Goal: Contribute content: Contribute content

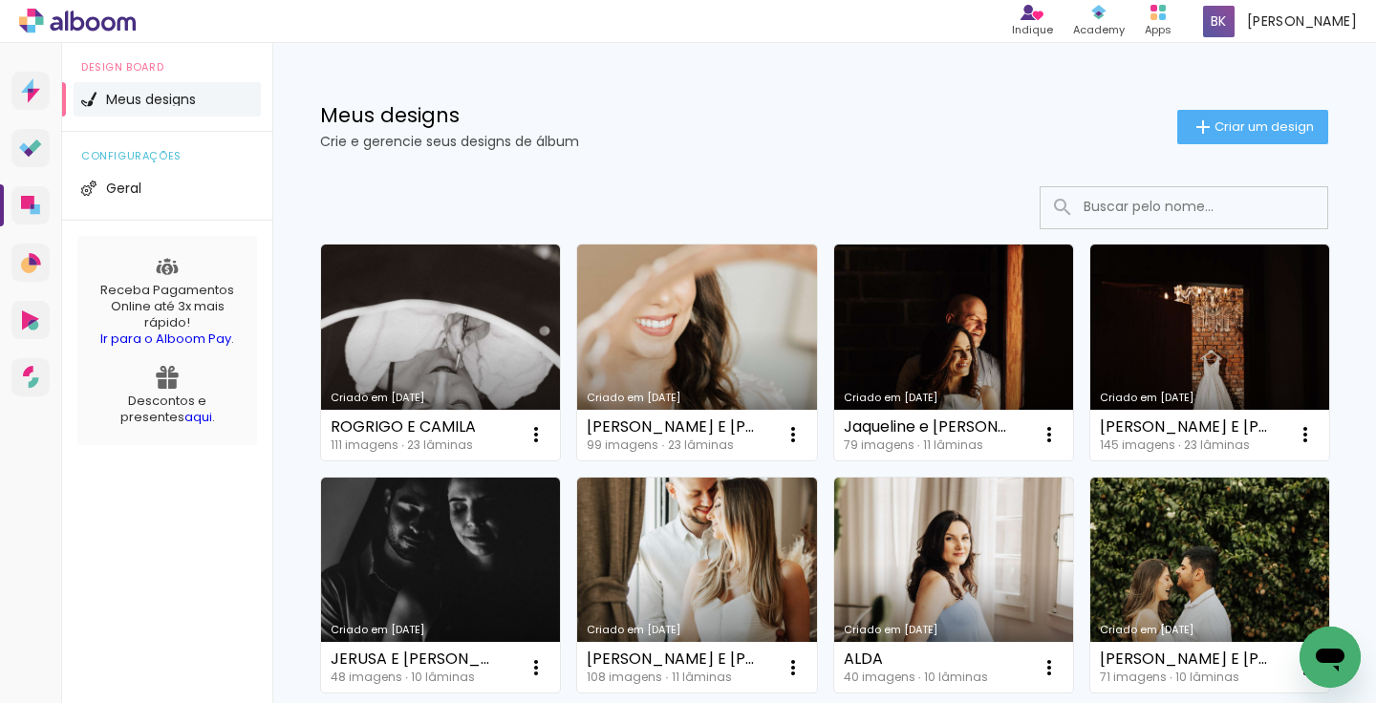
click at [398, 393] on div "Criado em [DATE]" at bounding box center [441, 398] width 220 height 11
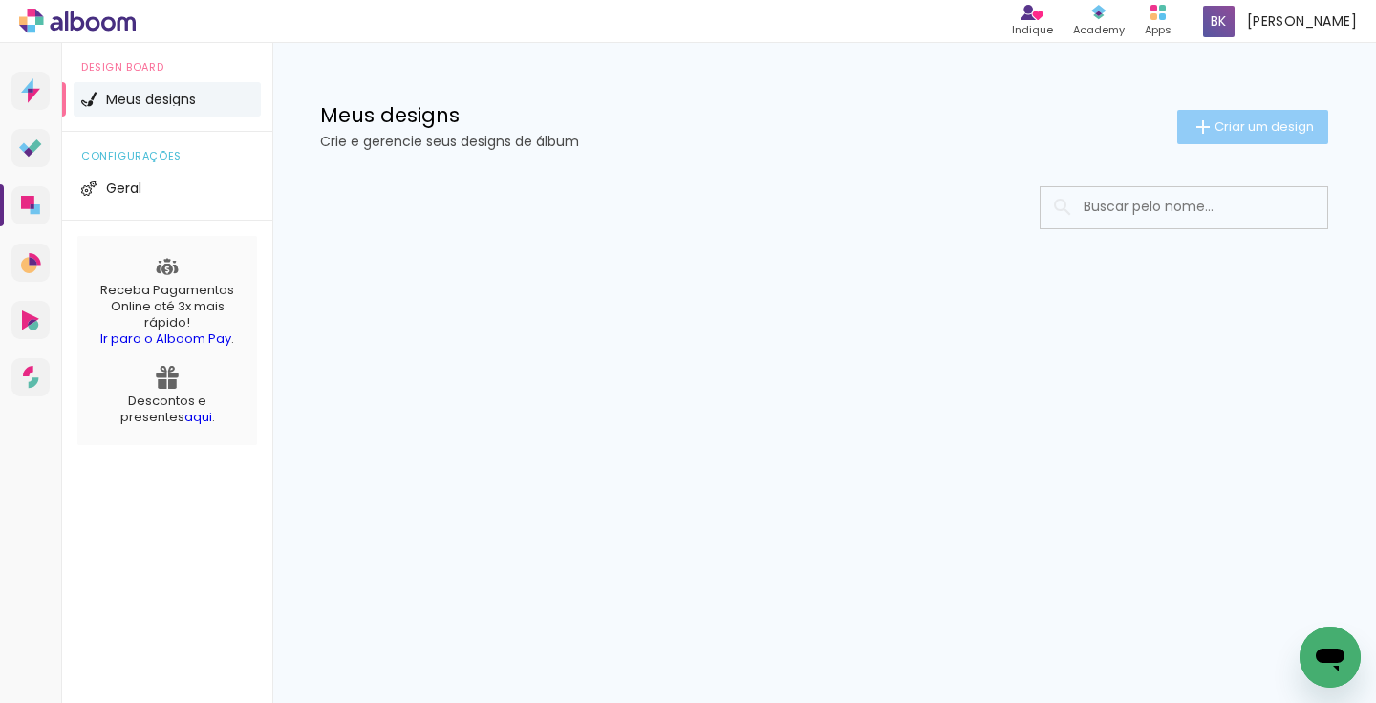
click at [1224, 124] on span "Criar um design" at bounding box center [1264, 126] width 99 height 12
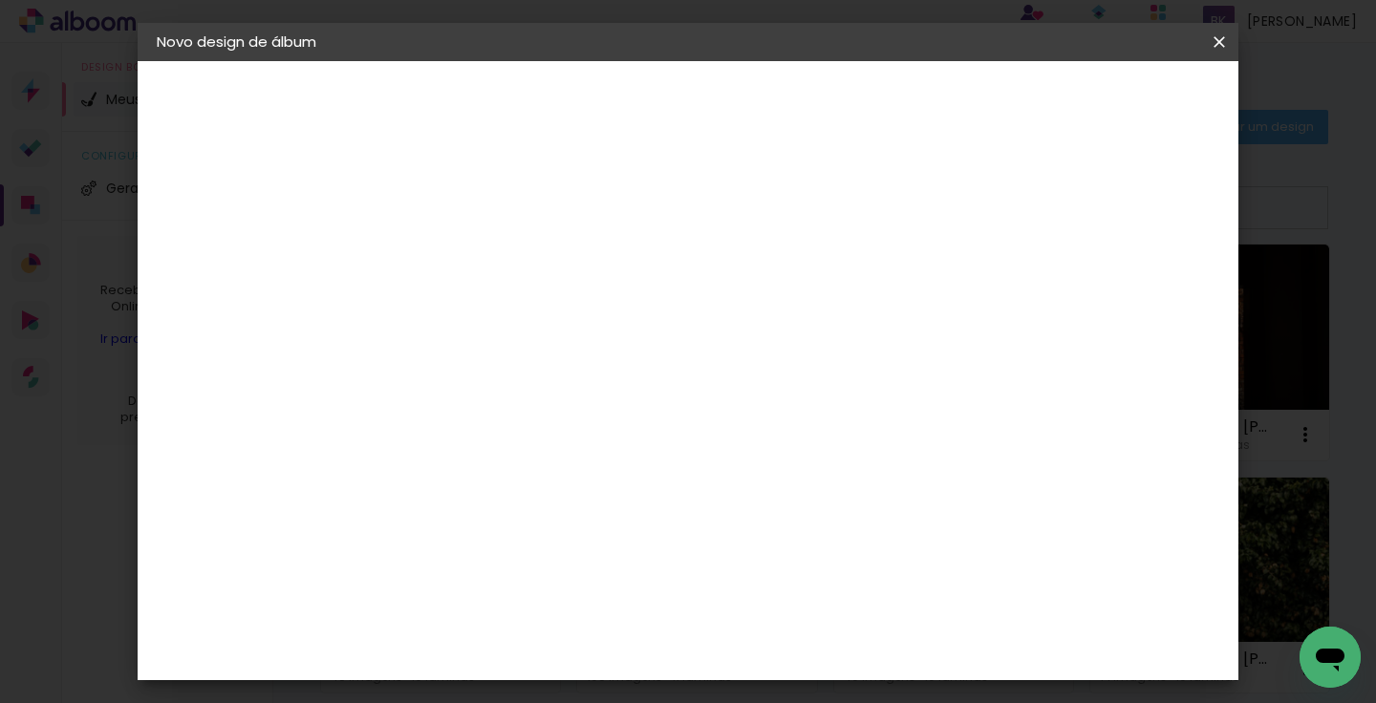
click at [469, 260] on input at bounding box center [469, 257] width 0 height 30
type input "[PERSON_NAME] E CAMILA PW"
type paper-input "[PERSON_NAME] E CAMILA PW"
click at [0, 0] on slot "Avançar" at bounding box center [0, 0] width 0 height 0
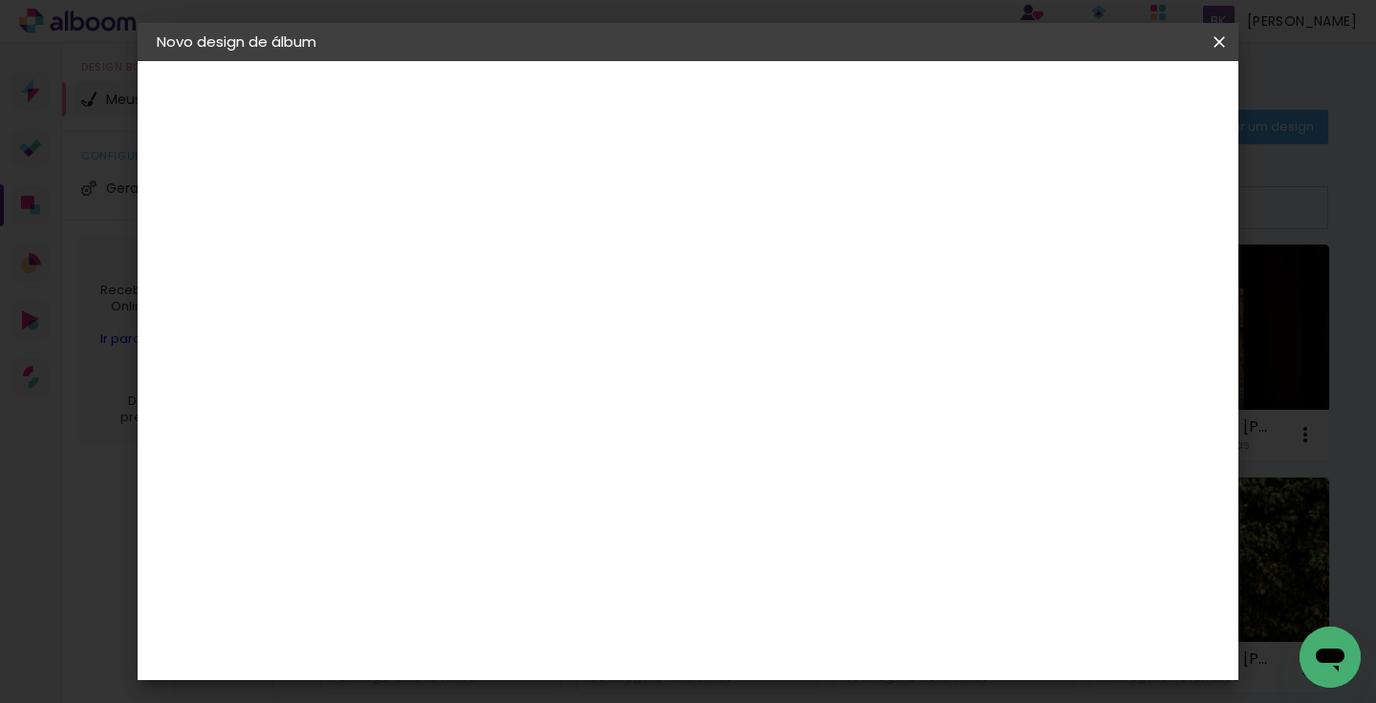
click at [0, 0] on slot "Avançar" at bounding box center [0, 0] width 0 height 0
click at [544, 318] on input "text" at bounding box center [506, 333] width 75 height 30
click at [709, 329] on paper-item "Padrão" at bounding box center [812, 317] width 382 height 38
type input "Padrão"
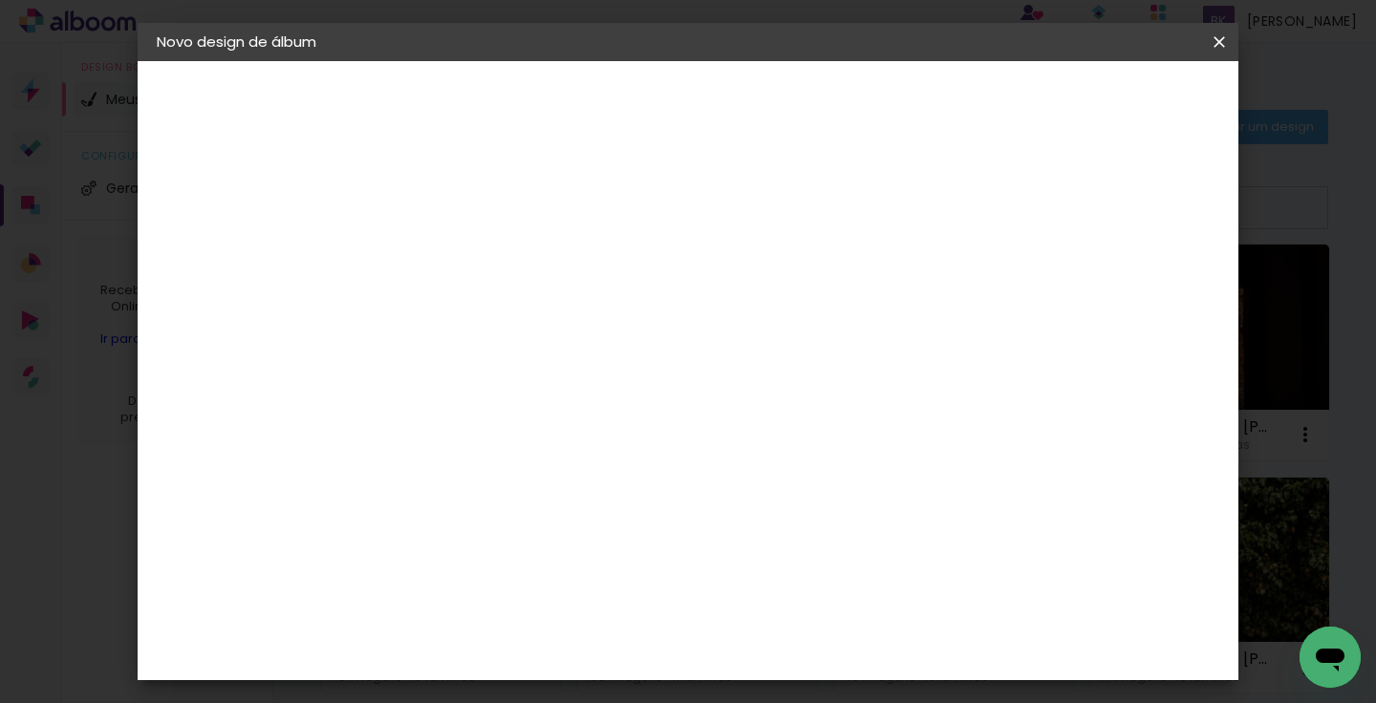
scroll to position [395, 0]
click at [598, 627] on span "20 × 20" at bounding box center [553, 652] width 89 height 51
click at [781, 112] on paper-button "Avançar" at bounding box center [734, 101] width 94 height 32
click at [896, 202] on div at bounding box center [886, 206] width 17 height 17
type paper-checkbox "on"
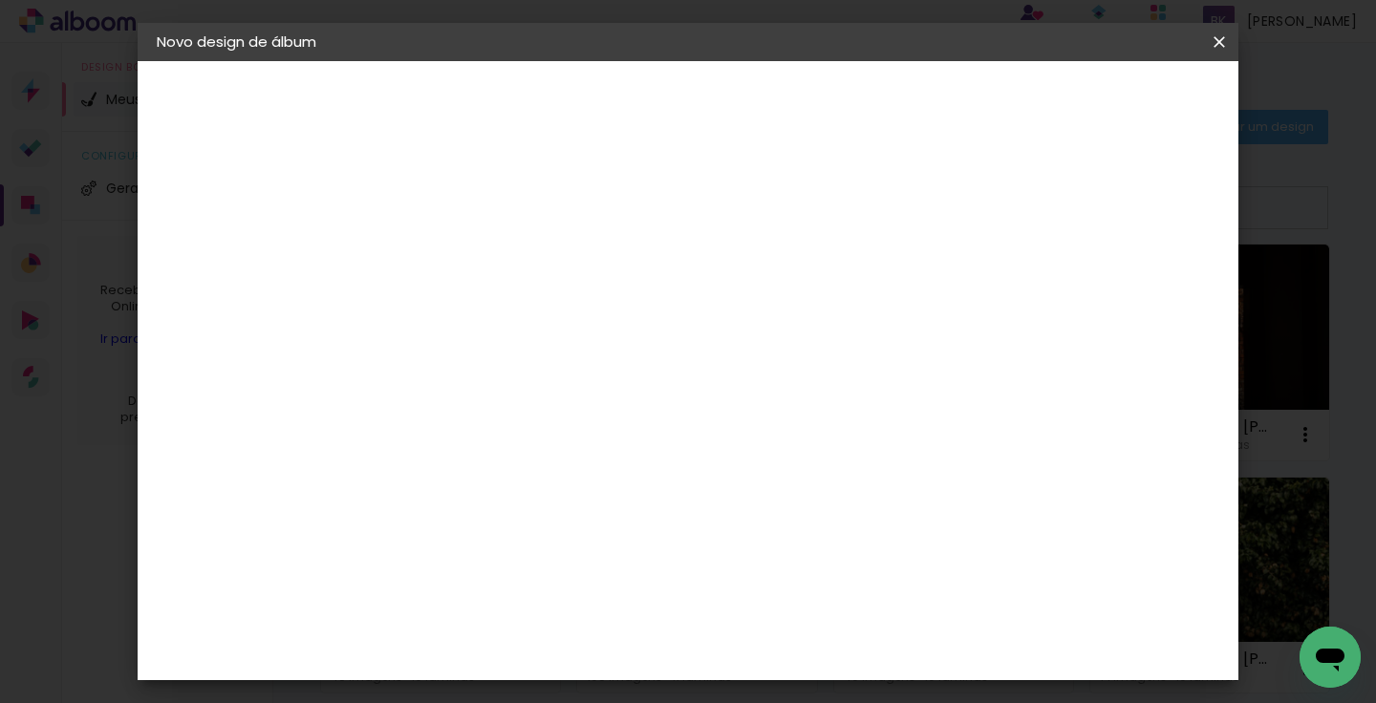
click at [1004, 95] on span "Iniciar design" at bounding box center [960, 101] width 87 height 13
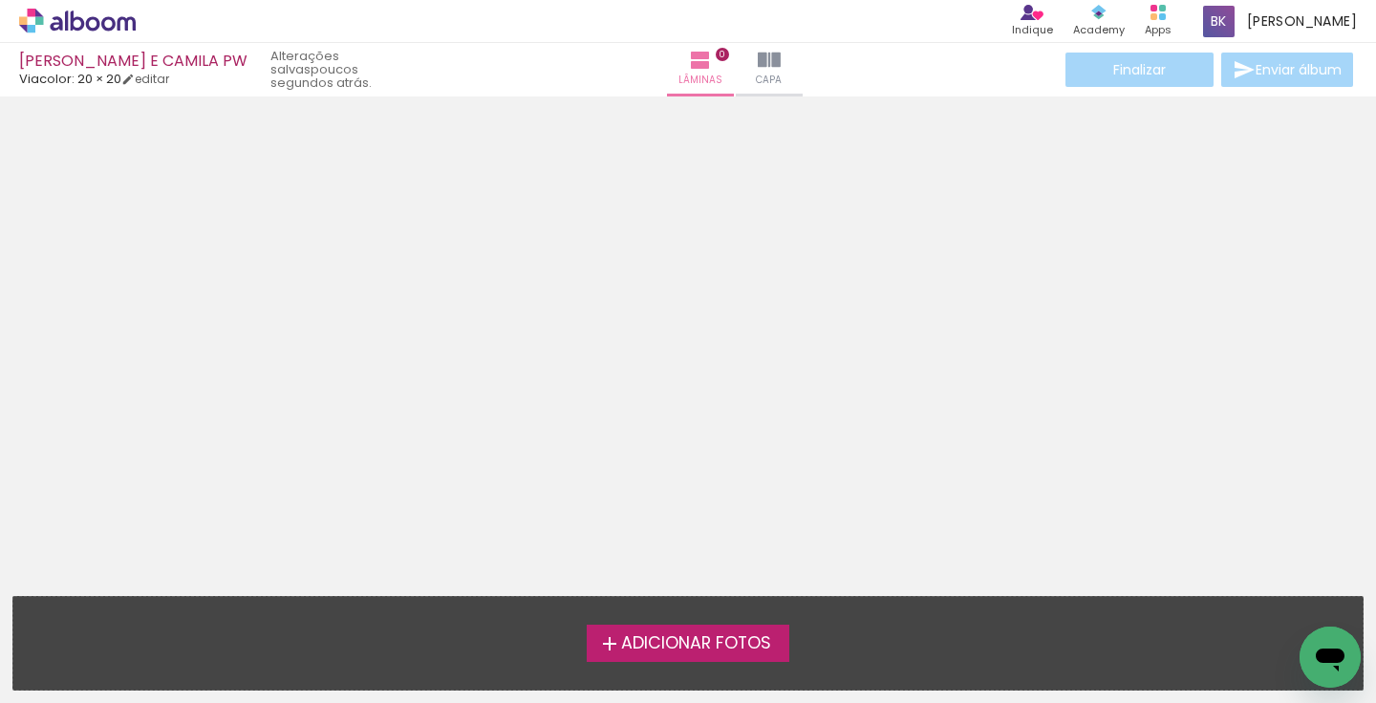
click at [636, 646] on span "Adicionar Fotos" at bounding box center [696, 644] width 150 height 17
click at [0, 0] on input "file" at bounding box center [0, 0] width 0 height 0
drag, startPoint x: 1260, startPoint y: 702, endPoint x: 1226, endPoint y: 665, distance: 49.4
click at [1226, 665] on div "Adicionar Fotos Solte suas fotos aqui..." at bounding box center [688, 643] width 1350 height 93
click at [685, 649] on span "Adicionar Fotos" at bounding box center [696, 644] width 150 height 17
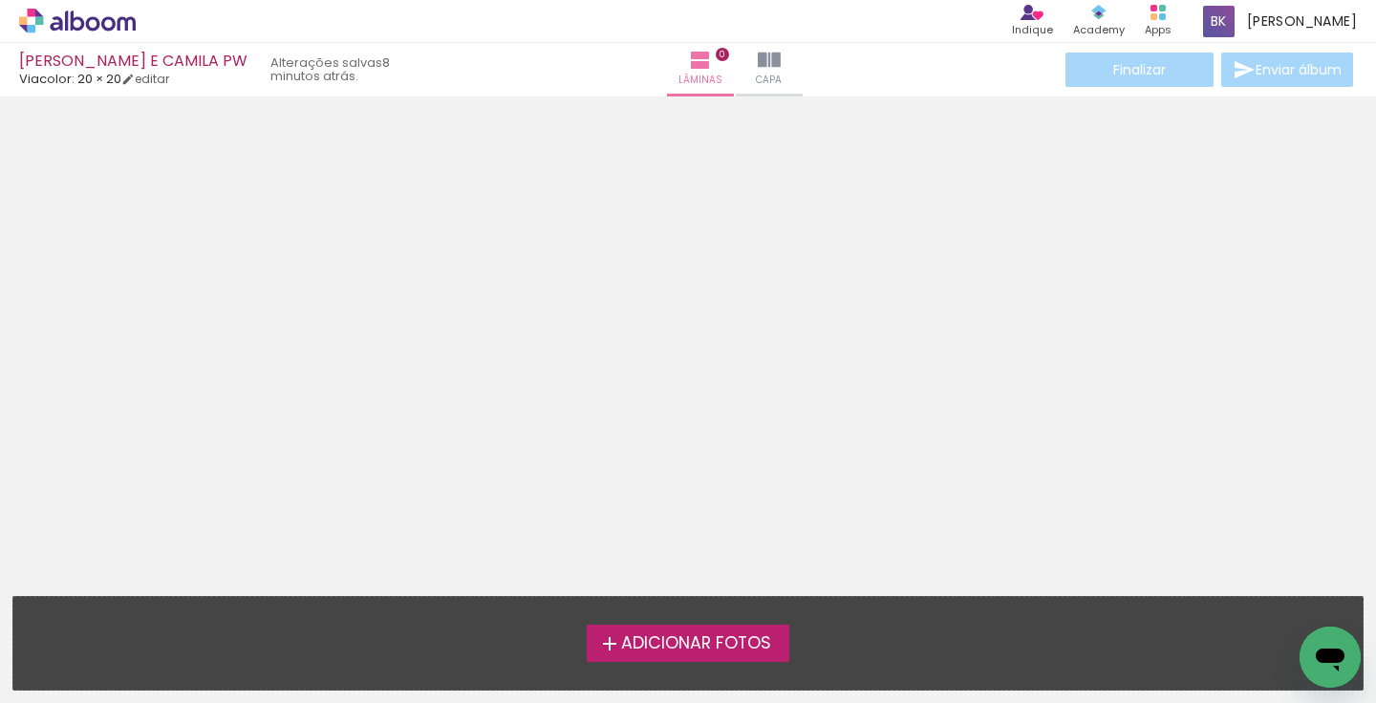
click at [0, 0] on input "file" at bounding box center [0, 0] width 0 height 0
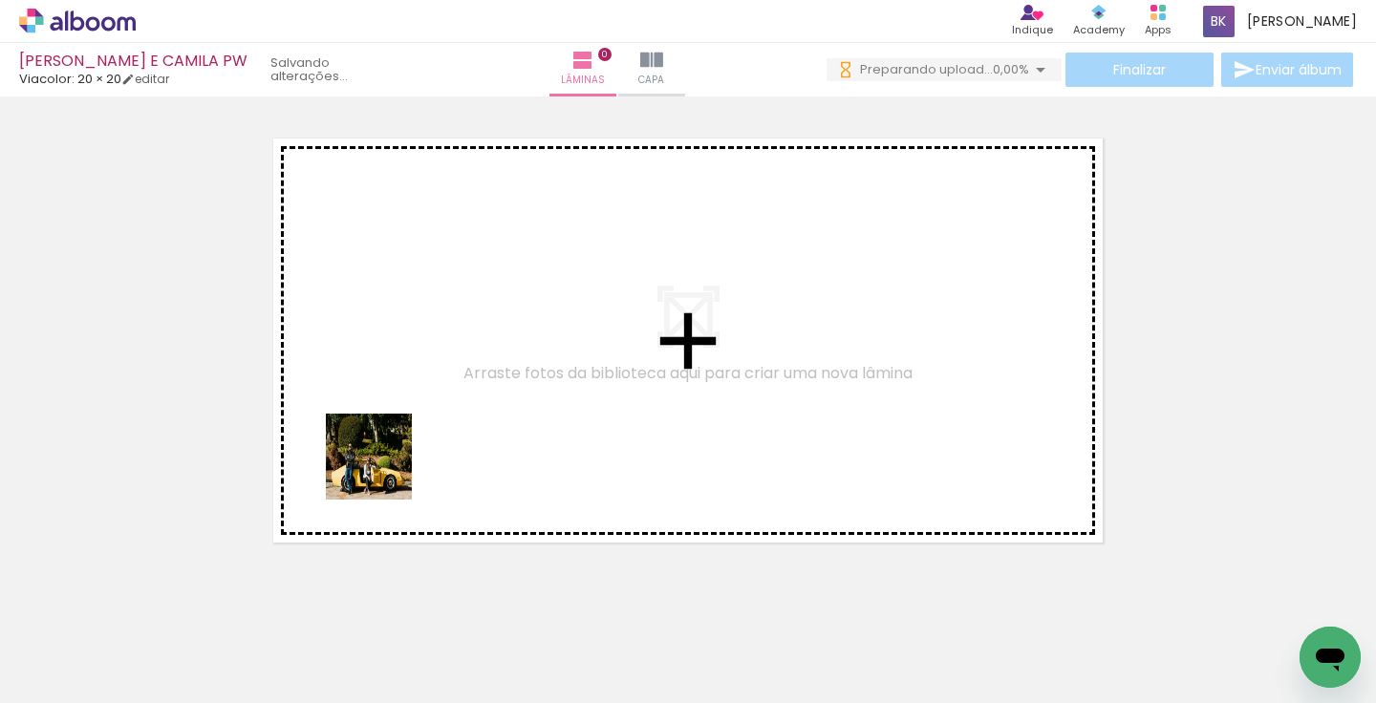
drag, startPoint x: 191, startPoint y: 633, endPoint x: 382, endPoint y: 471, distance: 250.3
click at [383, 471] on quentale-workspace at bounding box center [688, 351] width 1376 height 703
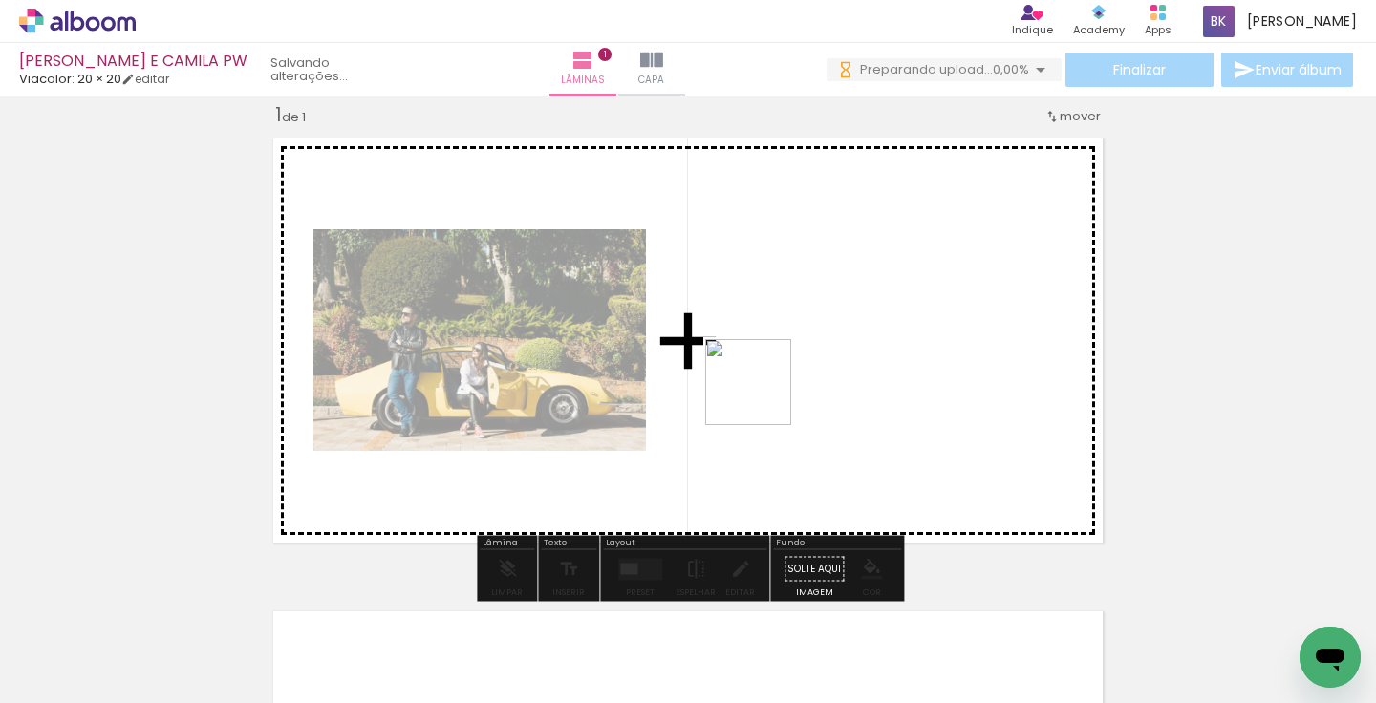
drag, startPoint x: 414, startPoint y: 658, endPoint x: 763, endPoint y: 397, distance: 435.7
click at [763, 397] on quentale-workspace at bounding box center [688, 351] width 1376 height 703
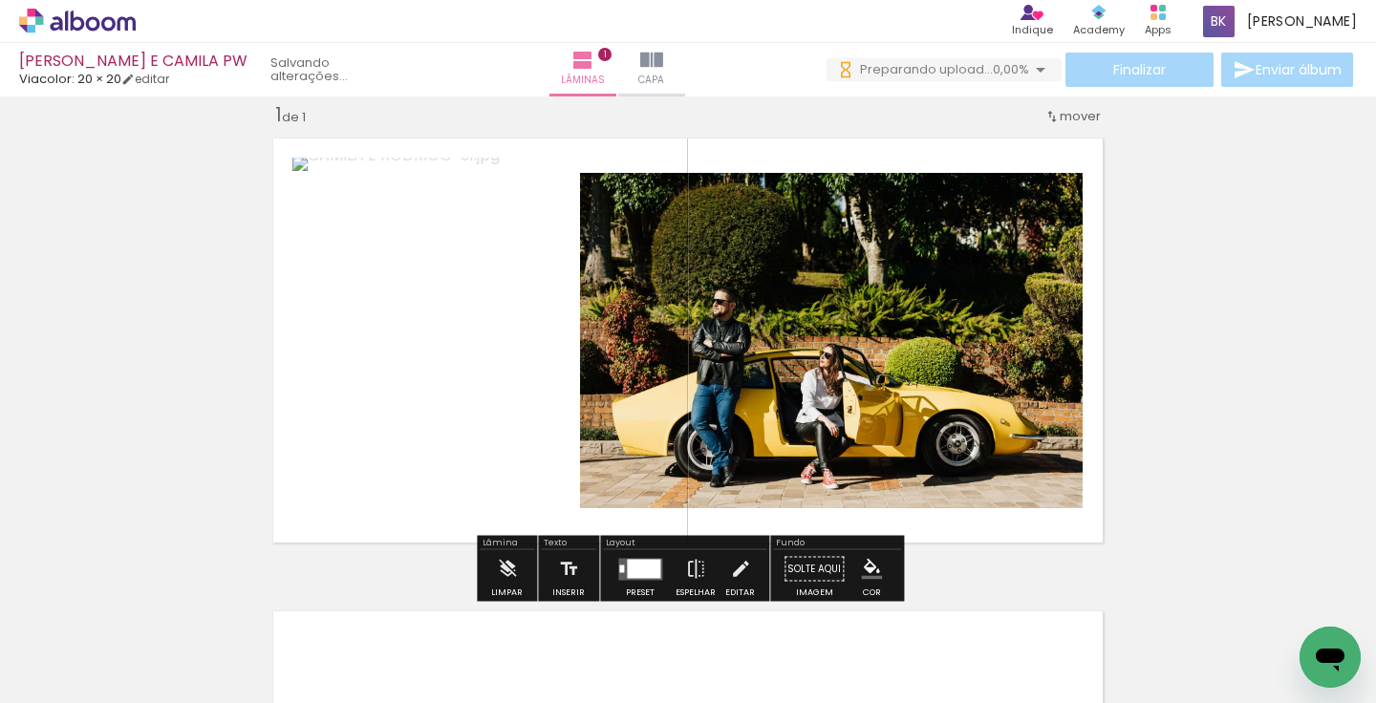
drag, startPoint x: 515, startPoint y: 638, endPoint x: 610, endPoint y: 482, distance: 183.1
click at [609, 483] on quentale-workspace at bounding box center [688, 351] width 1376 height 703
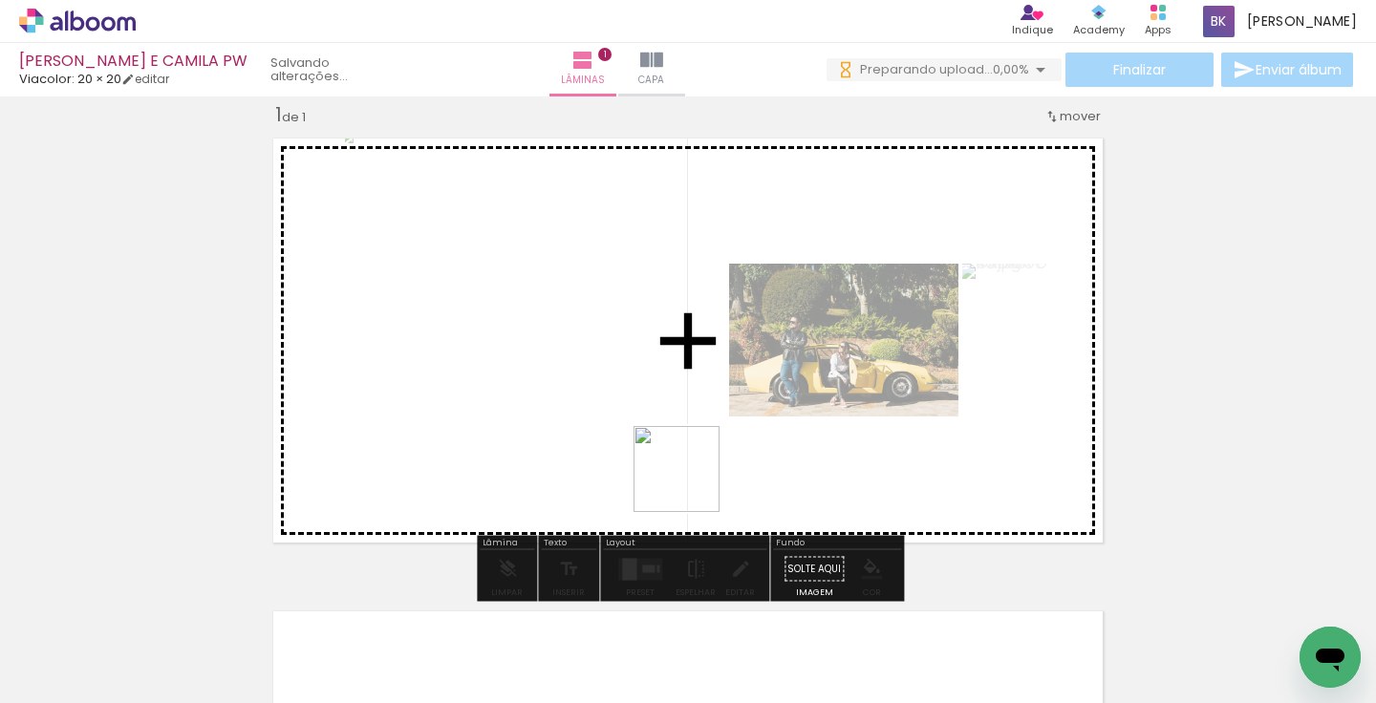
drag, startPoint x: 612, startPoint y: 659, endPoint x: 697, endPoint y: 471, distance: 205.7
click at [696, 473] on quentale-workspace at bounding box center [688, 351] width 1376 height 703
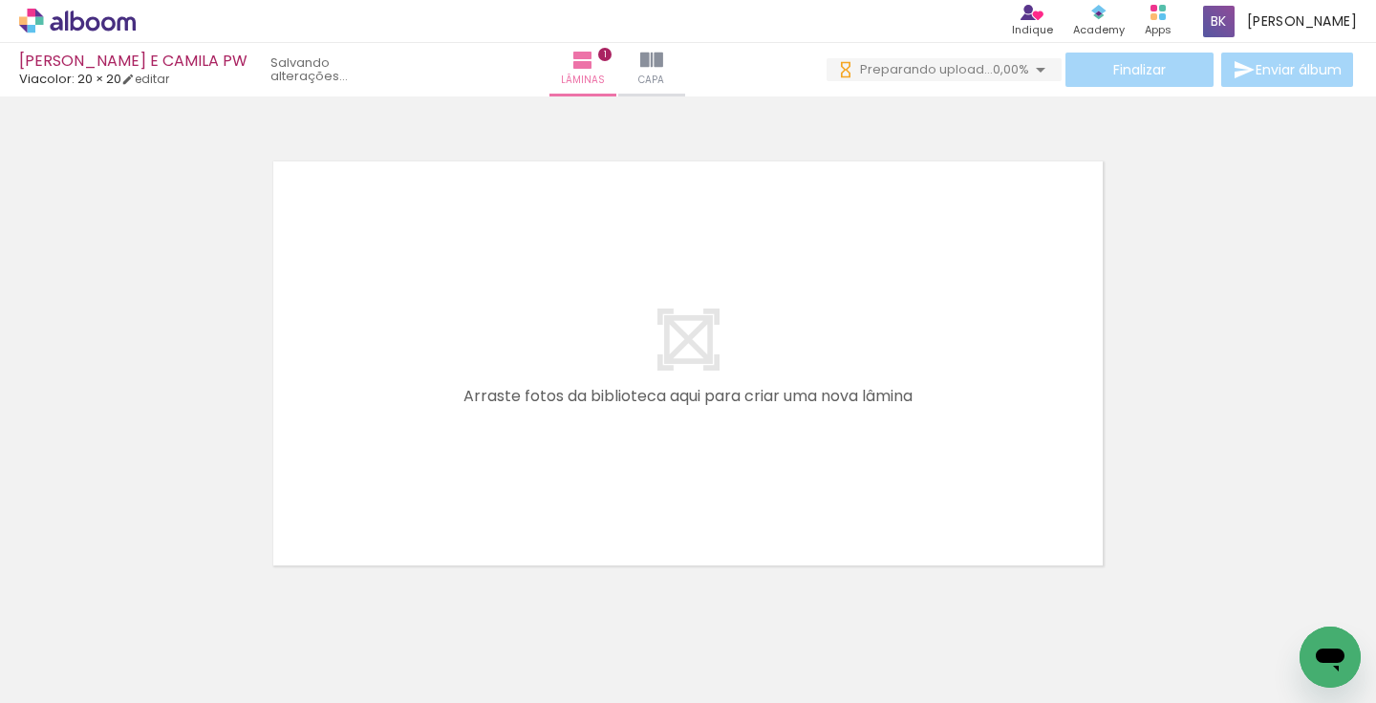
scroll to position [476, 0]
drag, startPoint x: 731, startPoint y: 649, endPoint x: 629, endPoint y: 489, distance: 189.6
click at [629, 489] on quentale-workspace at bounding box center [688, 351] width 1376 height 703
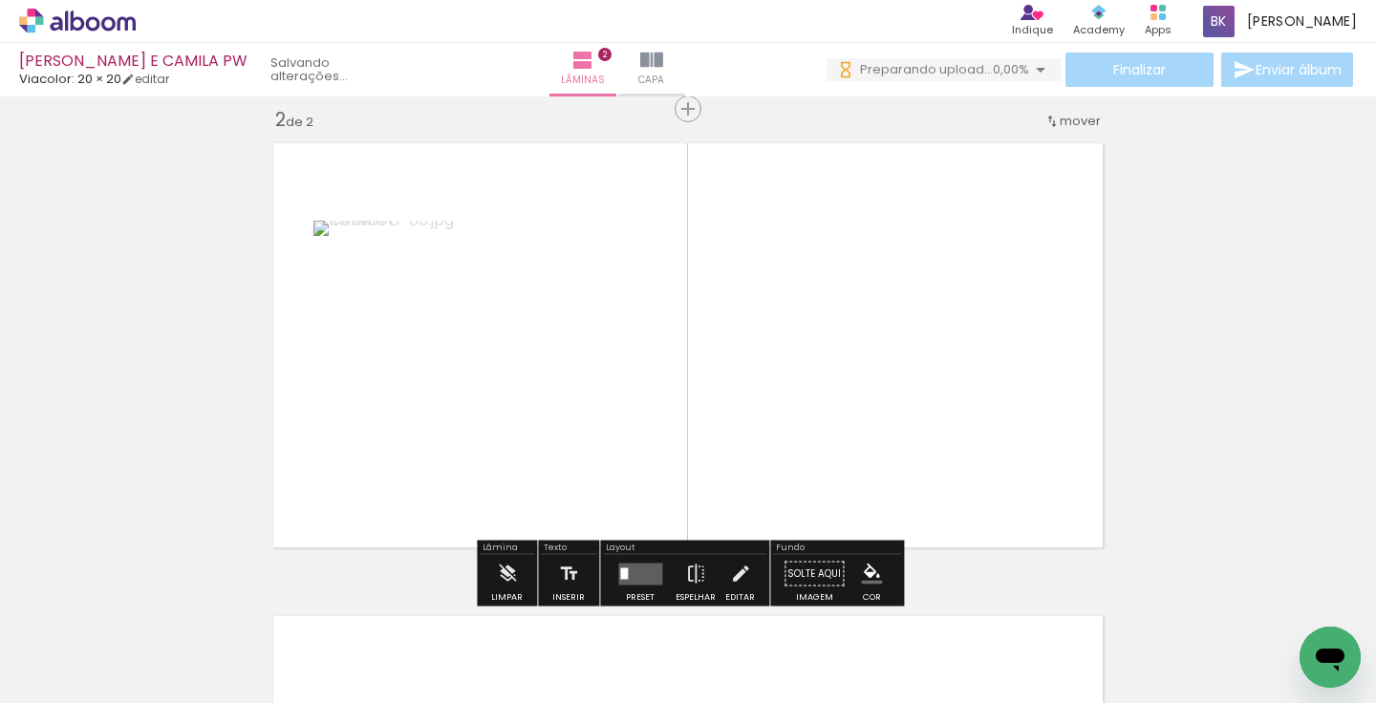
scroll to position [497, 0]
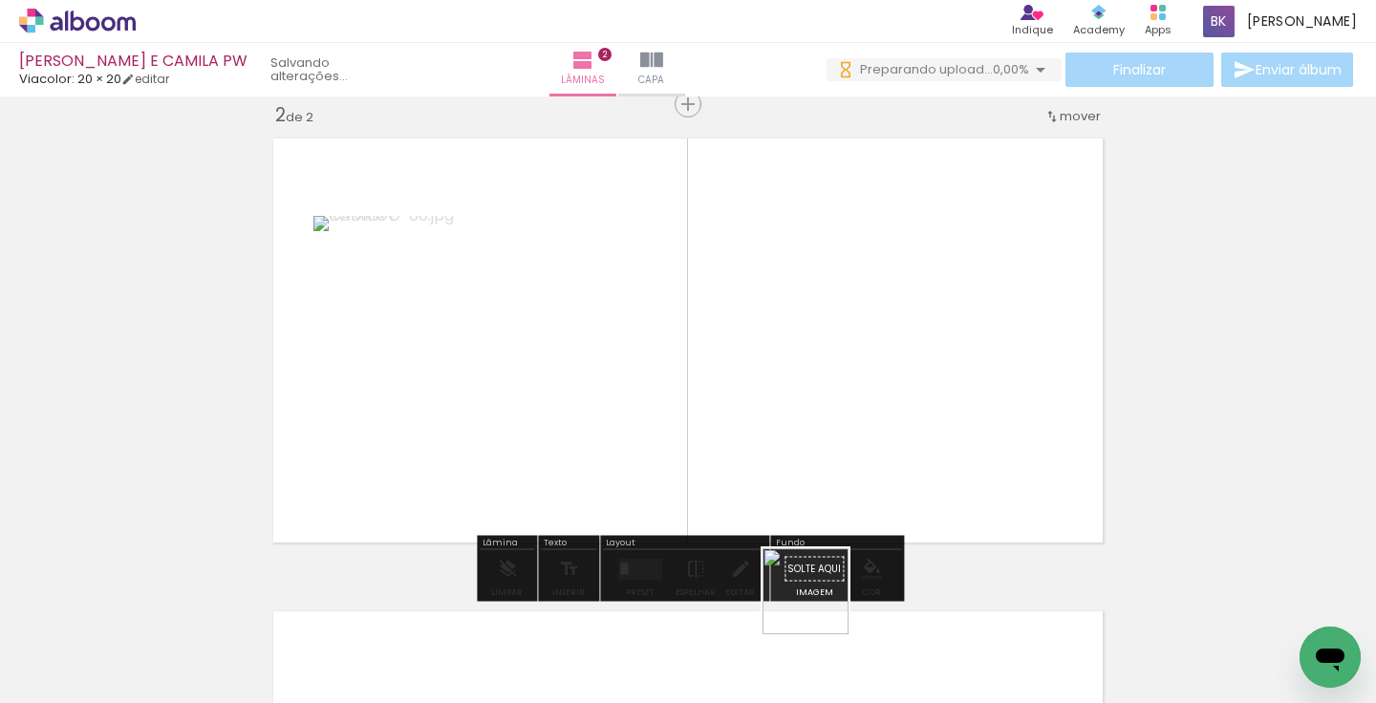
click at [749, 479] on quentale-workspace at bounding box center [688, 351] width 1376 height 703
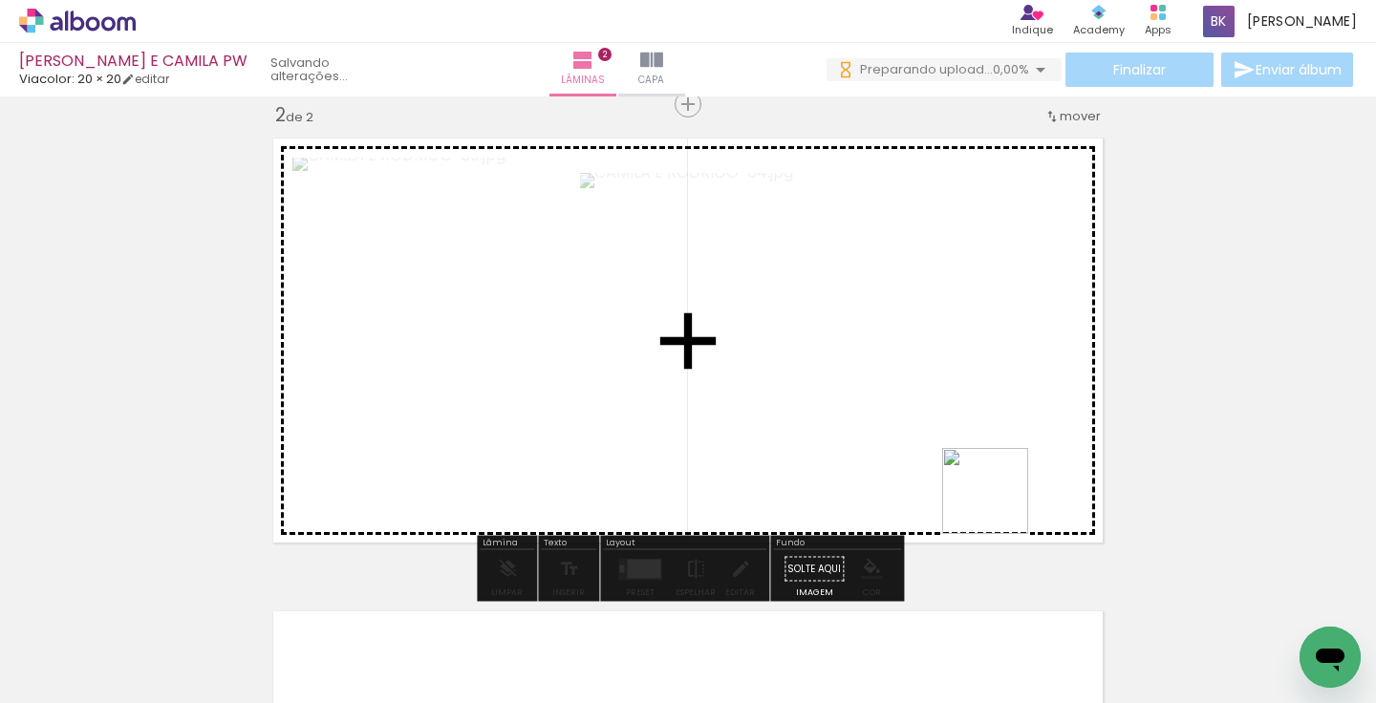
drag, startPoint x: 1067, startPoint y: 639, endPoint x: 956, endPoint y: 413, distance: 252.2
click at [958, 416] on quentale-workspace at bounding box center [688, 351] width 1376 height 703
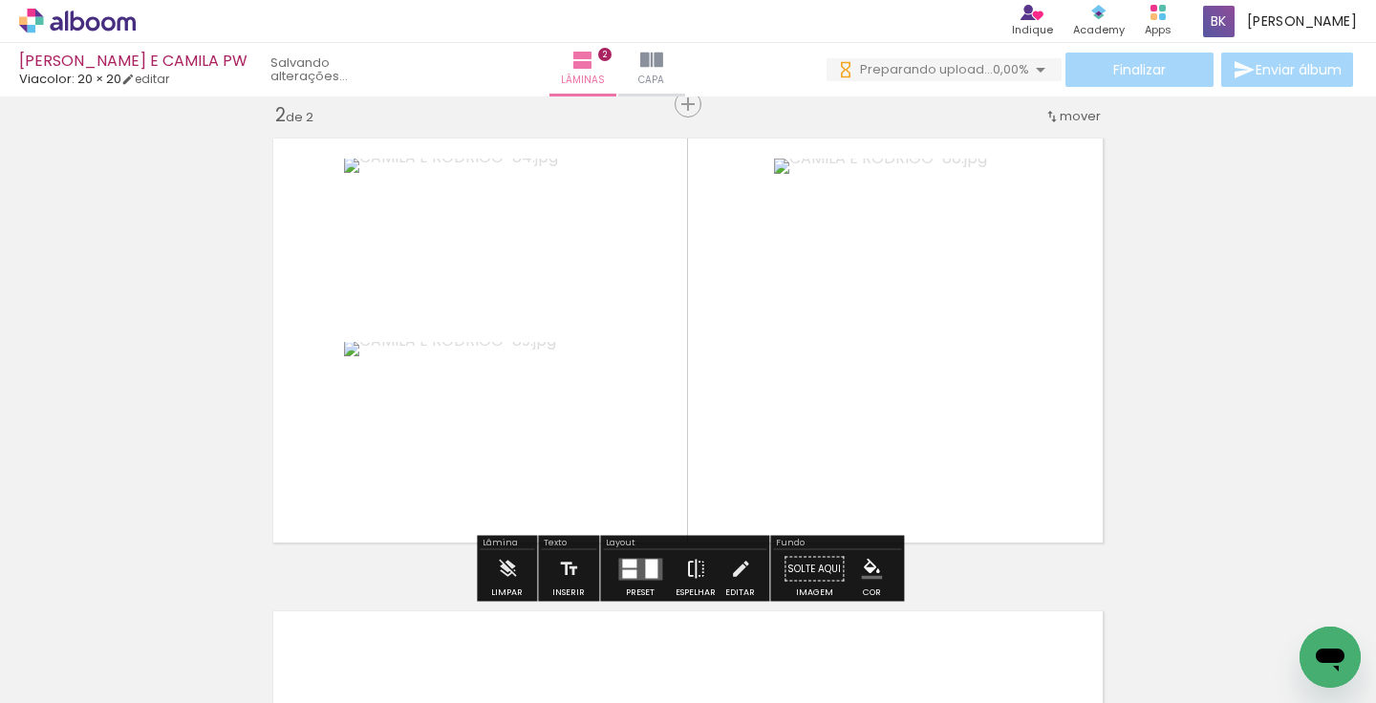
click at [697, 563] on iron-icon at bounding box center [695, 570] width 21 height 38
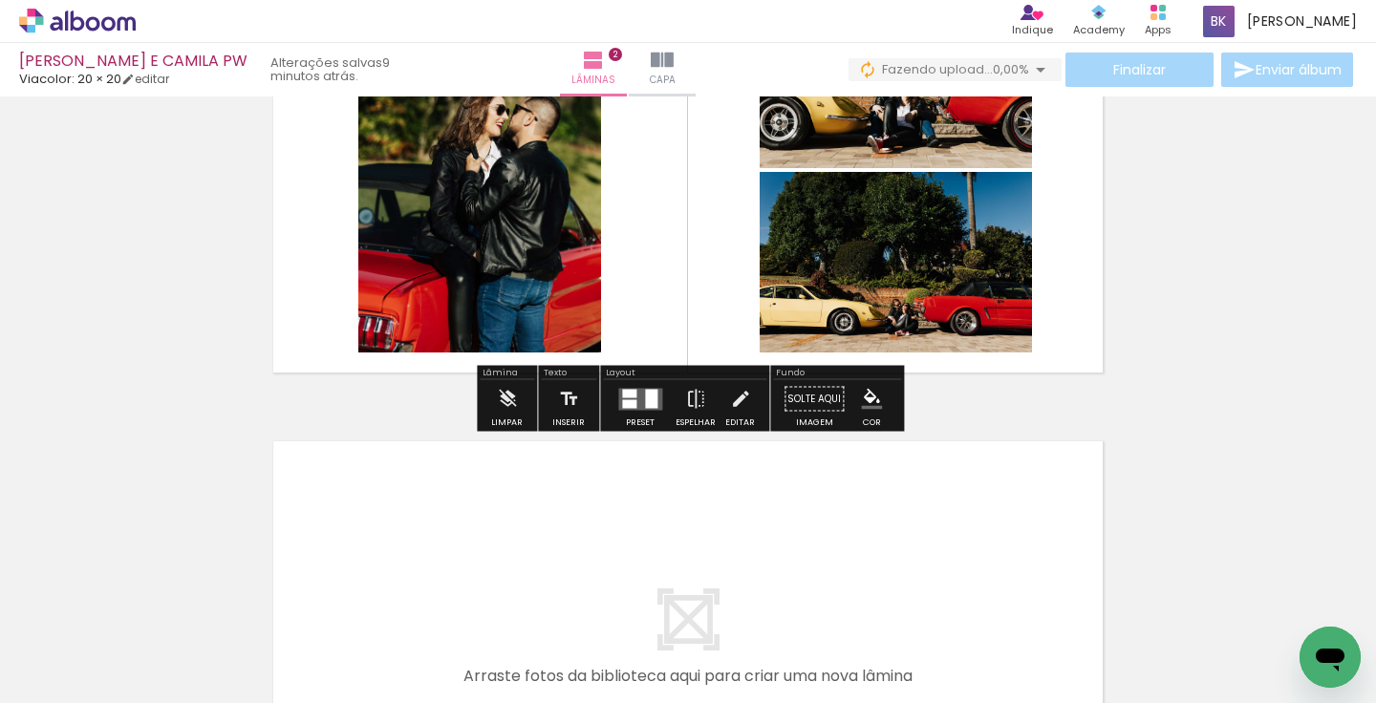
scroll to position [817, 0]
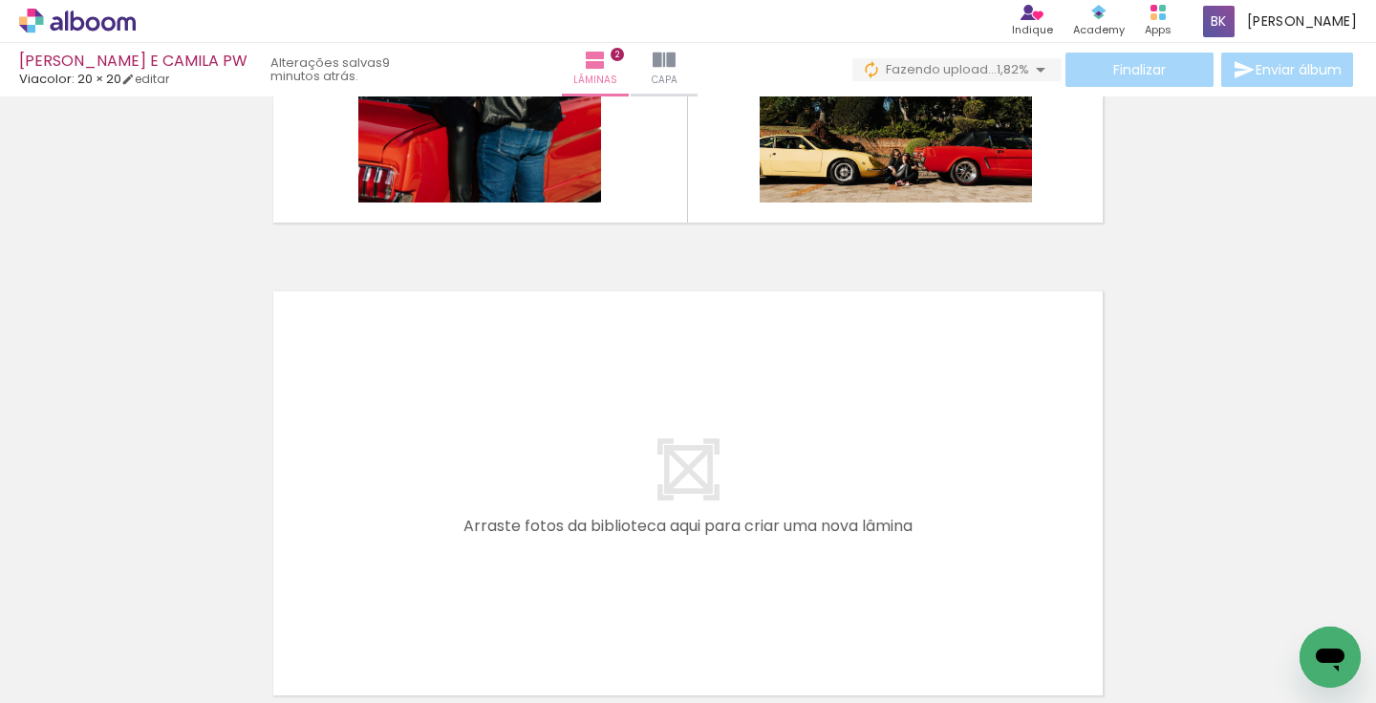
click at [88, 642] on input "Todas as fotos" at bounding box center [53, 646] width 73 height 16
click at [91, 637] on paper-item "Não utilizadas" at bounding box center [61, 640] width 98 height 16
type input "Não utilizadas"
click at [159, 609] on iron-icon at bounding box center [150, 601] width 20 height 20
click at [155, 605] on iron-icon at bounding box center [150, 601] width 20 height 20
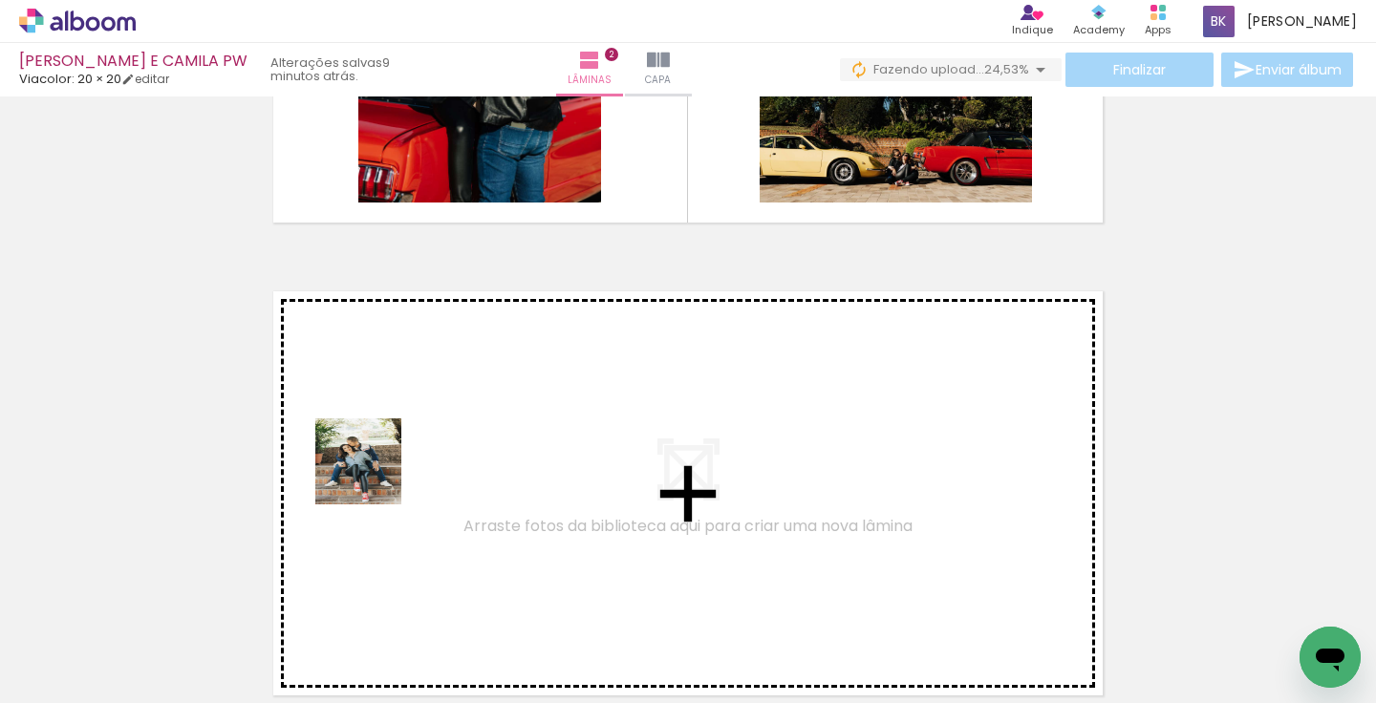
click at [380, 472] on quentale-workspace at bounding box center [688, 351] width 1376 height 703
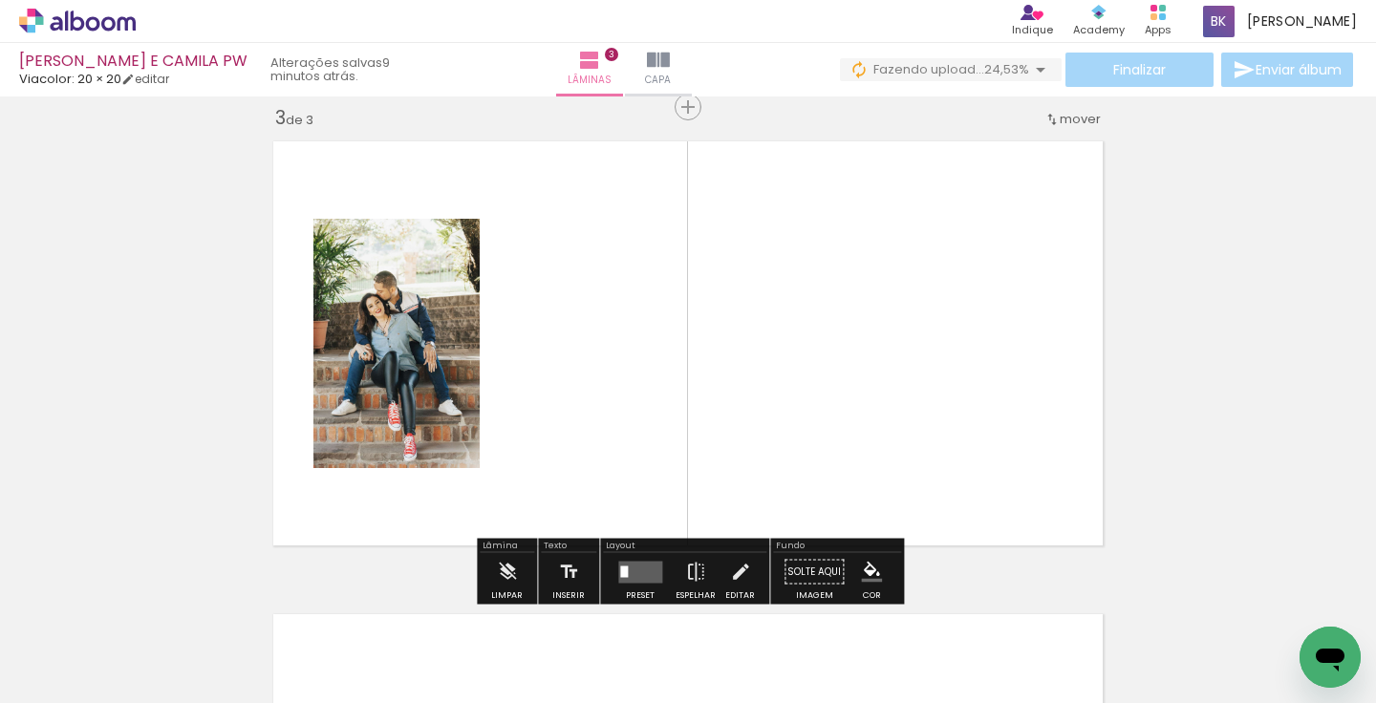
scroll to position [970, 0]
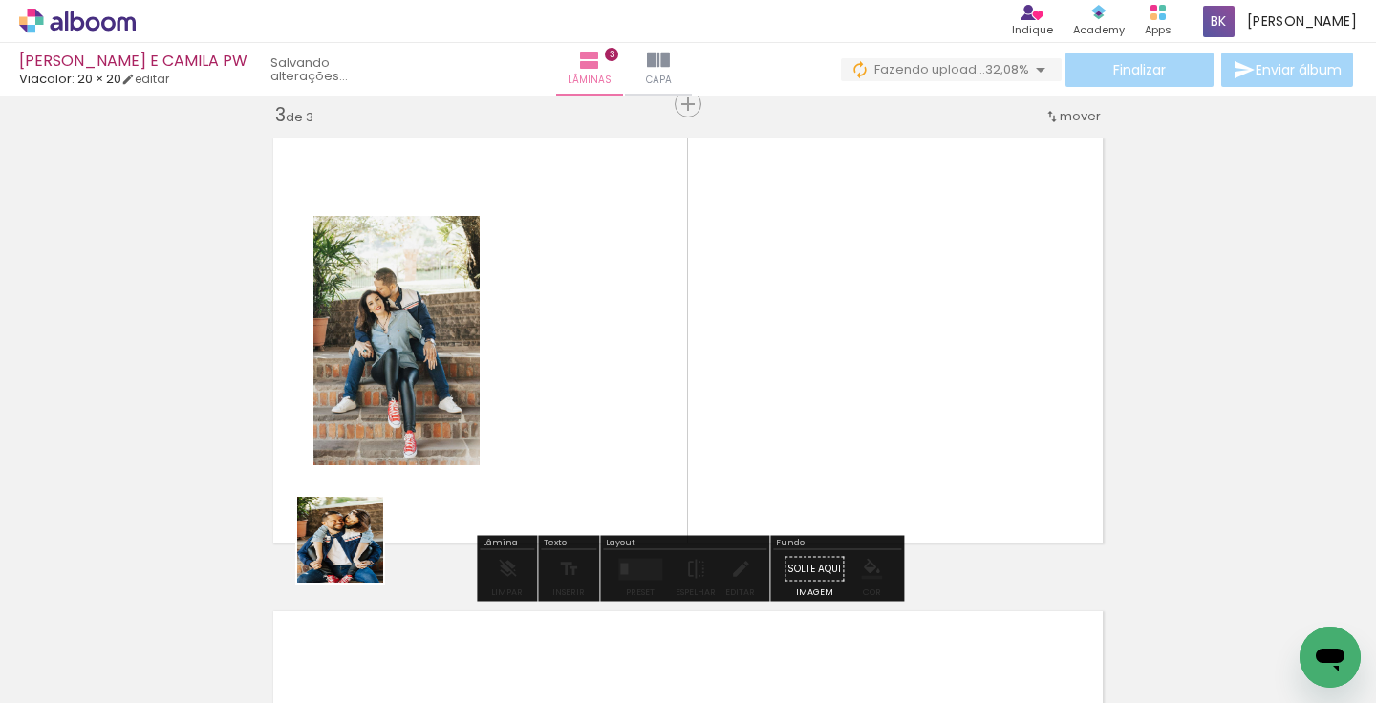
drag, startPoint x: 297, startPoint y: 654, endPoint x: 472, endPoint y: 452, distance: 267.0
click at [476, 452] on quentale-workspace at bounding box center [688, 351] width 1376 height 703
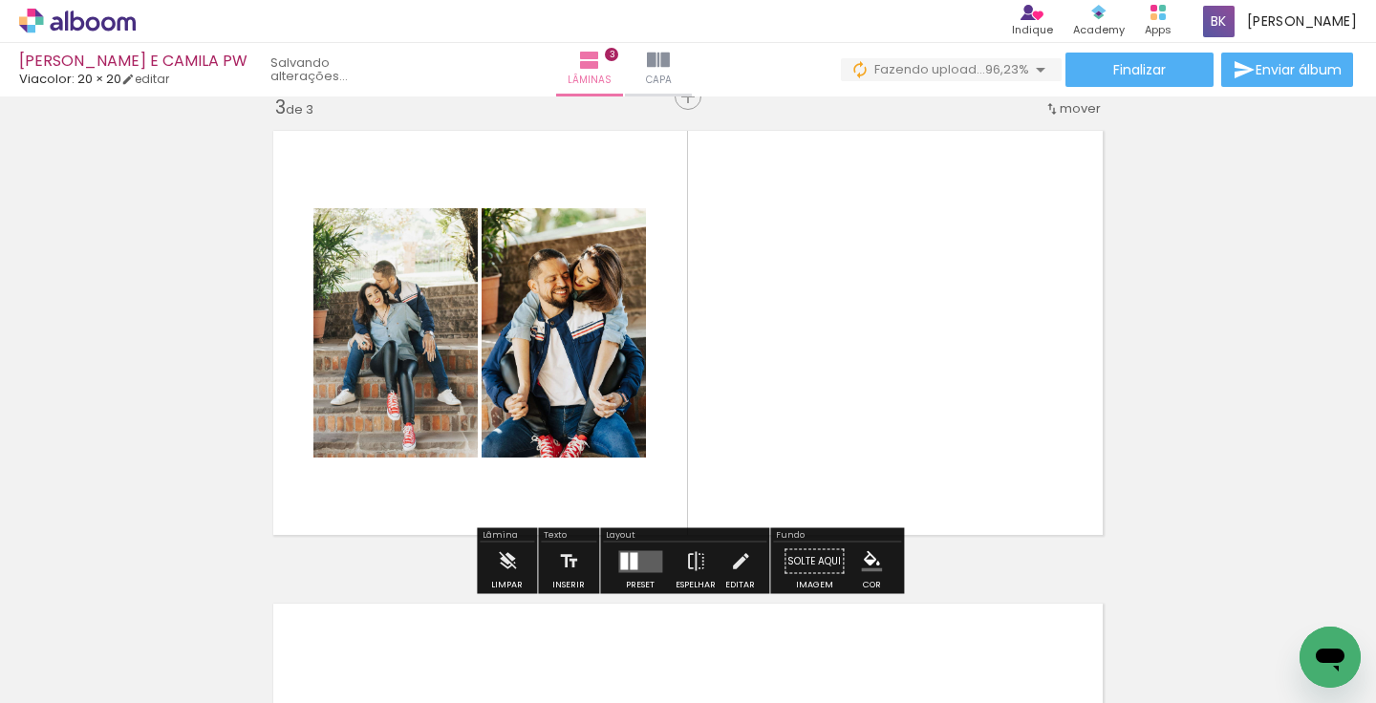
scroll to position [977, 0]
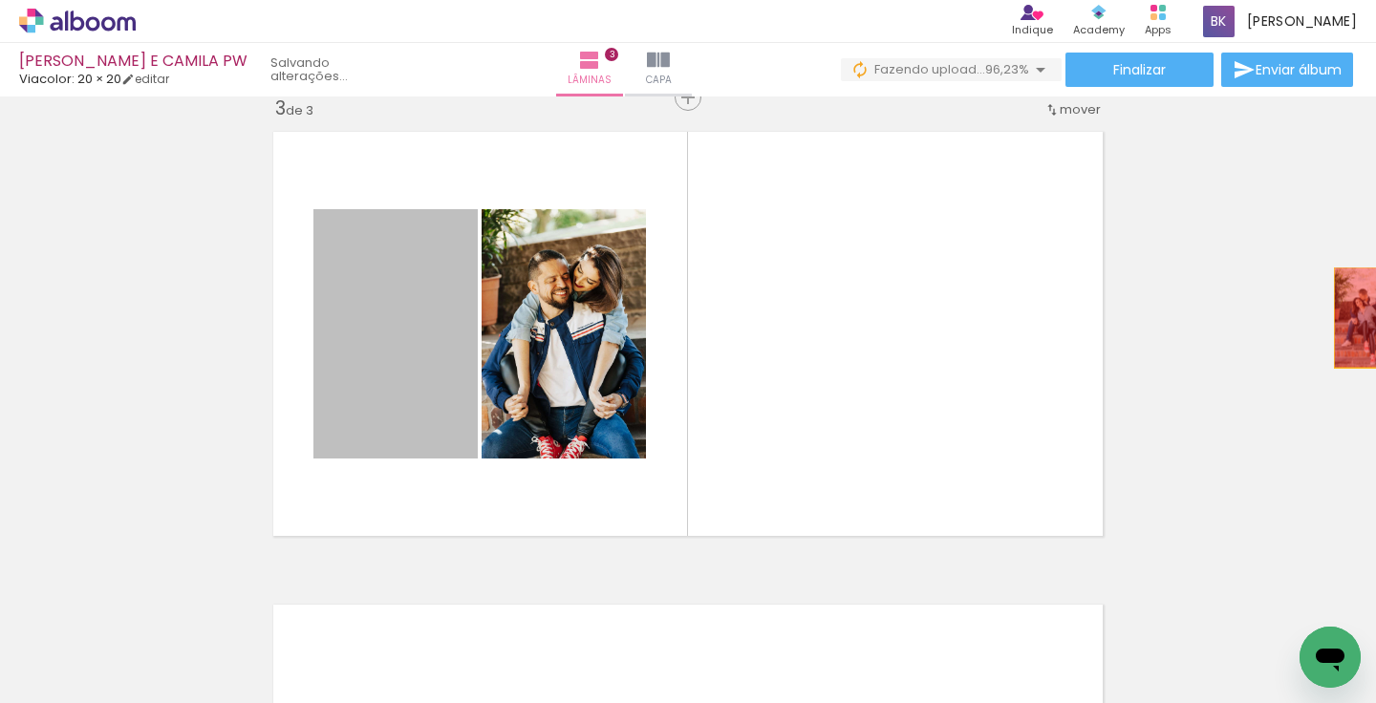
drag, startPoint x: 430, startPoint y: 355, endPoint x: 1286, endPoint y: 316, distance: 856.3
click at [1286, 319] on div "Inserir lâmina 1 de 3 Inserir lâmina 2 de 3 Inserir lâmina 3 de 3" at bounding box center [688, 72] width 1376 height 1893
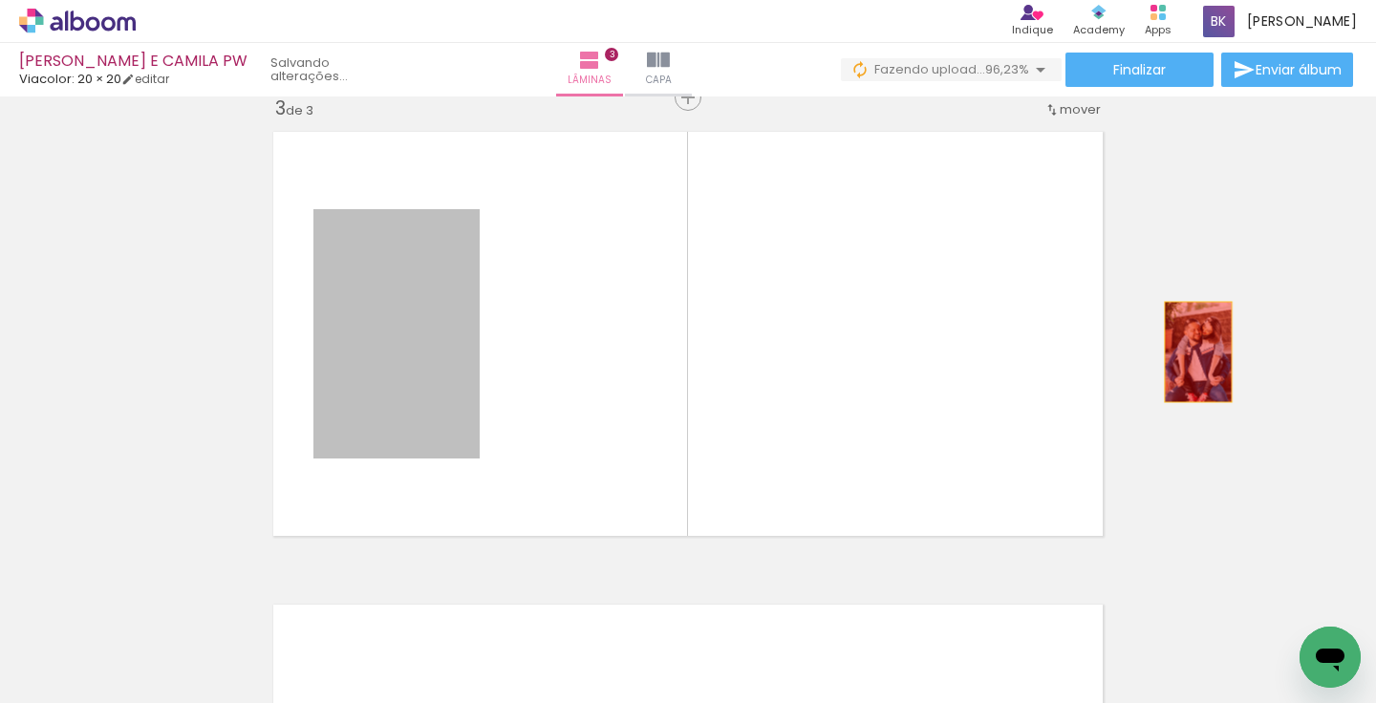
drag, startPoint x: 428, startPoint y: 356, endPoint x: 1203, endPoint y: 344, distance: 775.2
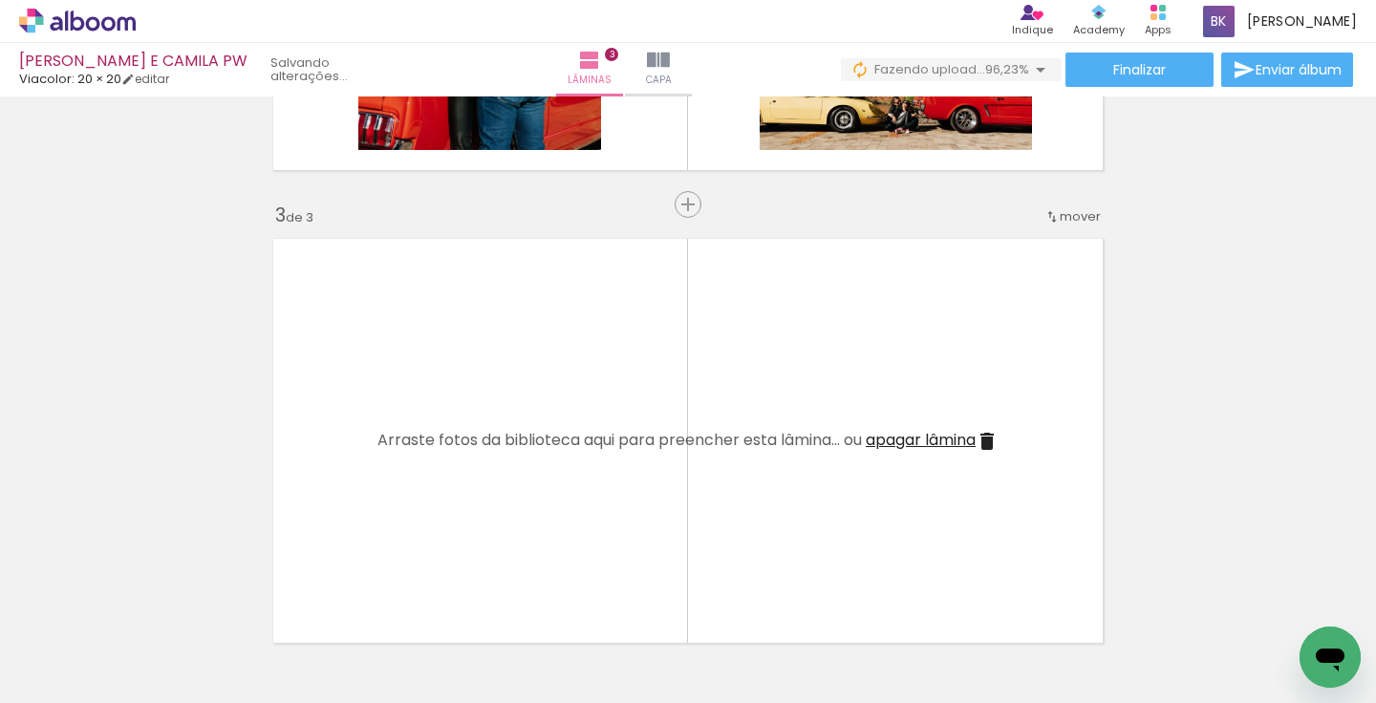
scroll to position [914, 0]
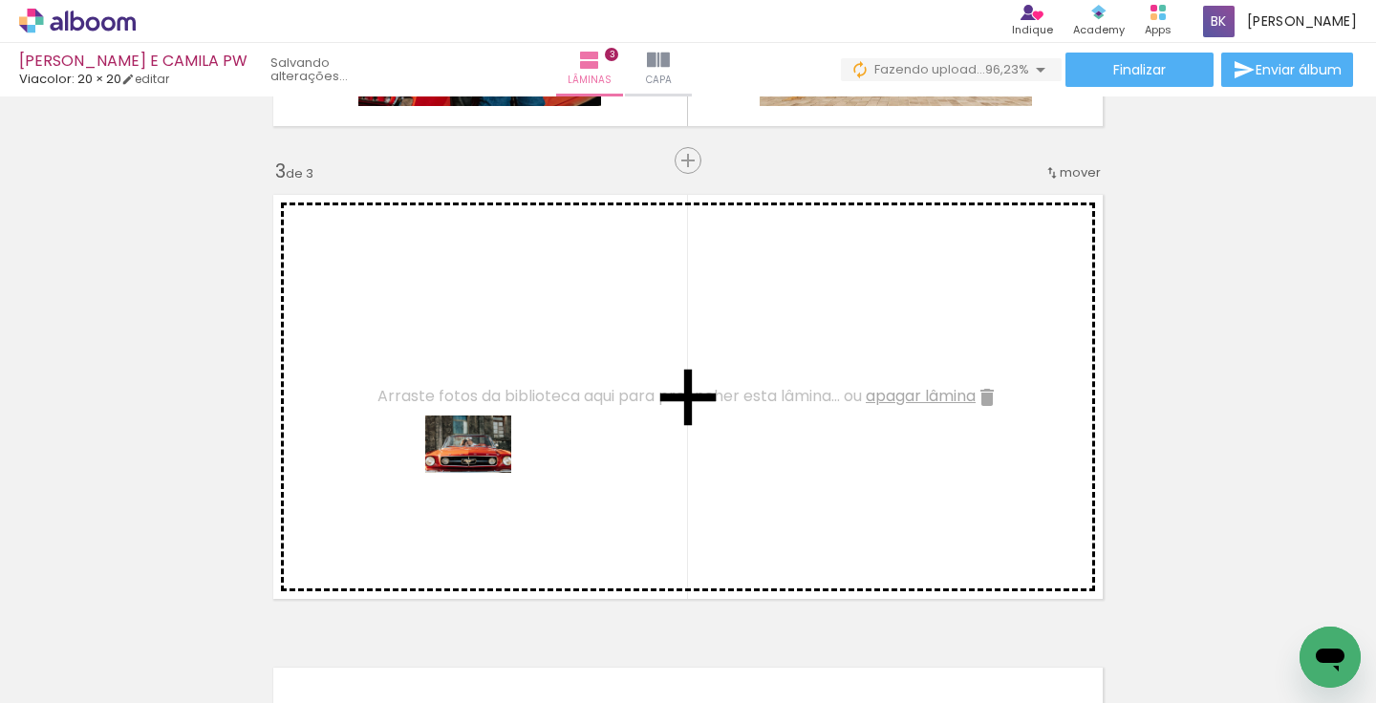
drag, startPoint x: 1265, startPoint y: 632, endPoint x: 483, endPoint y: 473, distance: 797.8
click at [483, 473] on quentale-workspace at bounding box center [688, 351] width 1376 height 703
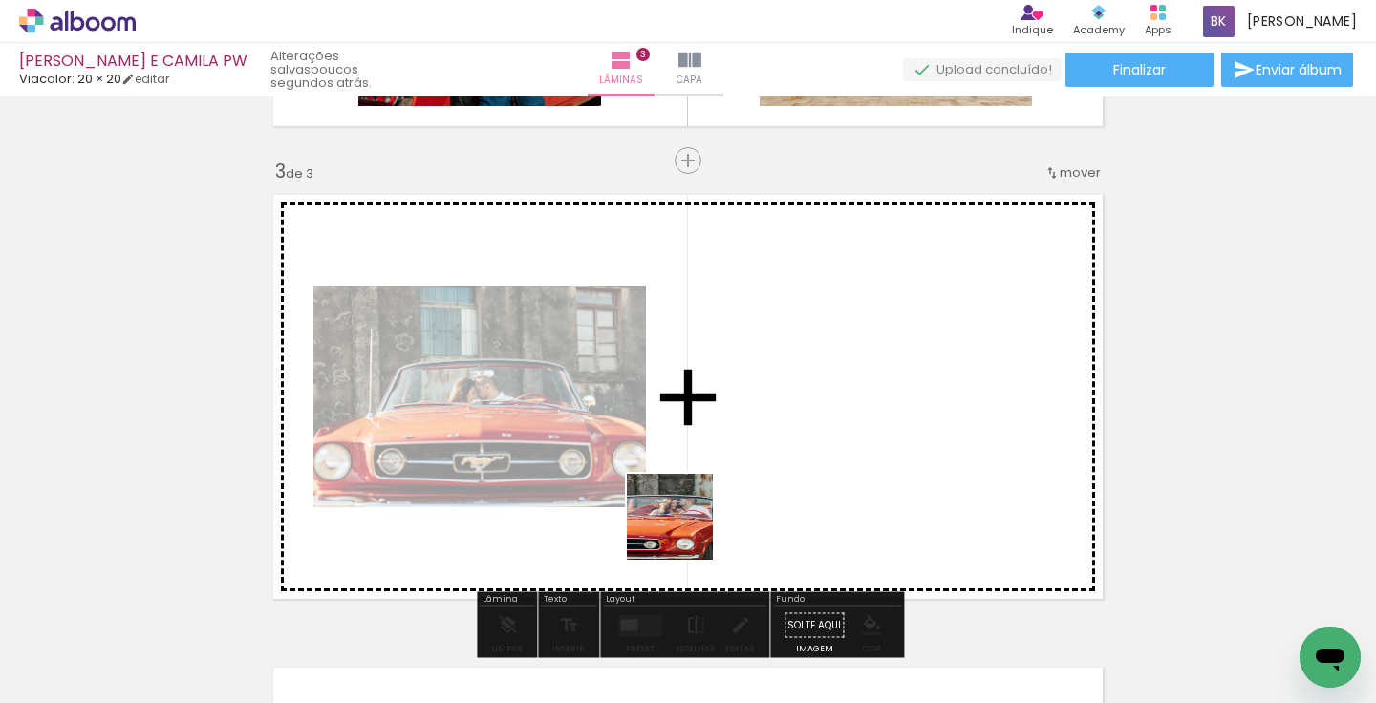
drag, startPoint x: 660, startPoint y: 634, endPoint x: 697, endPoint y: 480, distance: 158.1
click at [697, 481] on quentale-workspace at bounding box center [688, 351] width 1376 height 703
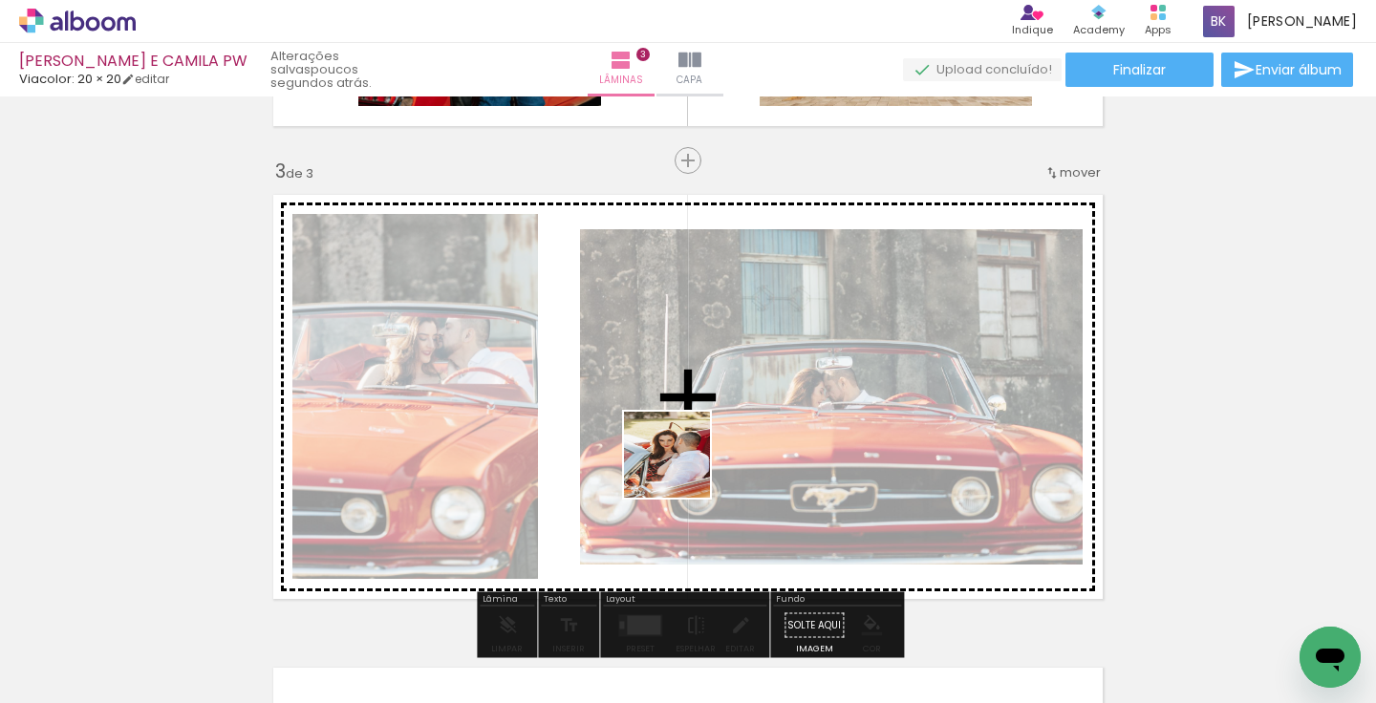
drag, startPoint x: 681, startPoint y: 657, endPoint x: 681, endPoint y: 434, distance: 222.7
click at [681, 446] on quentale-workspace at bounding box center [688, 351] width 1376 height 703
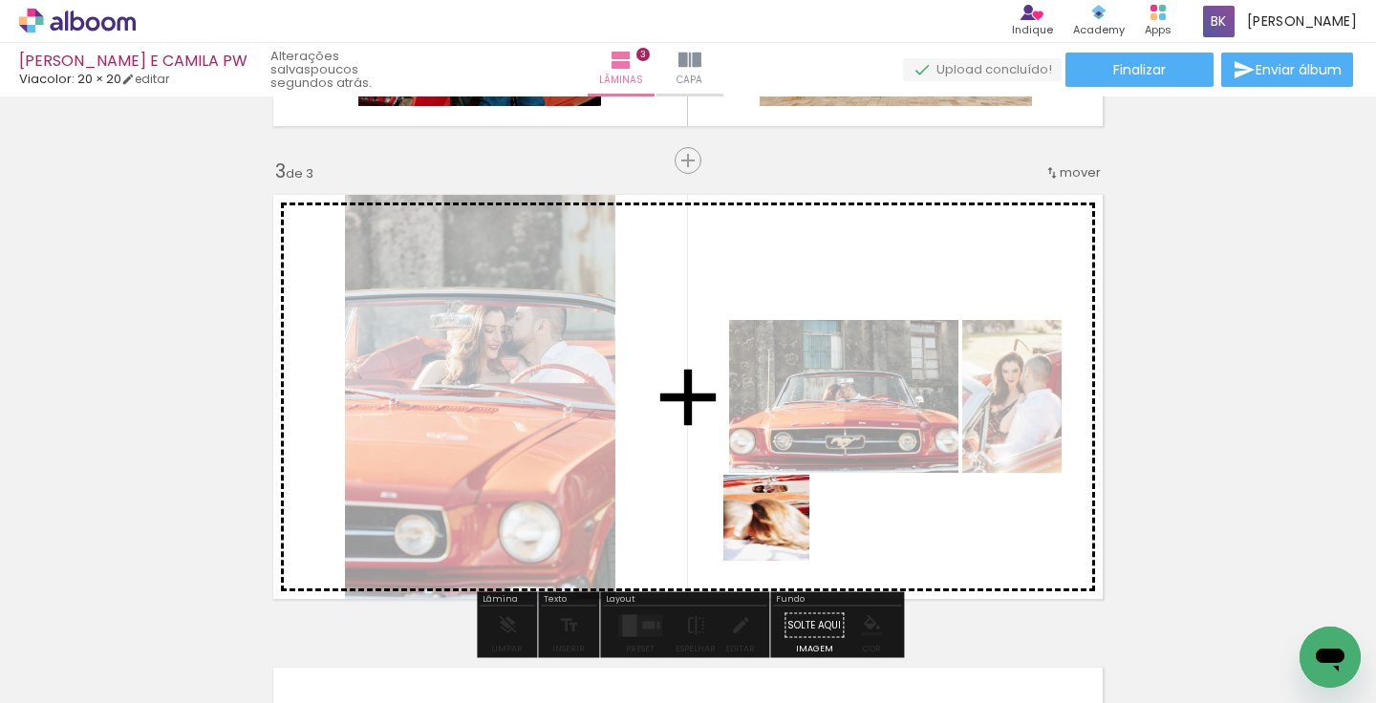
drag, startPoint x: 781, startPoint y: 660, endPoint x: 767, endPoint y: 460, distance: 201.2
click at [773, 482] on quentale-workspace at bounding box center [688, 351] width 1376 height 703
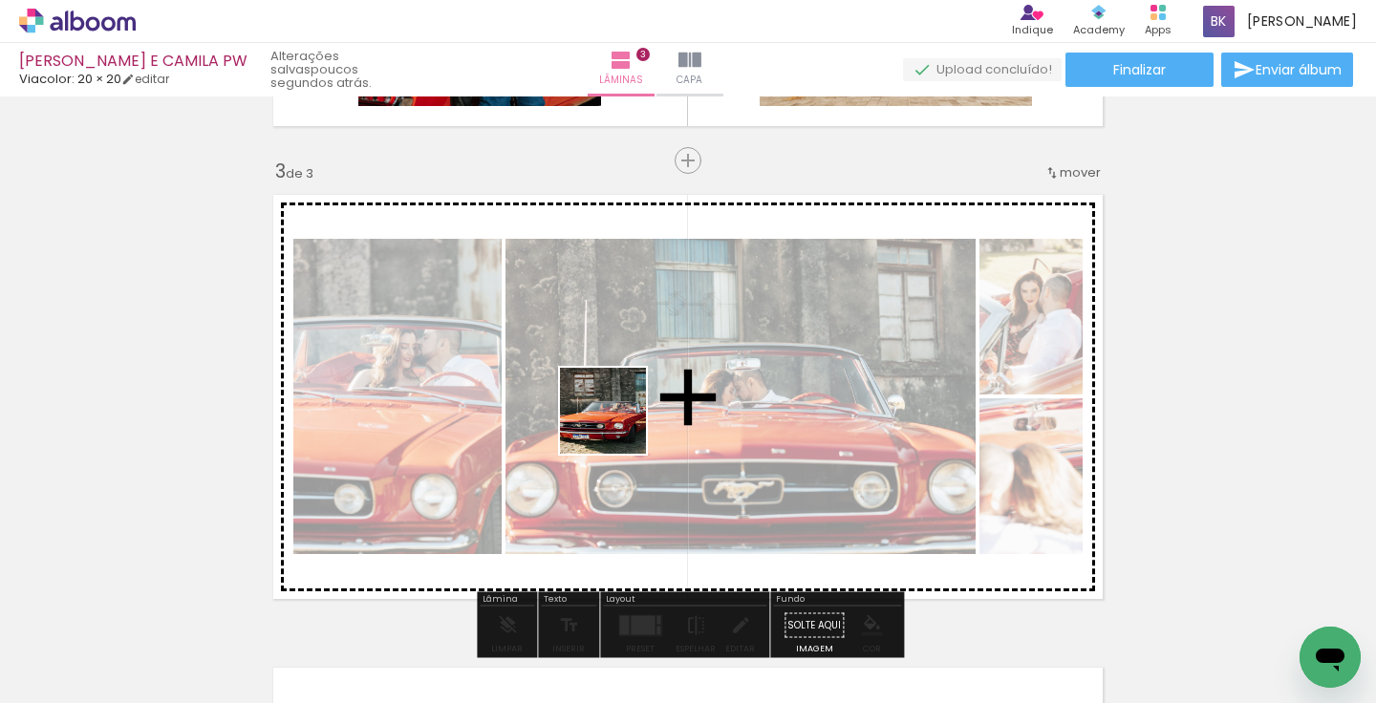
drag, startPoint x: 581, startPoint y: 642, endPoint x: 620, endPoint y: 417, distance: 228.9
click at [619, 419] on quentale-workspace at bounding box center [688, 351] width 1376 height 703
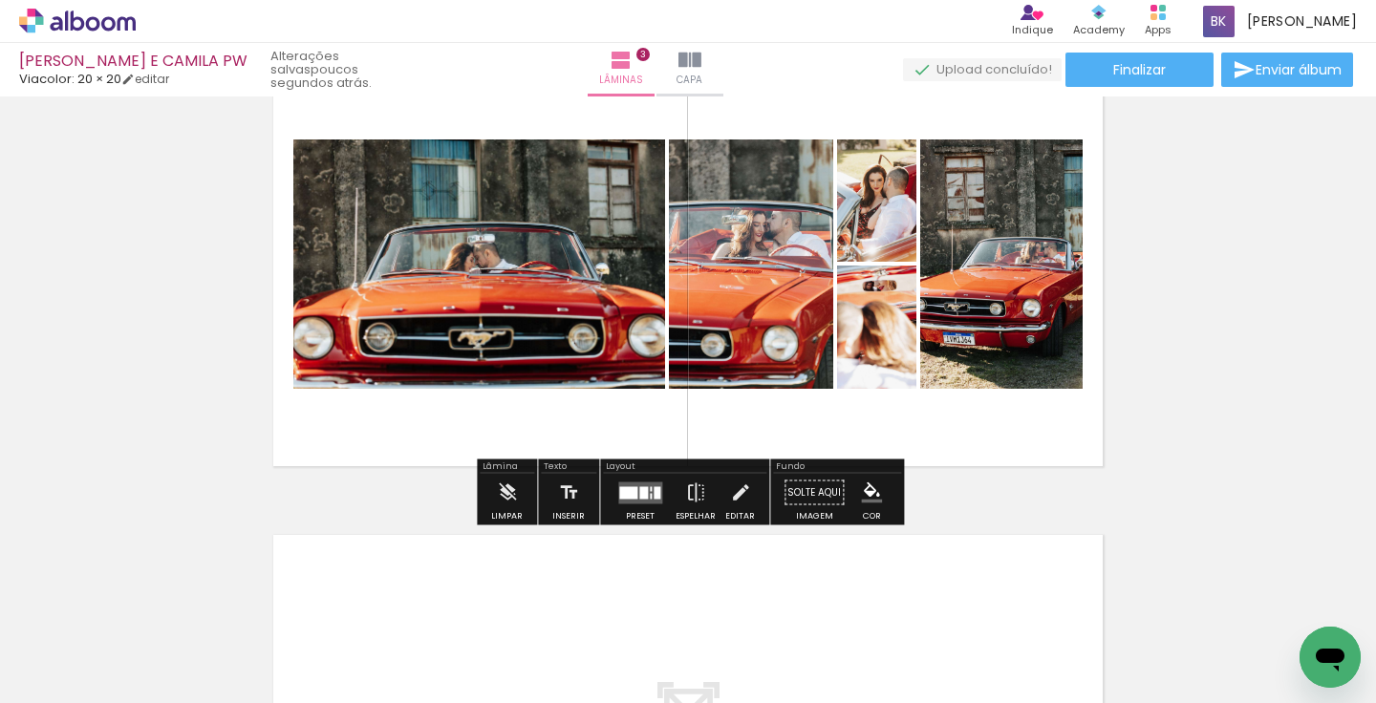
scroll to position [1051, 0]
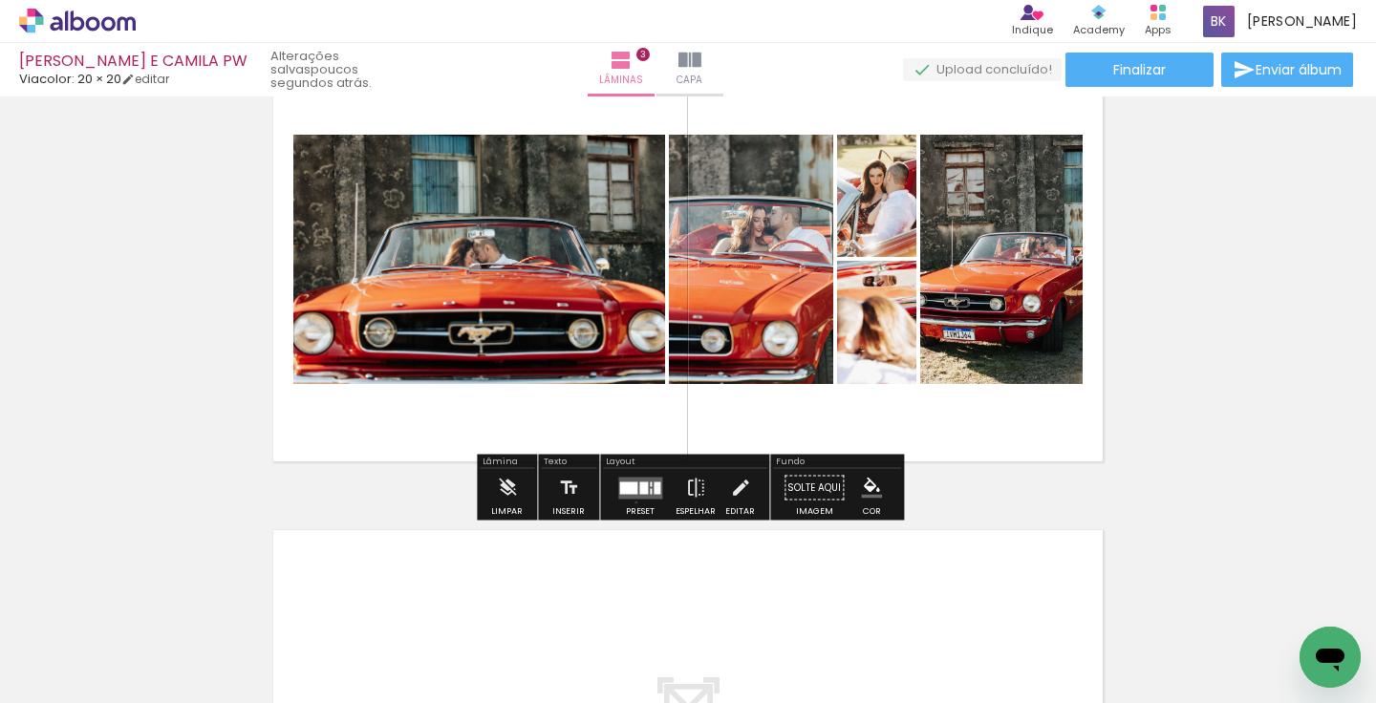
click at [632, 502] on div at bounding box center [641, 488] width 52 height 38
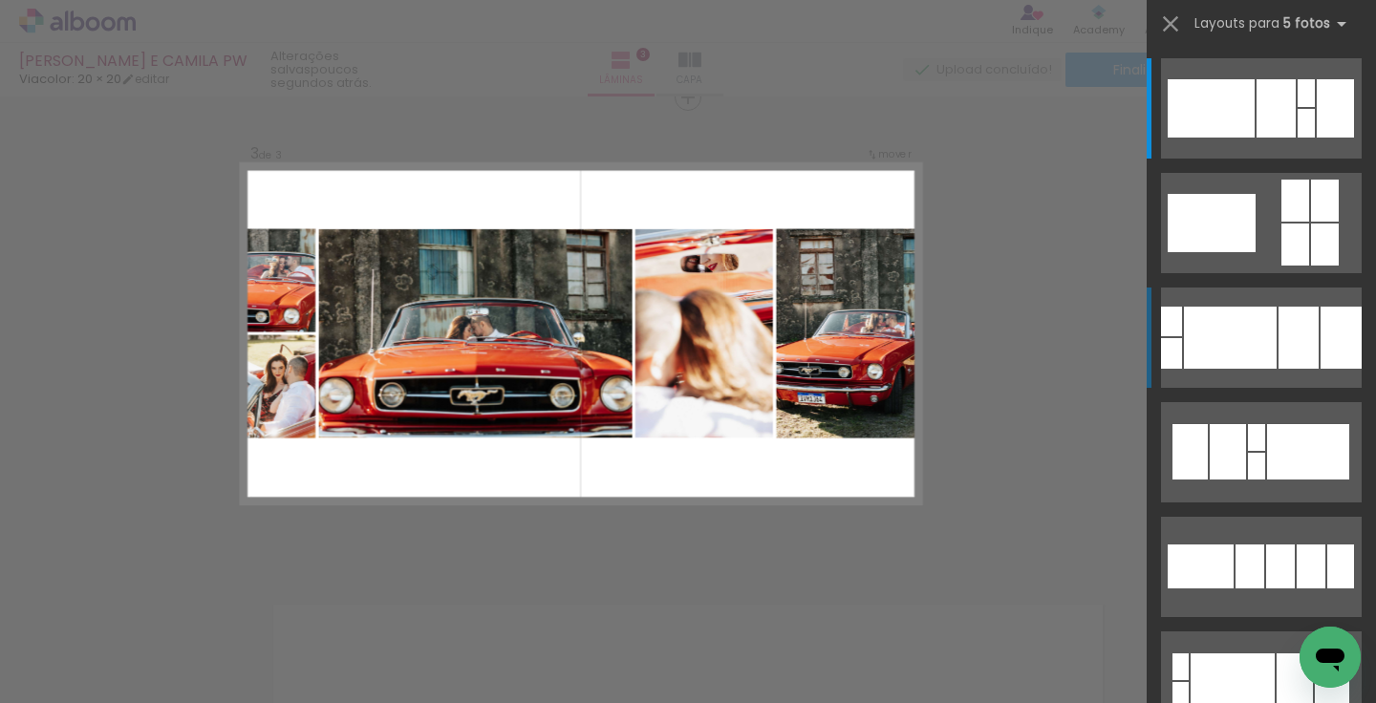
scroll to position [970, 0]
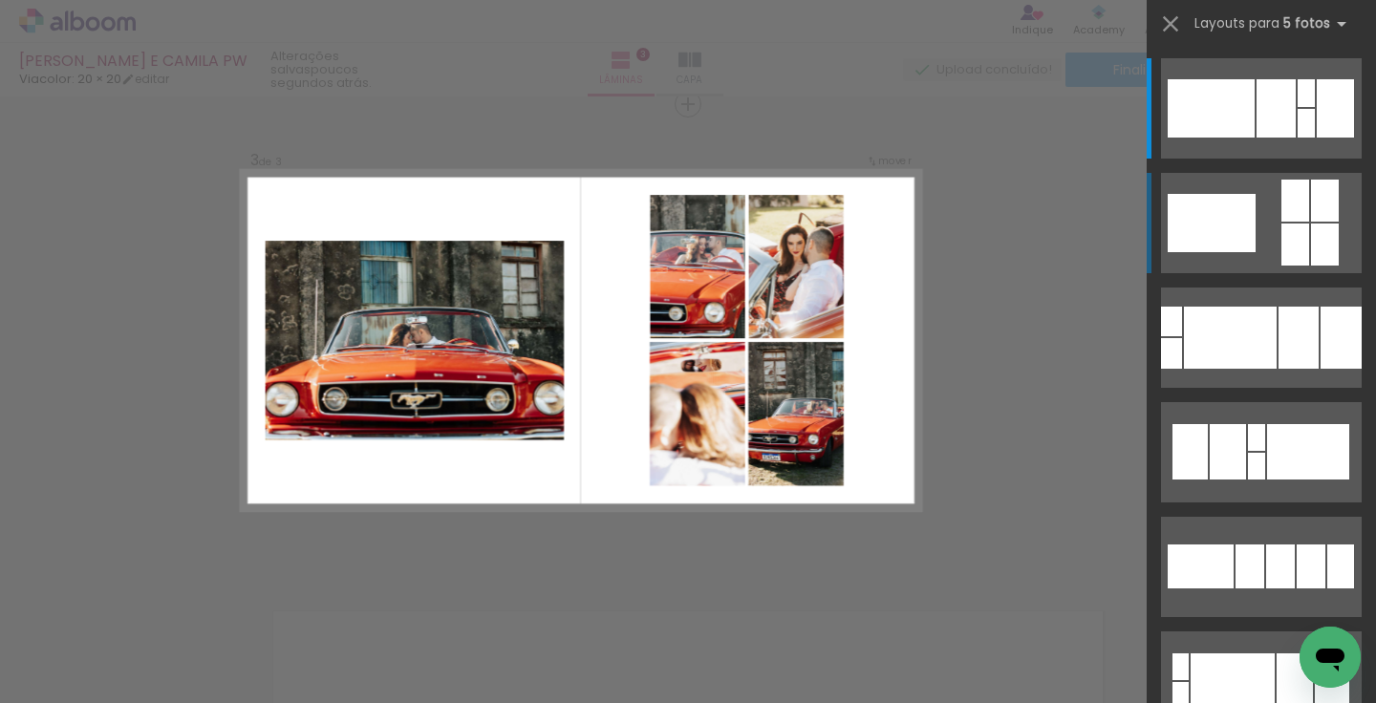
click at [1257, 159] on quentale-layouter at bounding box center [1261, 108] width 201 height 100
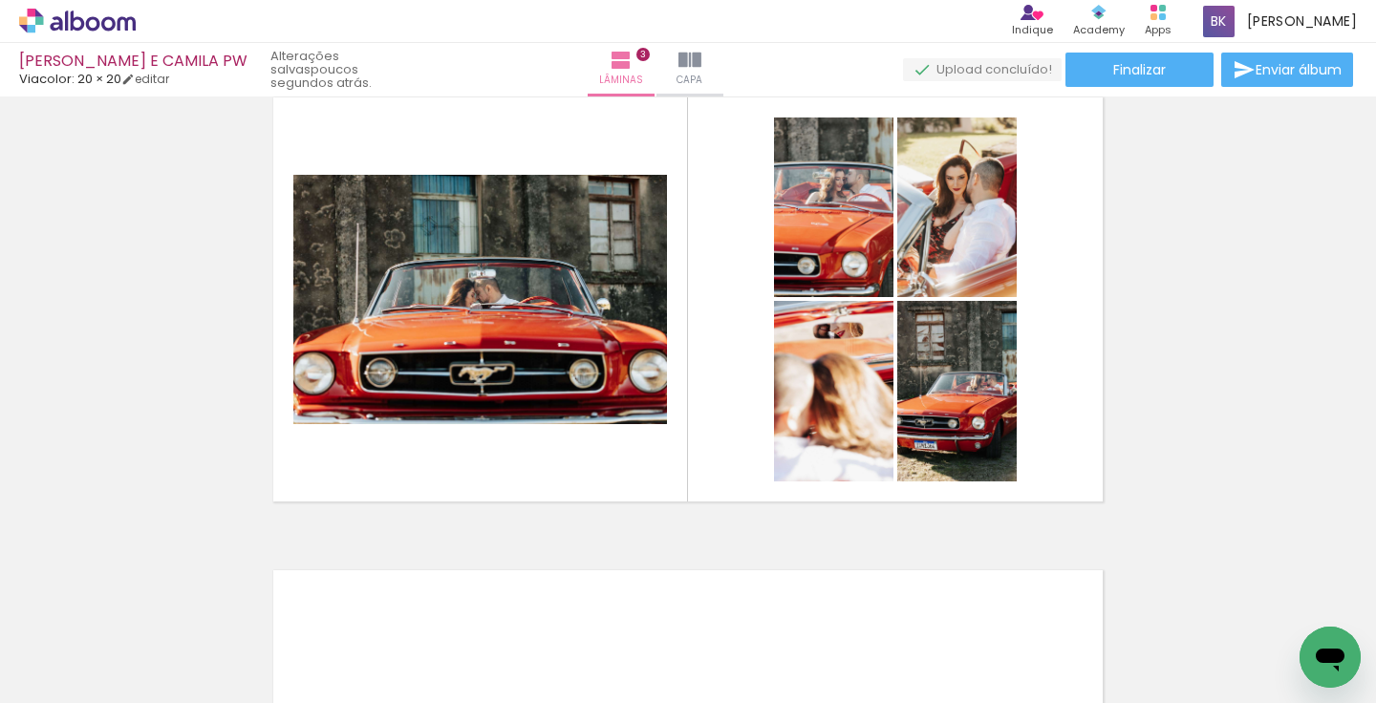
scroll to position [1015, 0]
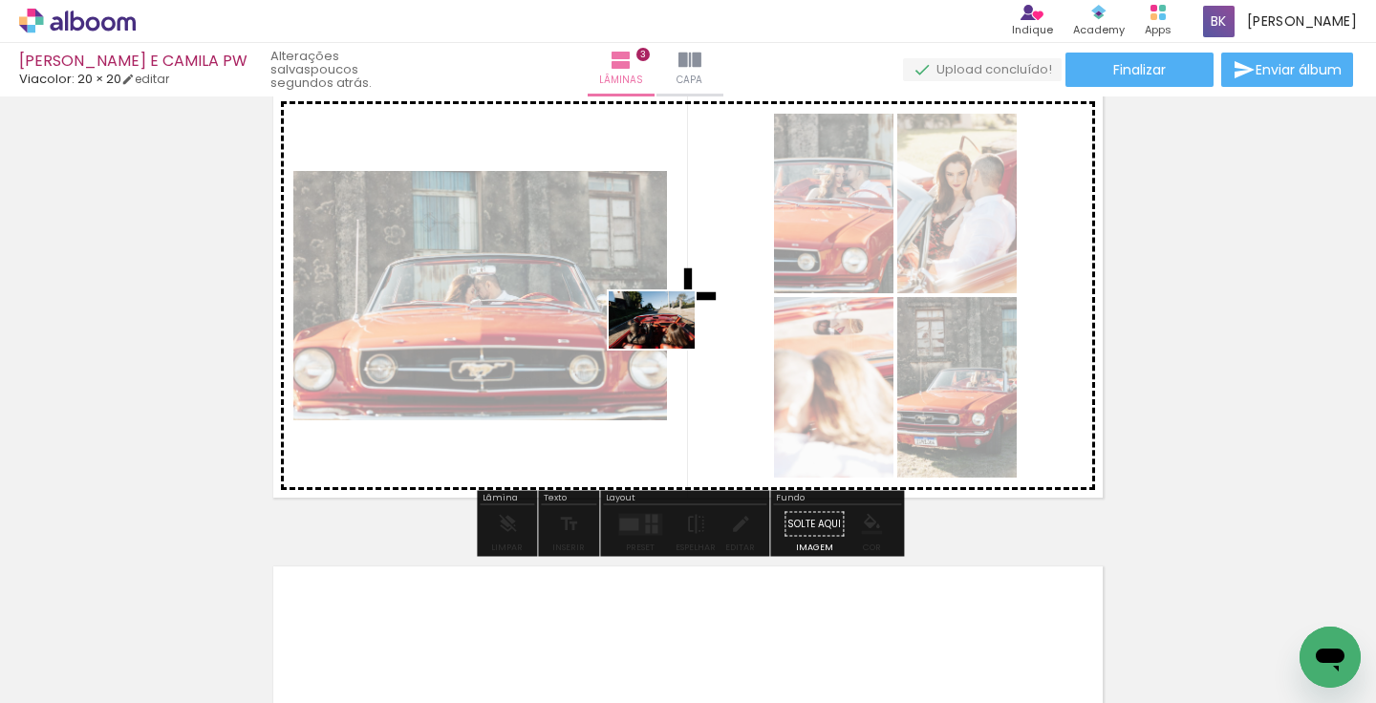
drag, startPoint x: 464, startPoint y: 657, endPoint x: 666, endPoint y: 350, distance: 367.7
click at [666, 349] on quentale-workspace at bounding box center [688, 351] width 1376 height 703
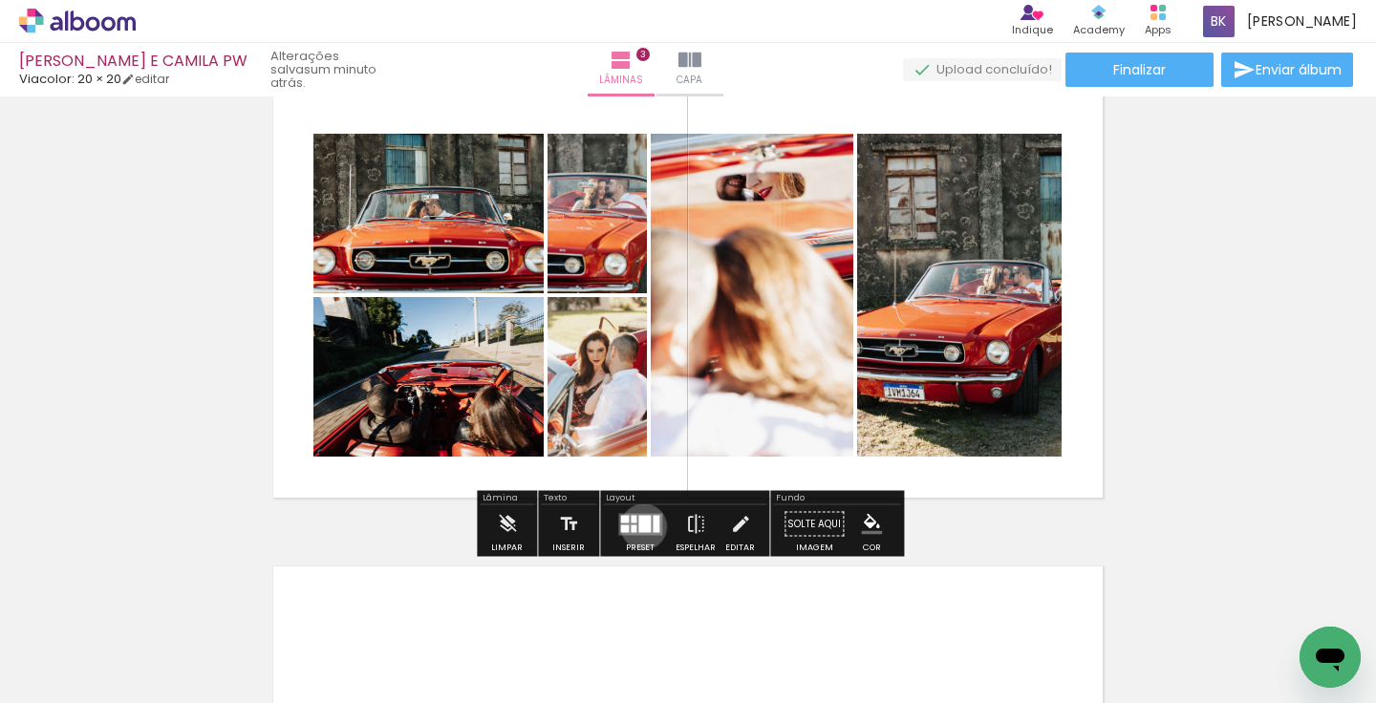
click at [639, 527] on div at bounding box center [644, 523] width 12 height 17
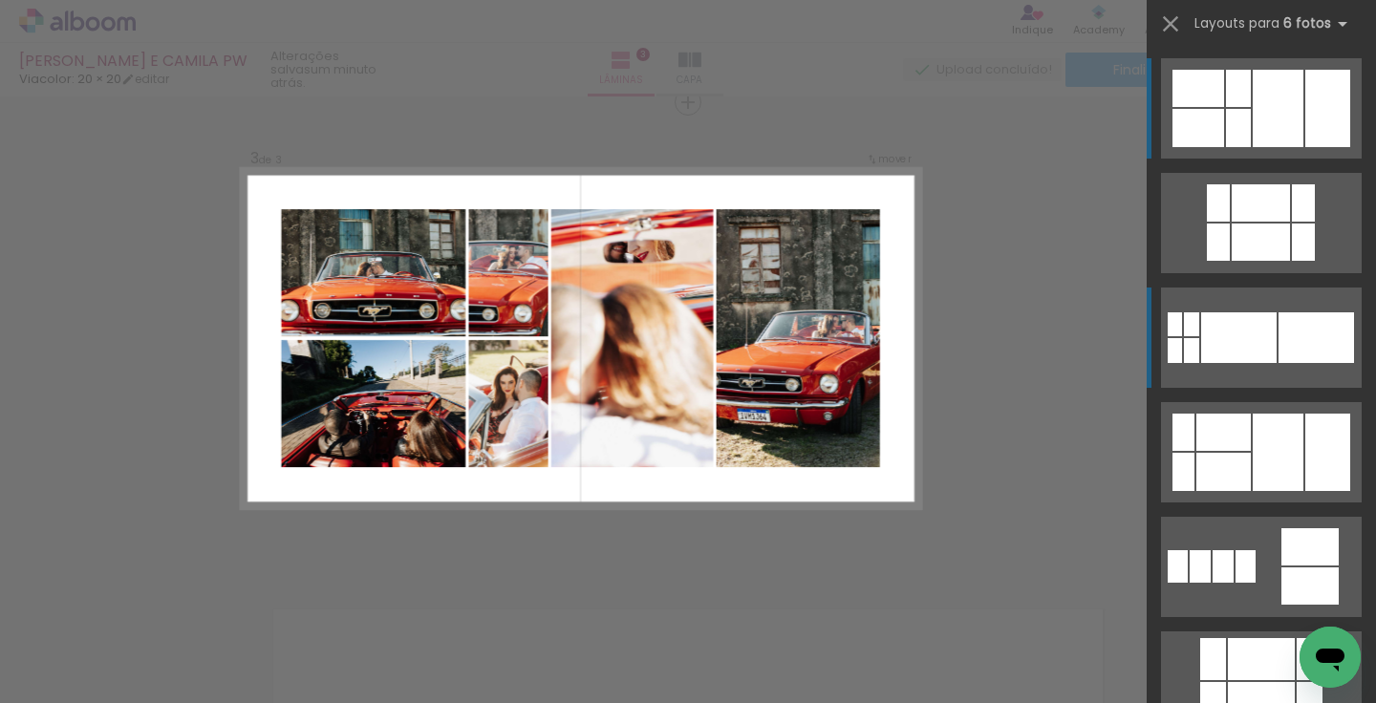
scroll to position [970, 0]
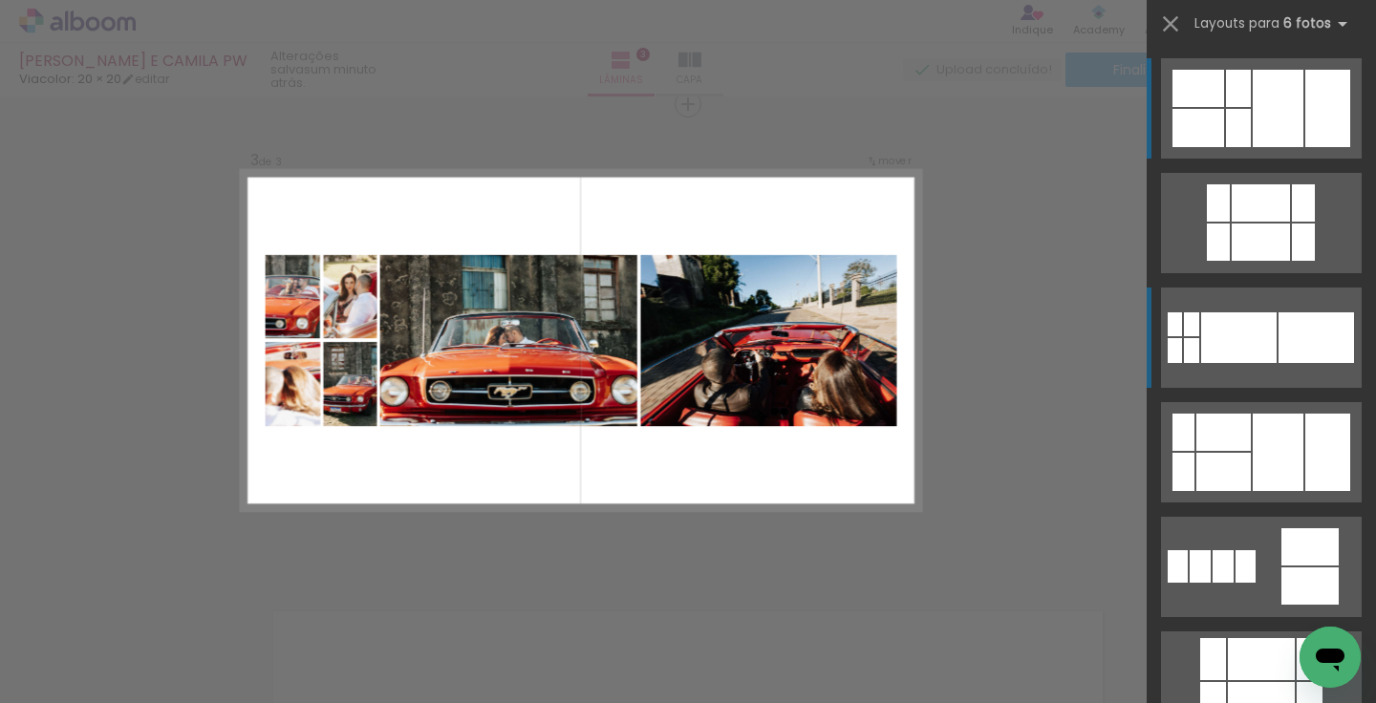
click at [1267, 222] on div at bounding box center [1261, 202] width 58 height 37
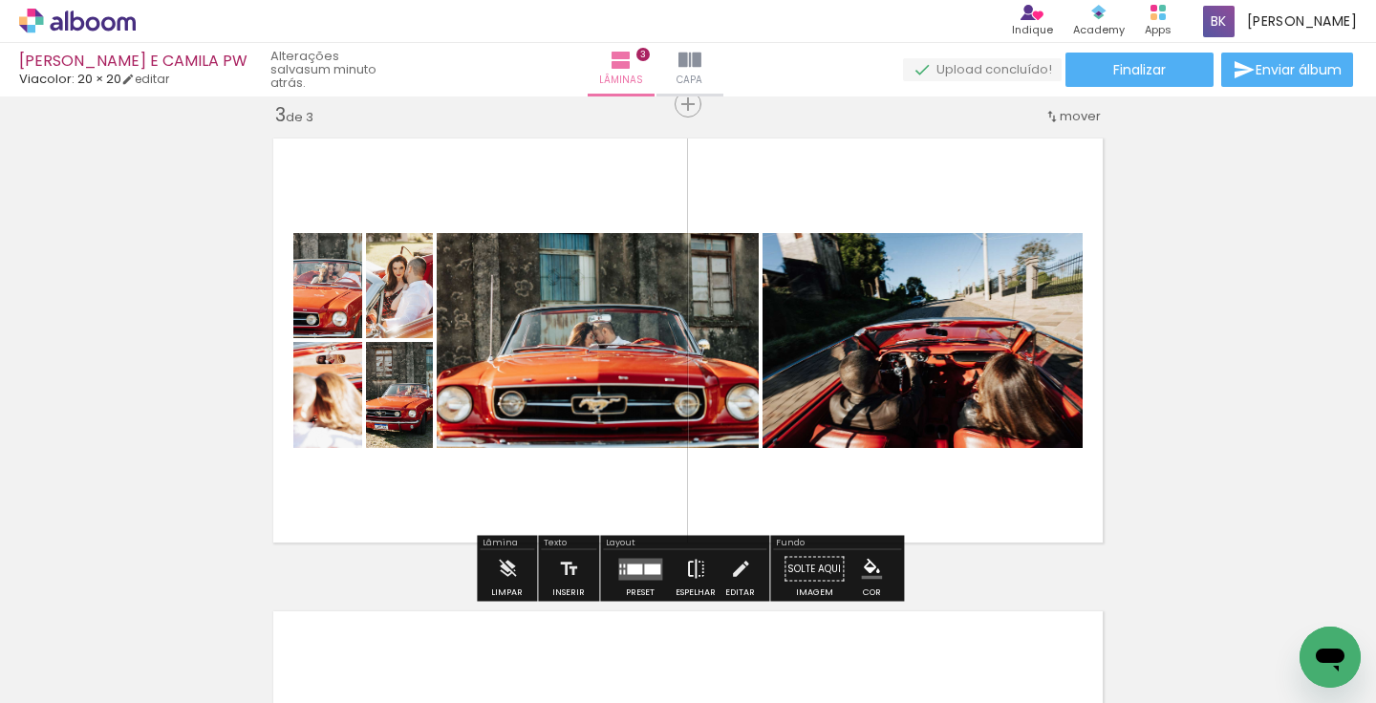
click at [705, 564] on paper-button "Espelhar" at bounding box center [696, 575] width 50 height 49
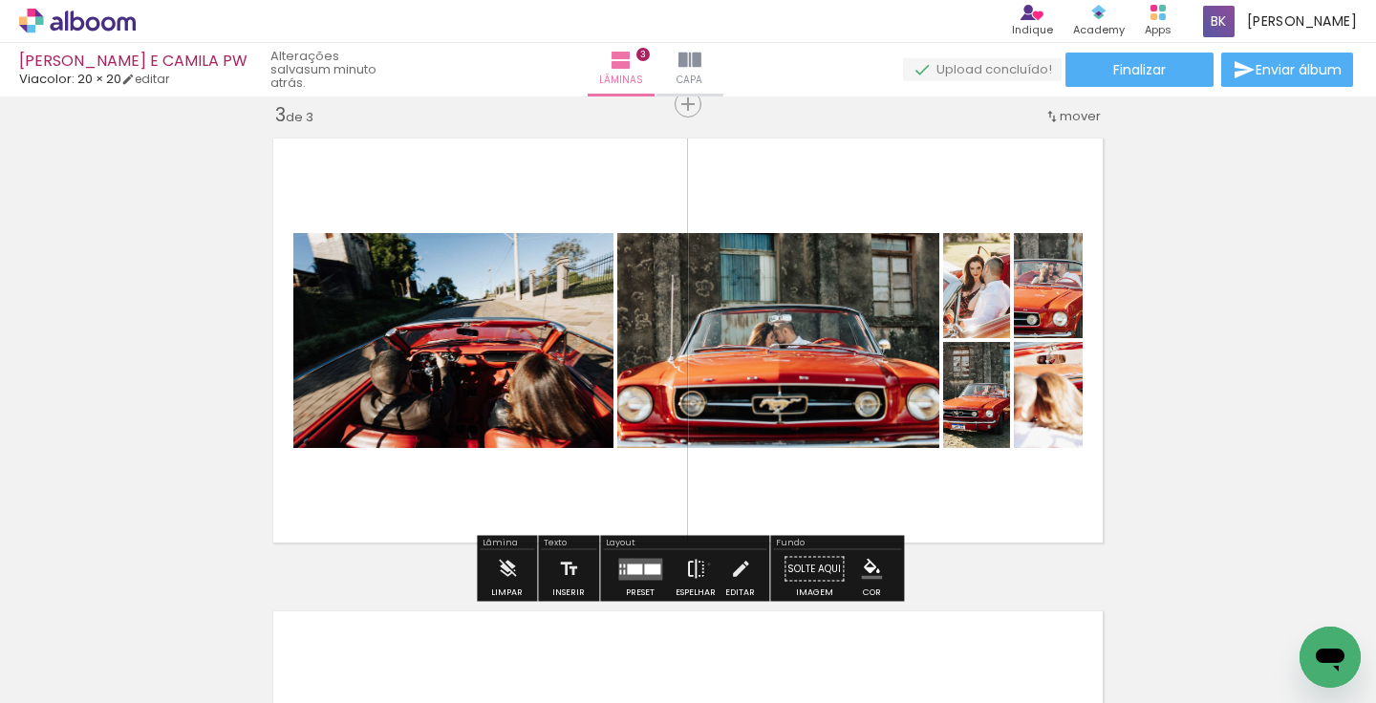
click at [704, 564] on paper-button "Espelhar" at bounding box center [696, 575] width 50 height 49
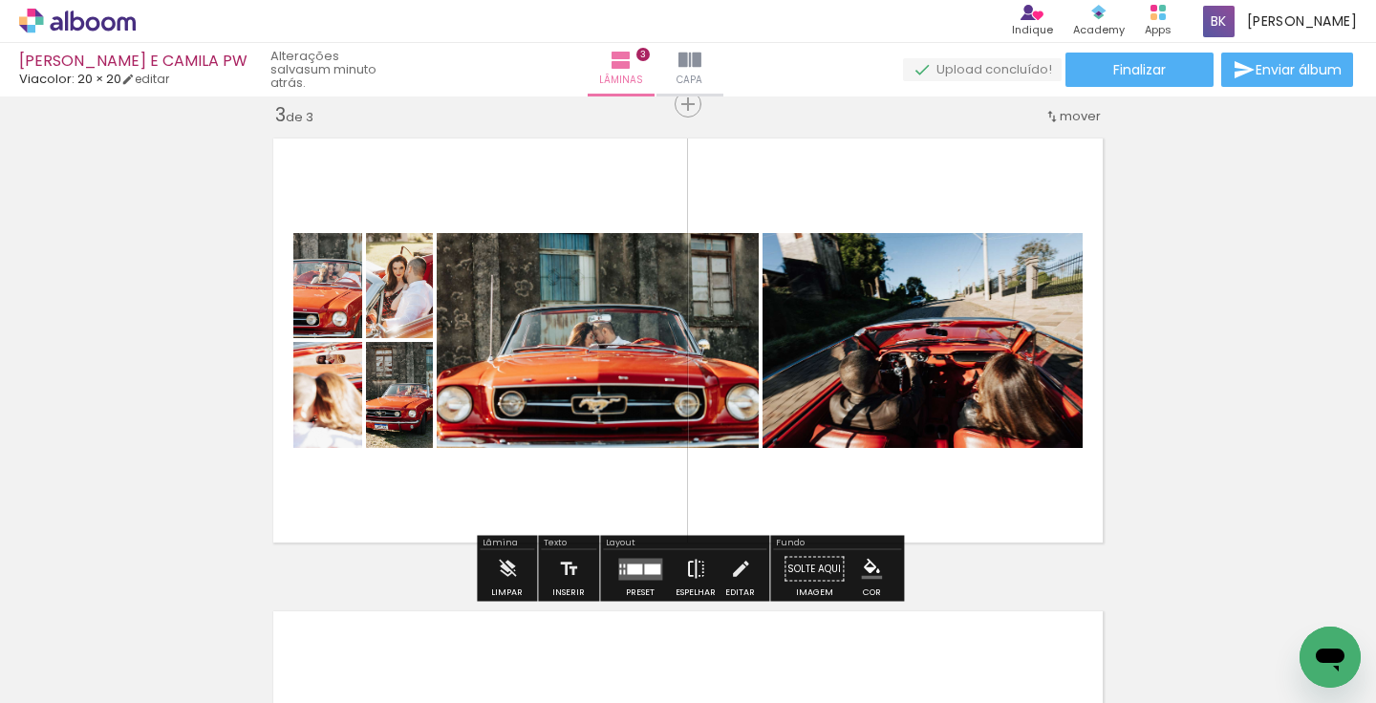
click at [704, 564] on paper-button "Espelhar" at bounding box center [696, 575] width 50 height 49
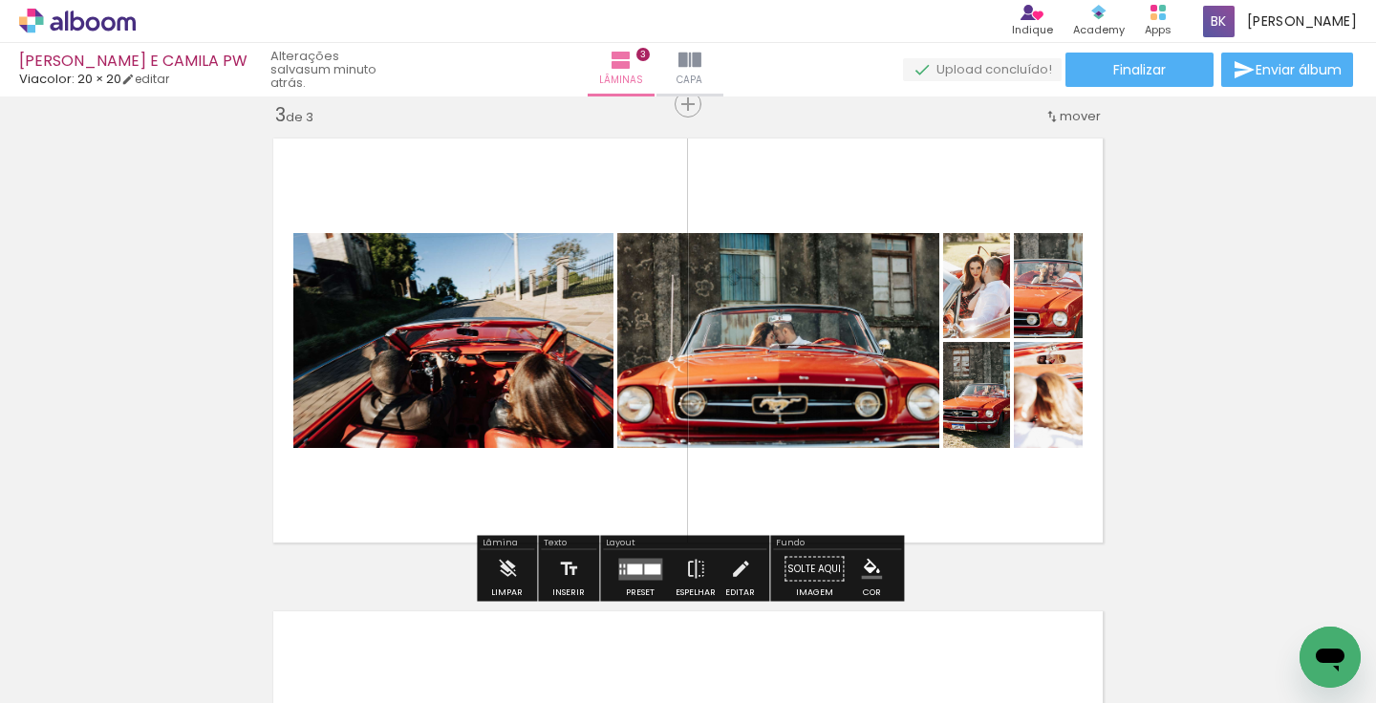
click at [637, 564] on div at bounding box center [634, 569] width 15 height 11
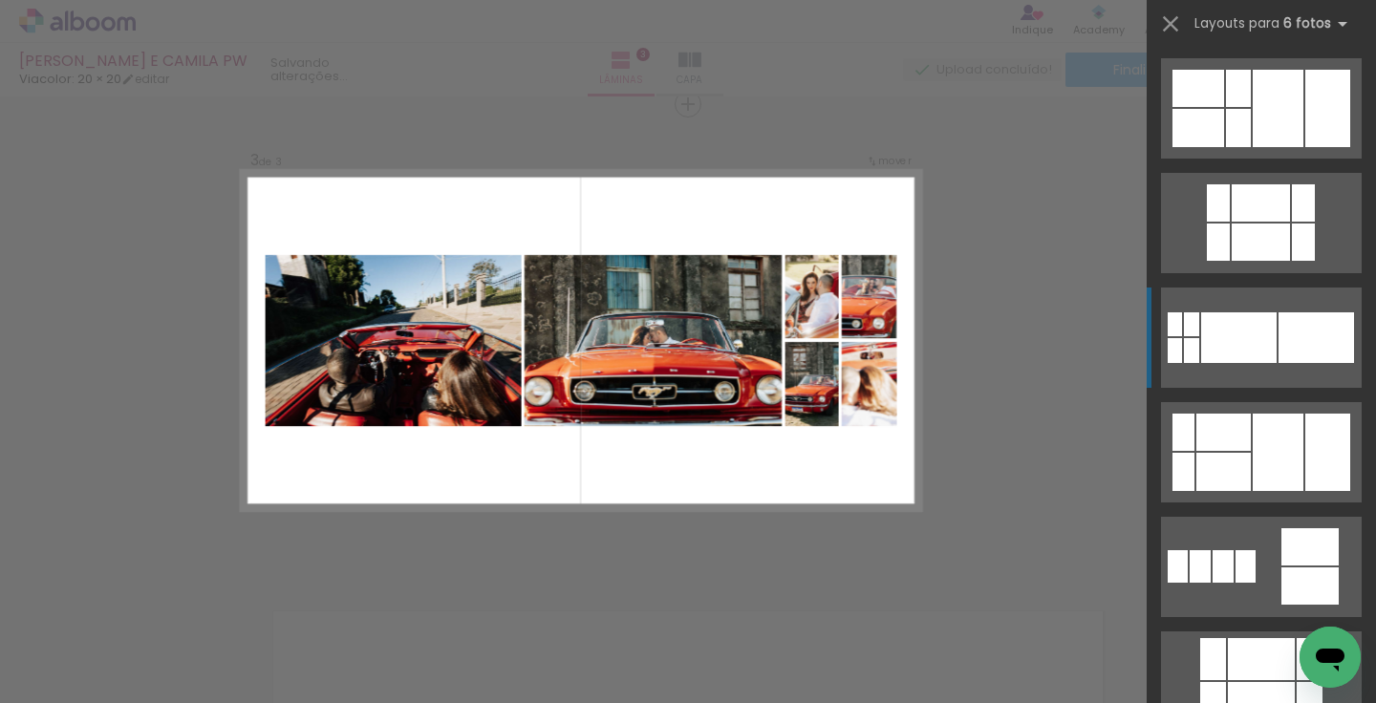
scroll to position [229, 0]
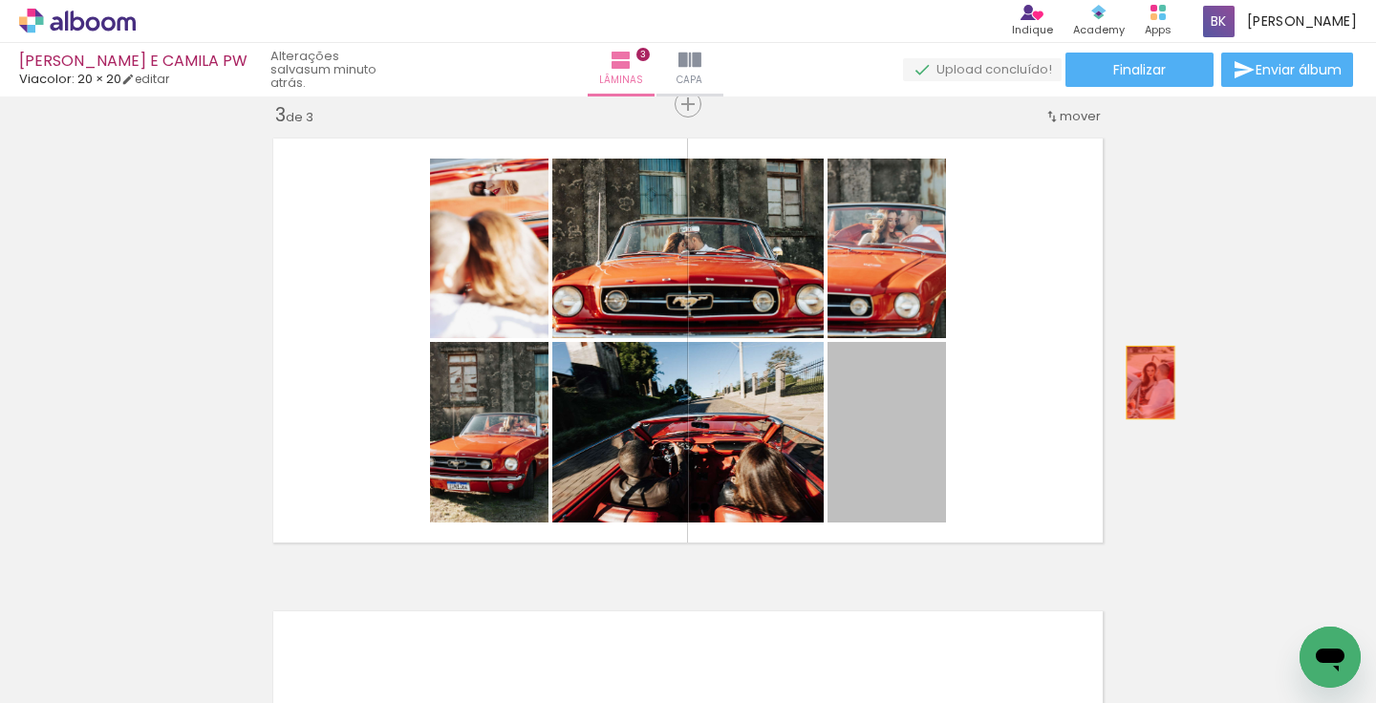
drag, startPoint x: 927, startPoint y: 416, endPoint x: 876, endPoint y: 312, distance: 115.8
click at [1161, 381] on div "Inserir lâmina 1 de 3 Inserir lâmina 2 de 3 Inserir lâmina 3 de 3" at bounding box center [688, 79] width 1376 height 1893
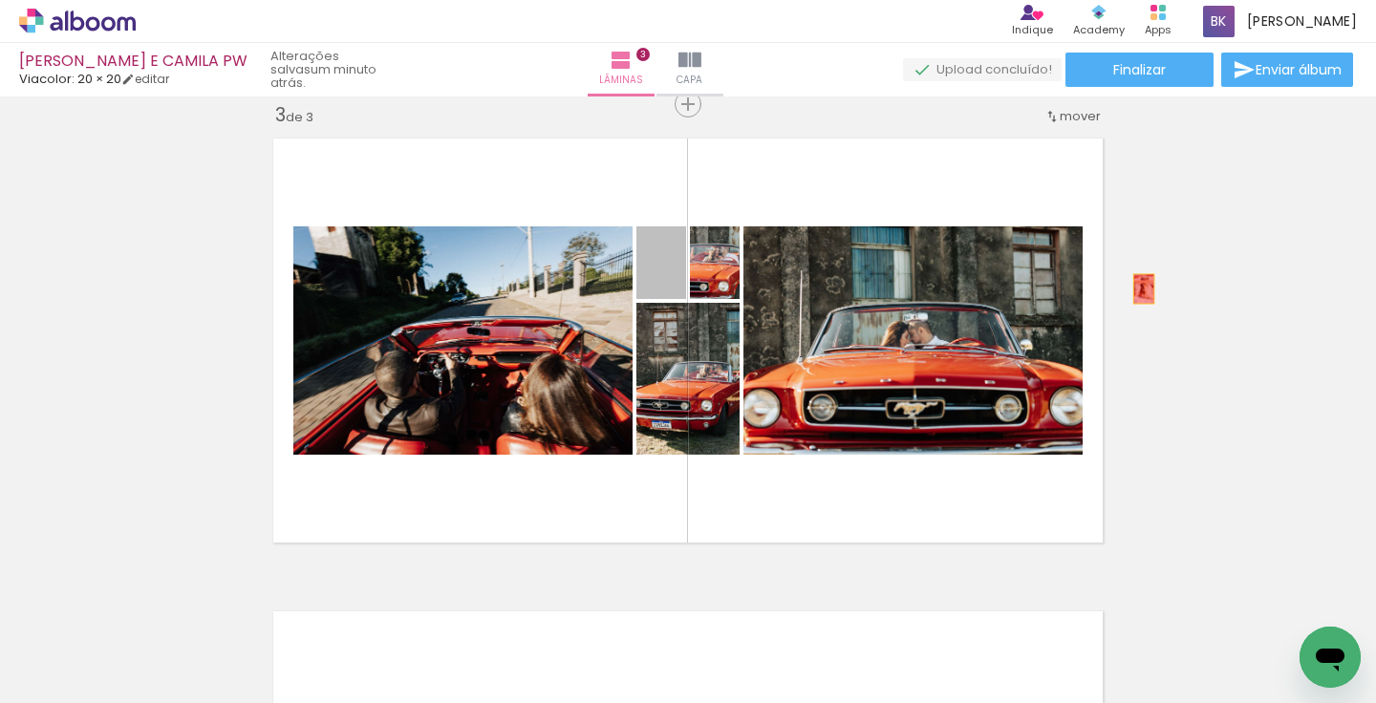
drag, startPoint x: 683, startPoint y: 280, endPoint x: 1144, endPoint y: 276, distance: 460.7
click at [1144, 281] on div "Inserir lâmina 1 de 3 Inserir lâmina 2 de 3 Inserir lâmina 3 de 3" at bounding box center [688, 79] width 1376 height 1893
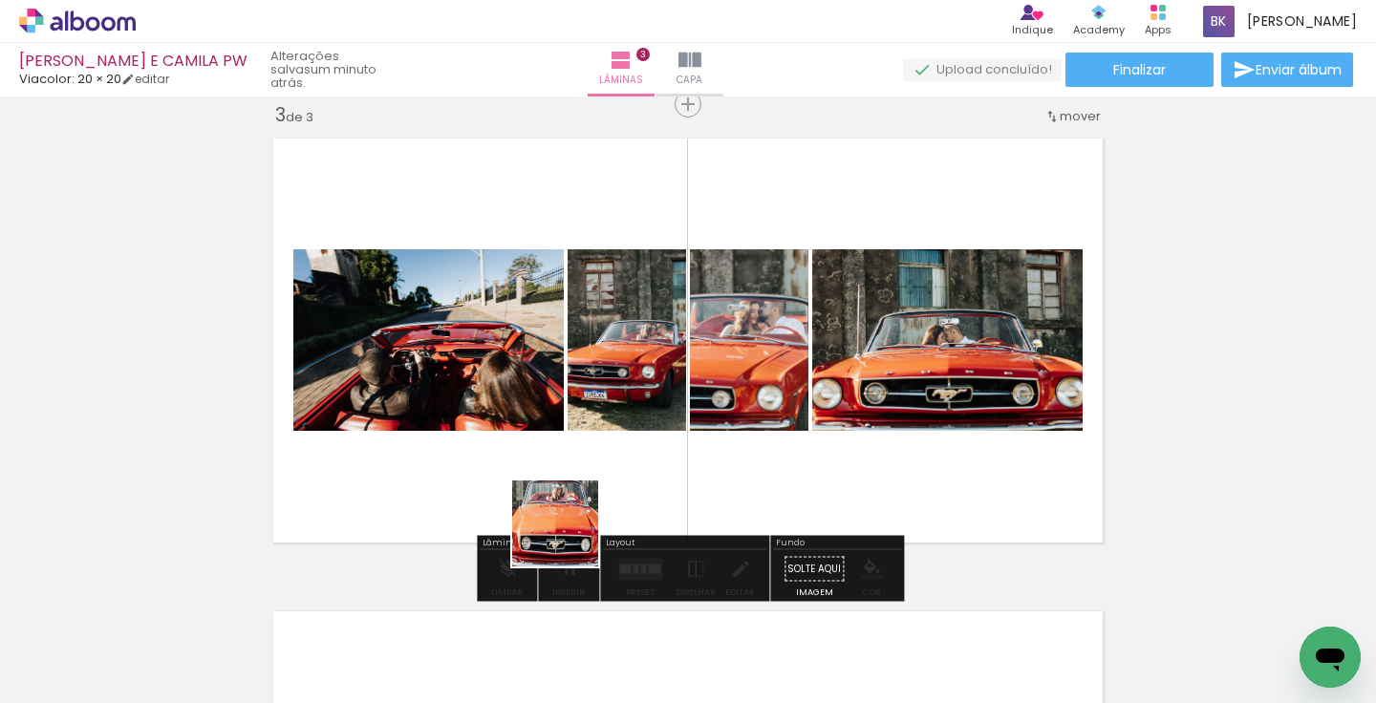
drag, startPoint x: 563, startPoint y: 655, endPoint x: 576, endPoint y: 437, distance: 218.3
click at [576, 442] on quentale-workspace at bounding box center [688, 351] width 1376 height 703
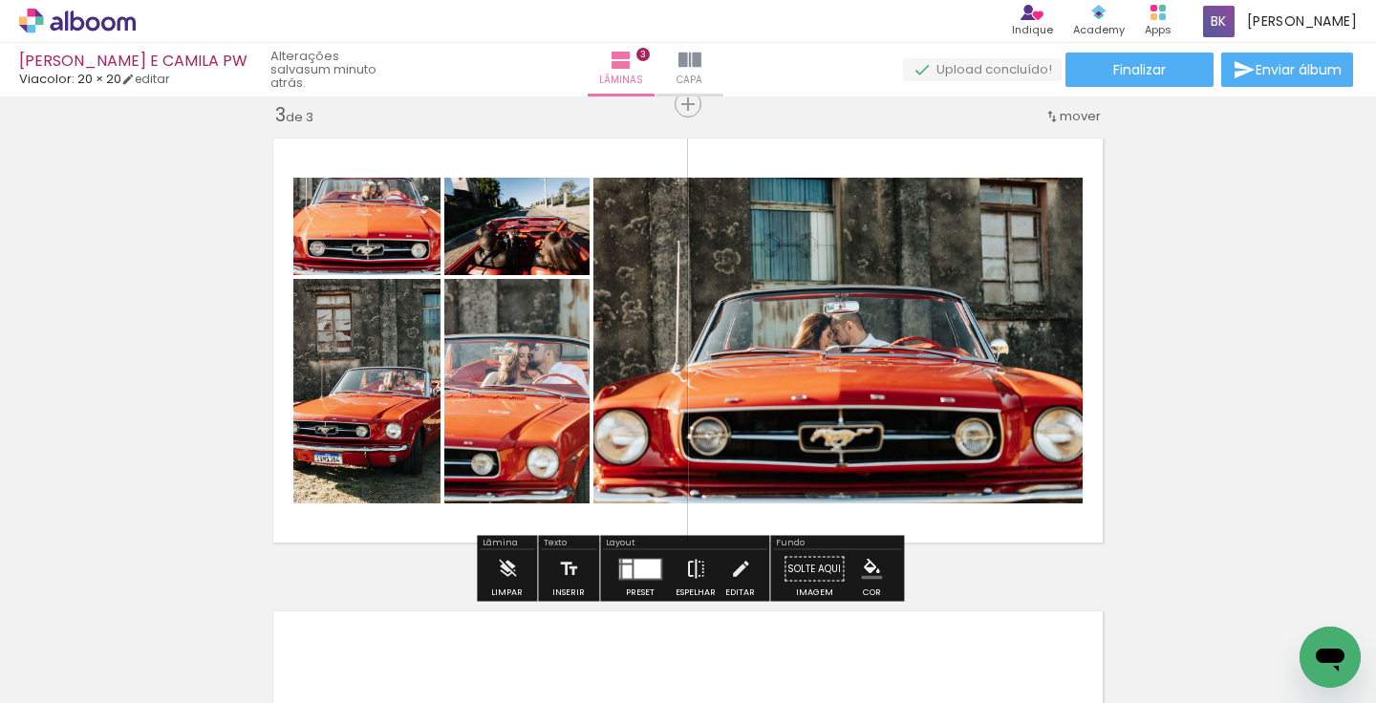
click at [696, 574] on iron-icon at bounding box center [695, 570] width 21 height 38
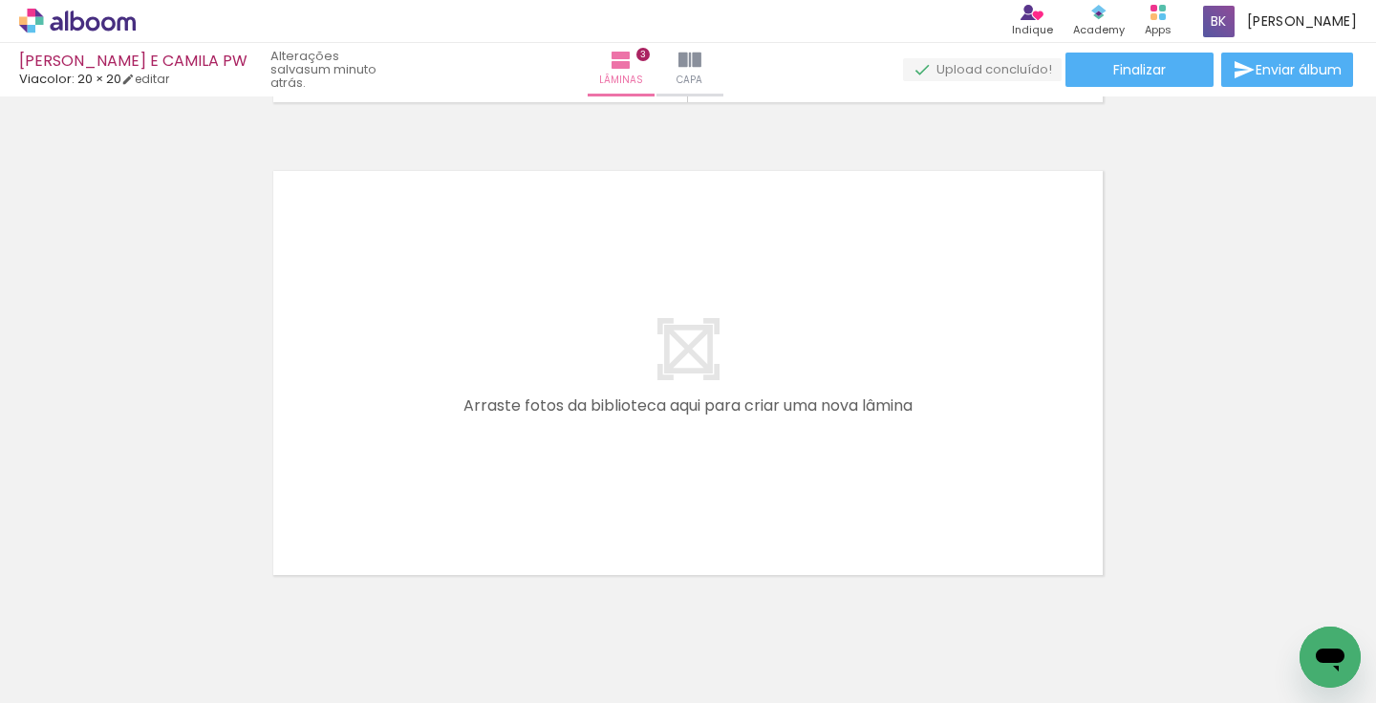
scroll to position [1451, 0]
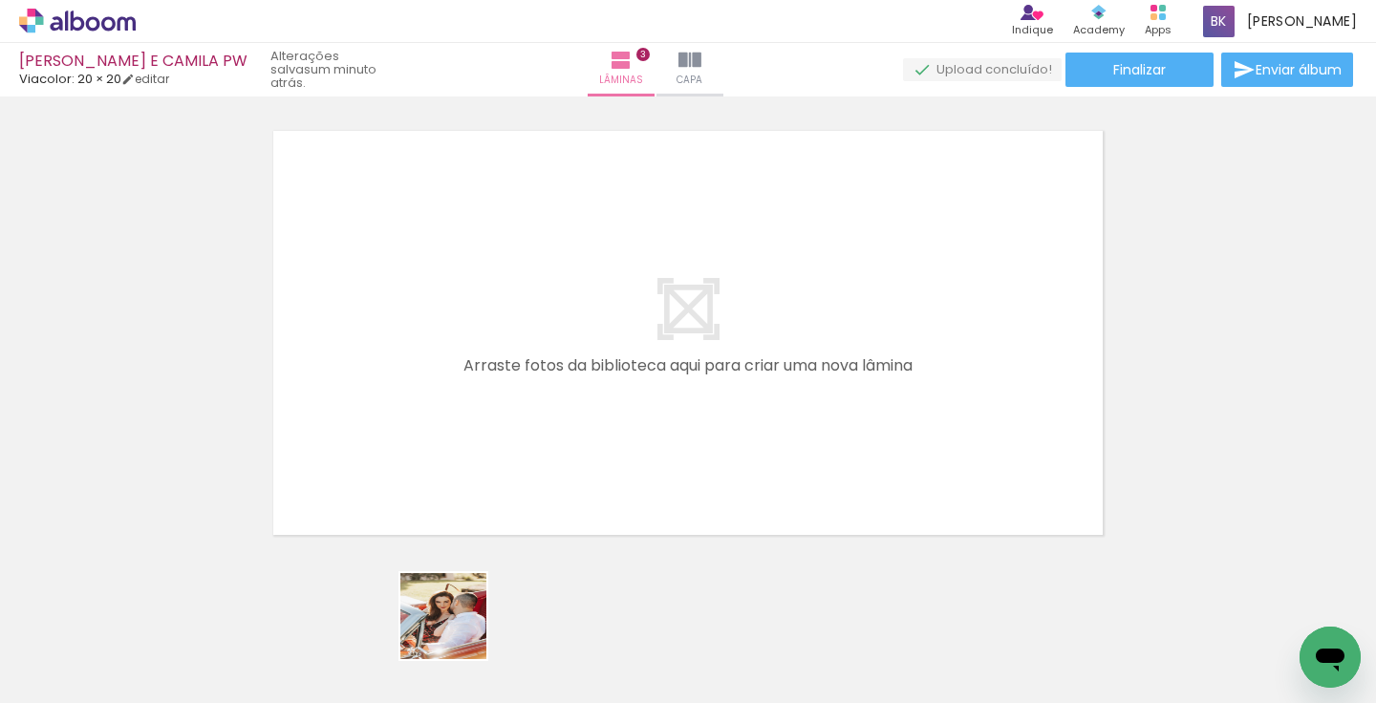
drag, startPoint x: 458, startPoint y: 644, endPoint x: 458, endPoint y: 470, distance: 174.0
click at [458, 470] on quentale-workspace at bounding box center [688, 351] width 1376 height 703
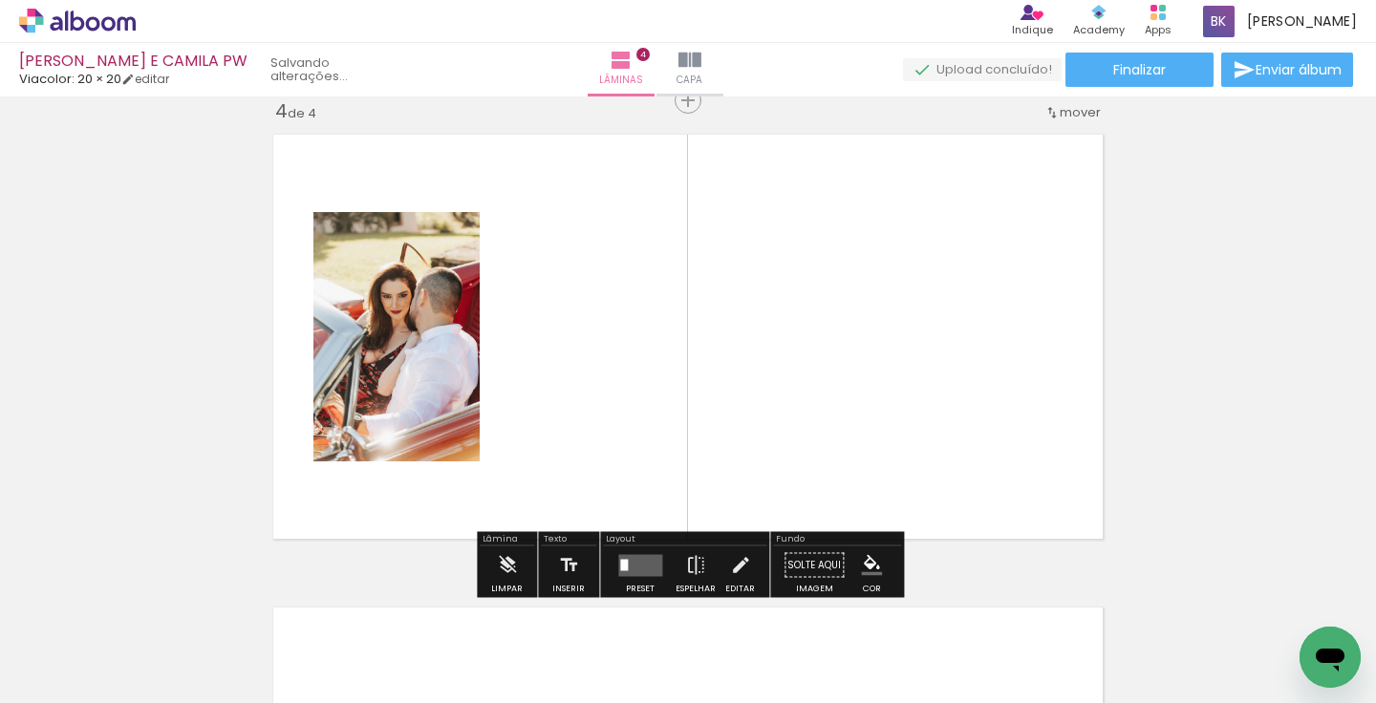
scroll to position [1443, 0]
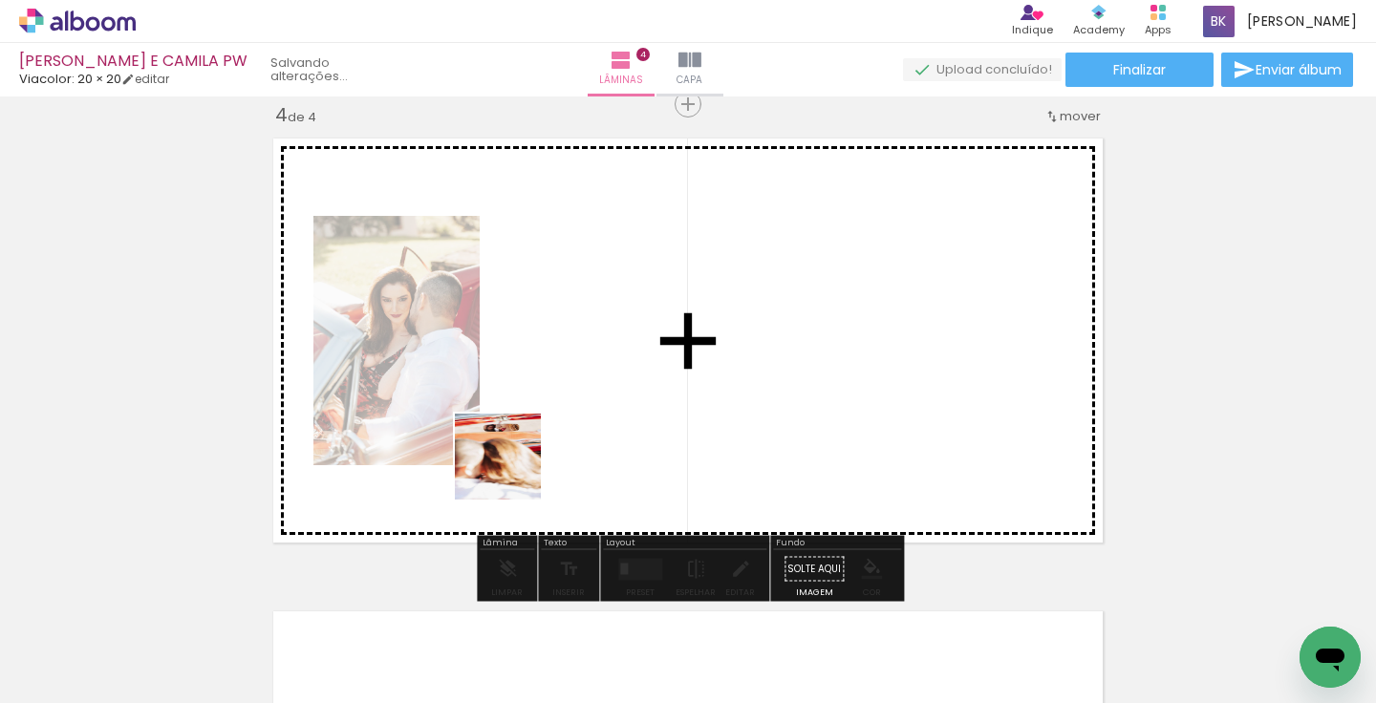
drag, startPoint x: 497, startPoint y: 509, endPoint x: 516, endPoint y: 462, distance: 51.5
click at [516, 462] on quentale-workspace at bounding box center [688, 351] width 1376 height 703
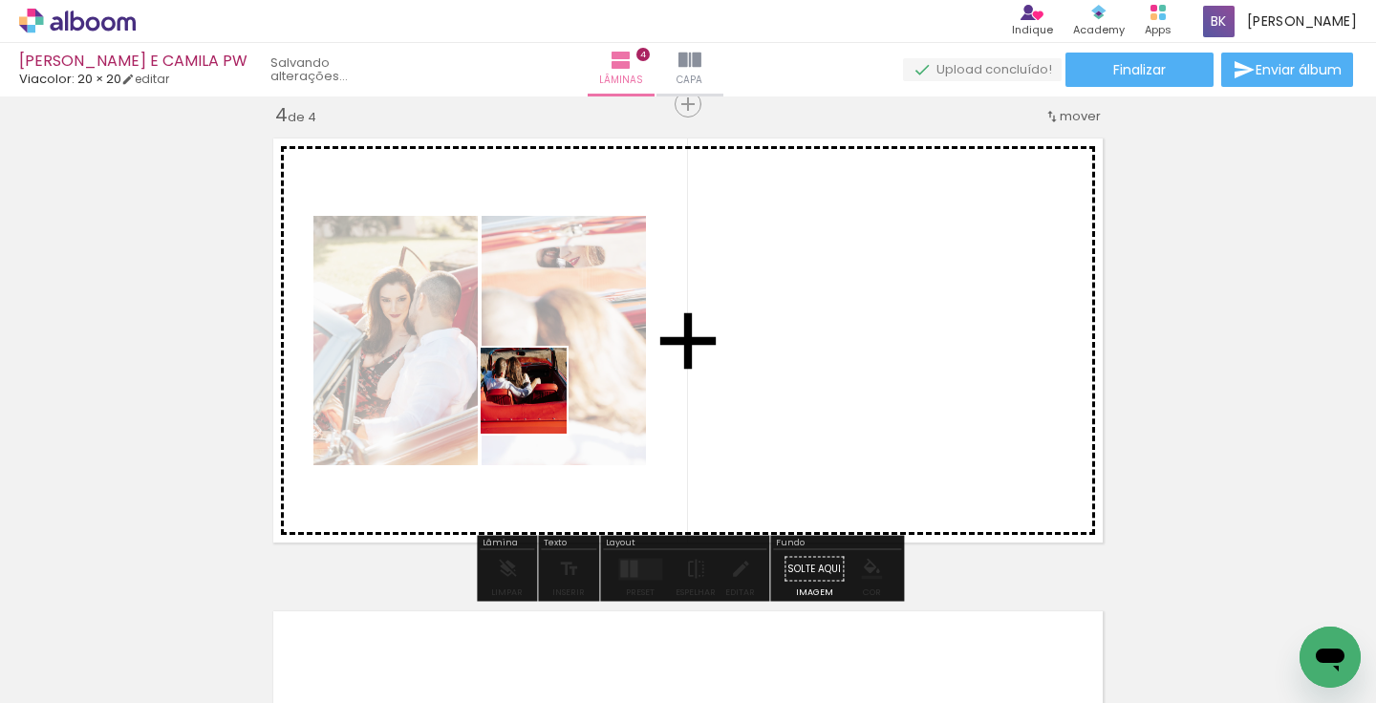
drag, startPoint x: 472, startPoint y: 648, endPoint x: 538, endPoint y: 405, distance: 251.6
click at [538, 405] on quentale-workspace at bounding box center [688, 351] width 1376 height 703
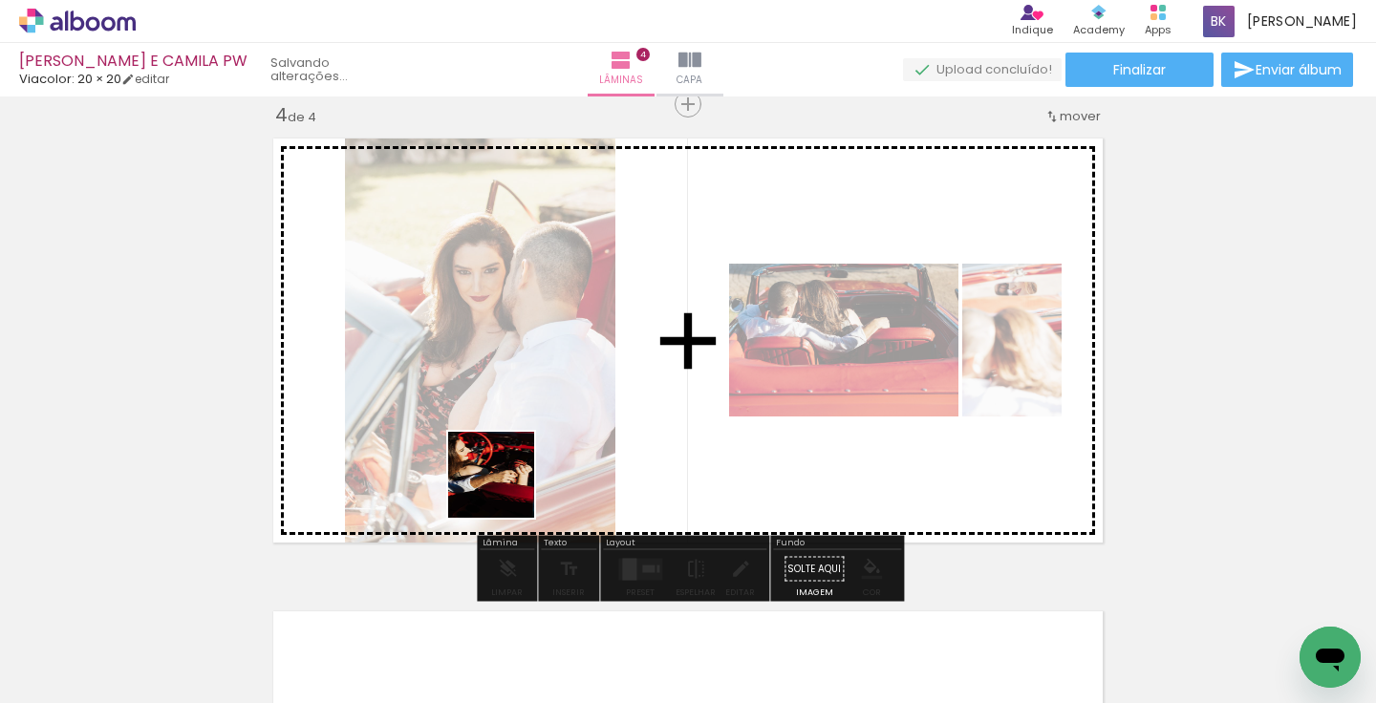
drag, startPoint x: 485, startPoint y: 568, endPoint x: 506, endPoint y: 489, distance: 81.1
click at [506, 489] on quentale-workspace at bounding box center [688, 351] width 1376 height 703
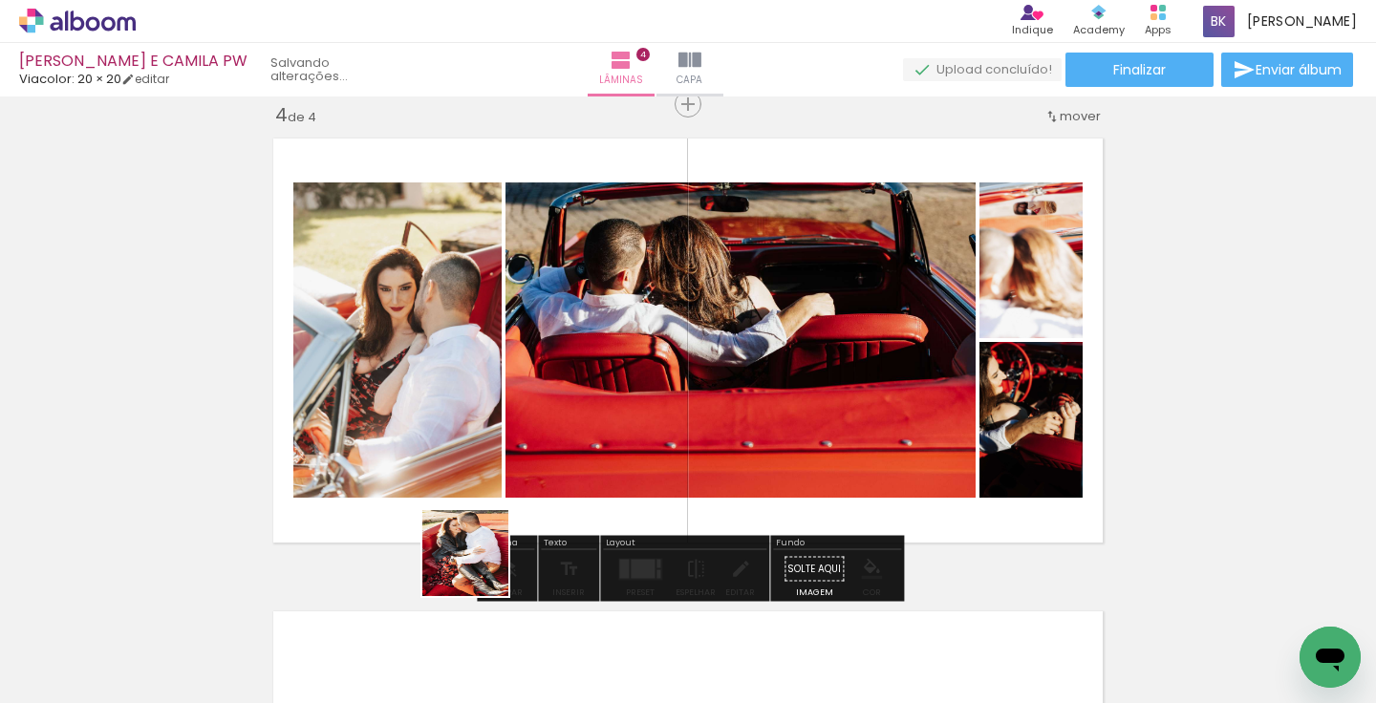
drag, startPoint x: 459, startPoint y: 641, endPoint x: 532, endPoint y: 394, distance: 258.3
click at [530, 404] on quentale-workspace at bounding box center [688, 351] width 1376 height 703
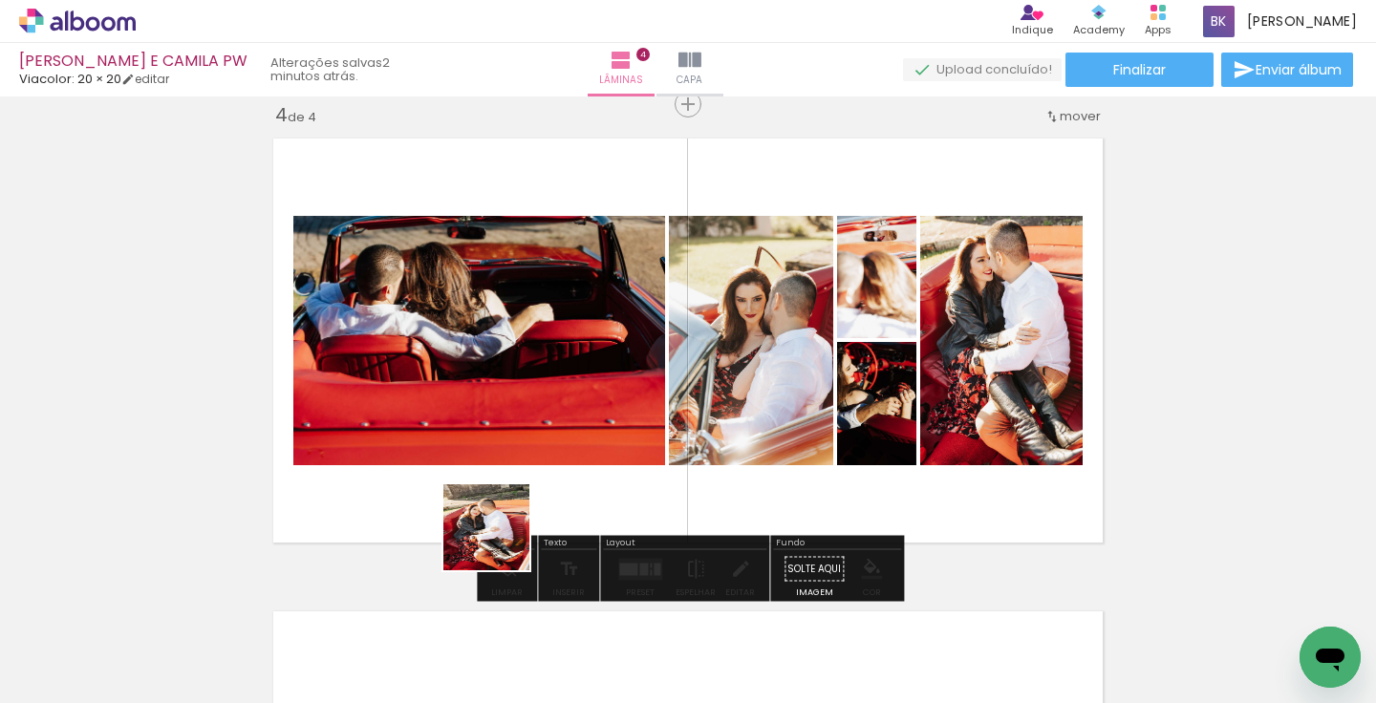
drag, startPoint x: 467, startPoint y: 654, endPoint x: 547, endPoint y: 381, distance: 283.7
click at [547, 382] on quentale-workspace at bounding box center [688, 351] width 1376 height 703
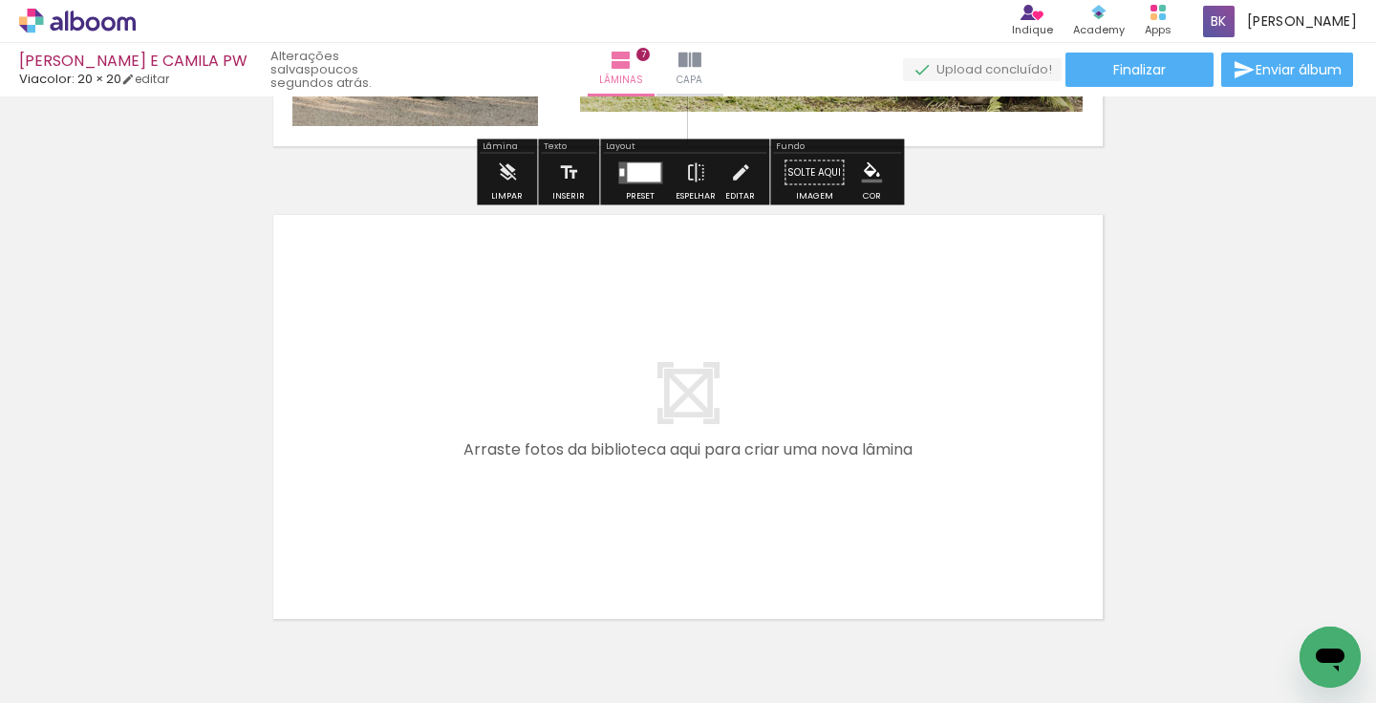
scroll to position [3261, 0]
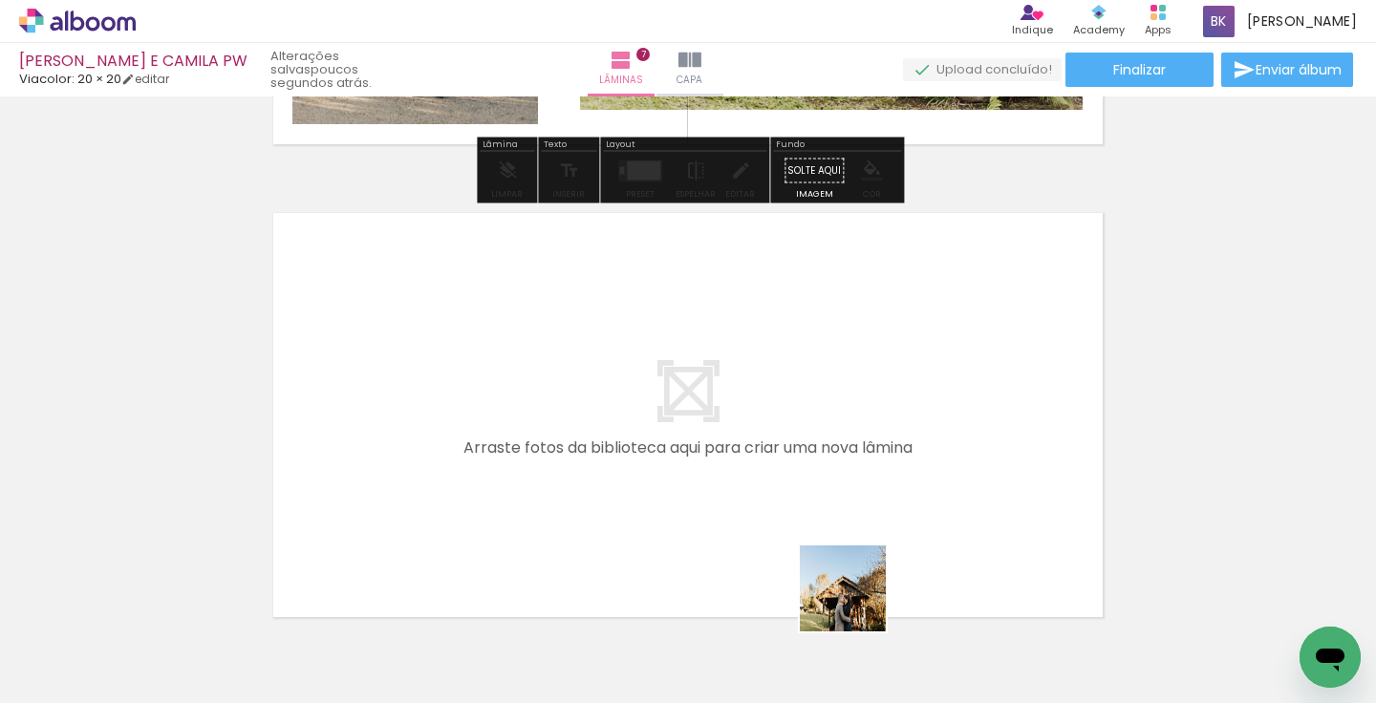
click at [612, 514] on quentale-workspace at bounding box center [688, 351] width 1376 height 703
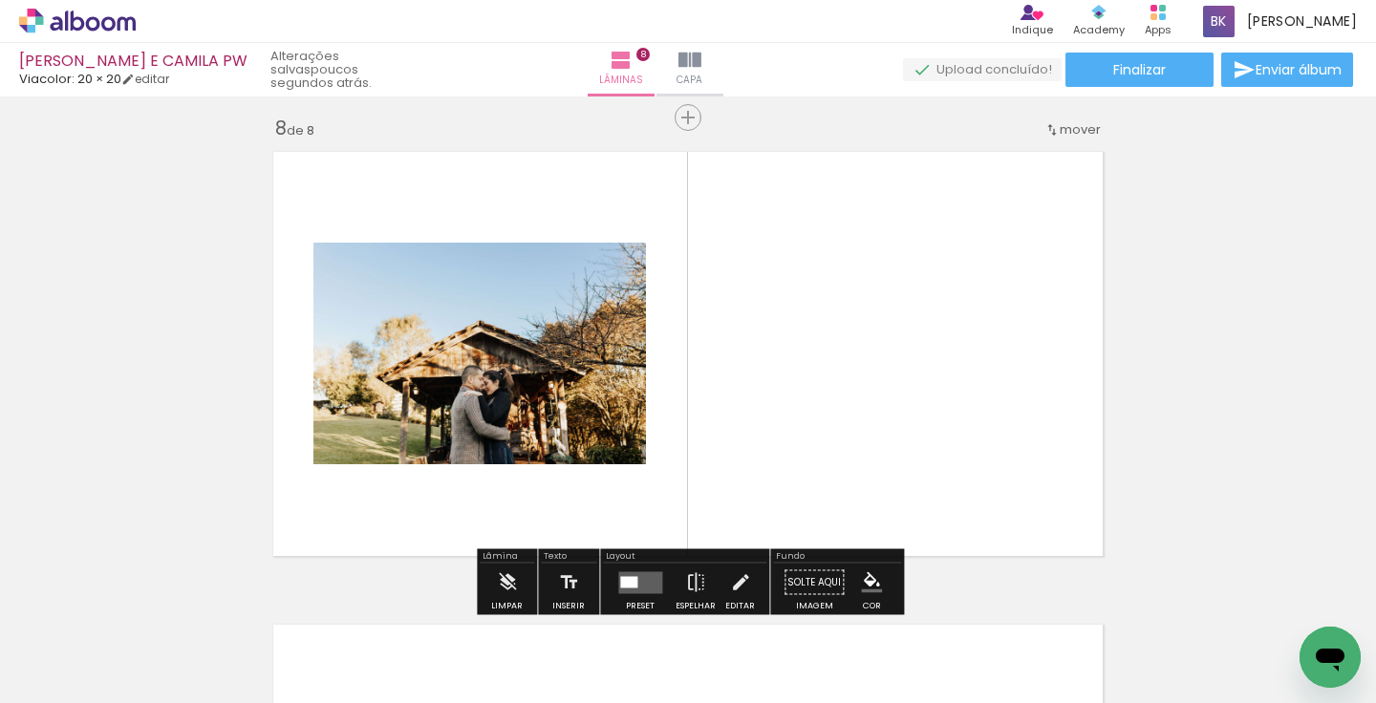
scroll to position [3336, 0]
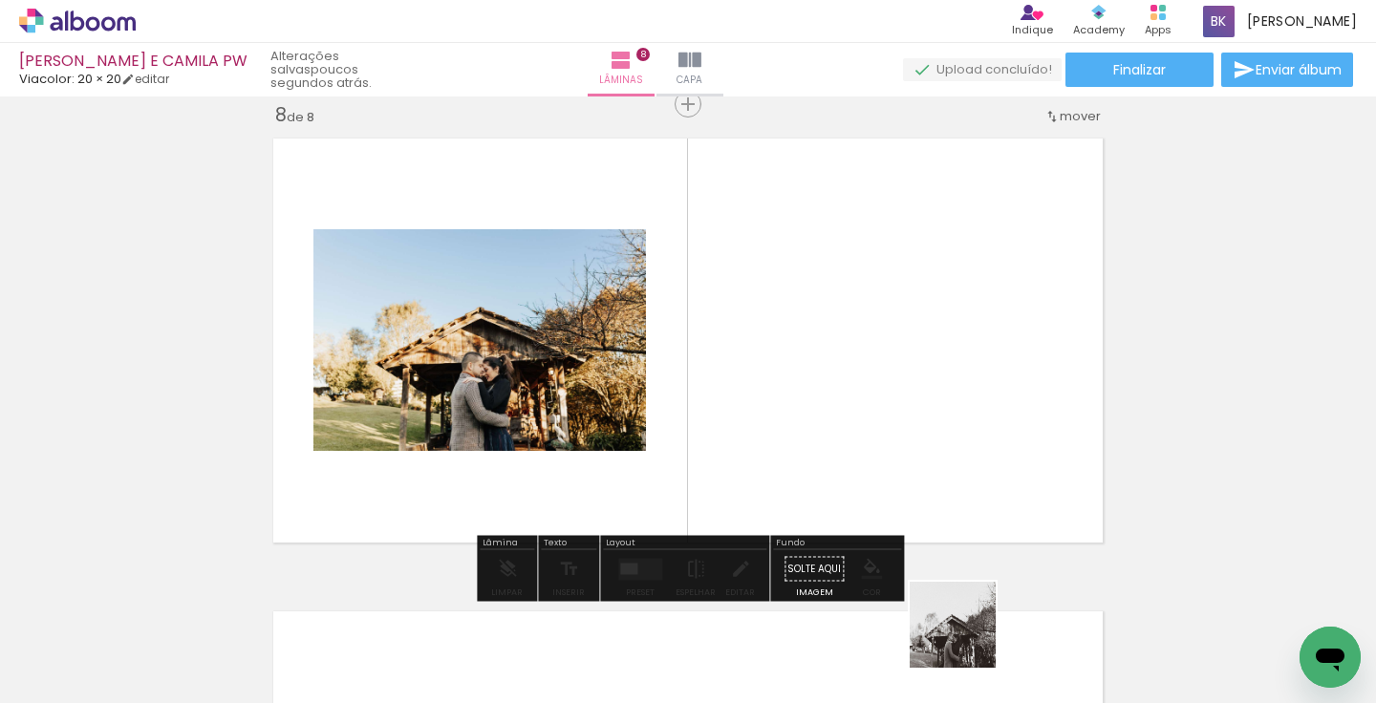
drag, startPoint x: 967, startPoint y: 639, endPoint x: 907, endPoint y: 472, distance: 177.8
click at [907, 484] on quentale-workspace at bounding box center [688, 351] width 1376 height 703
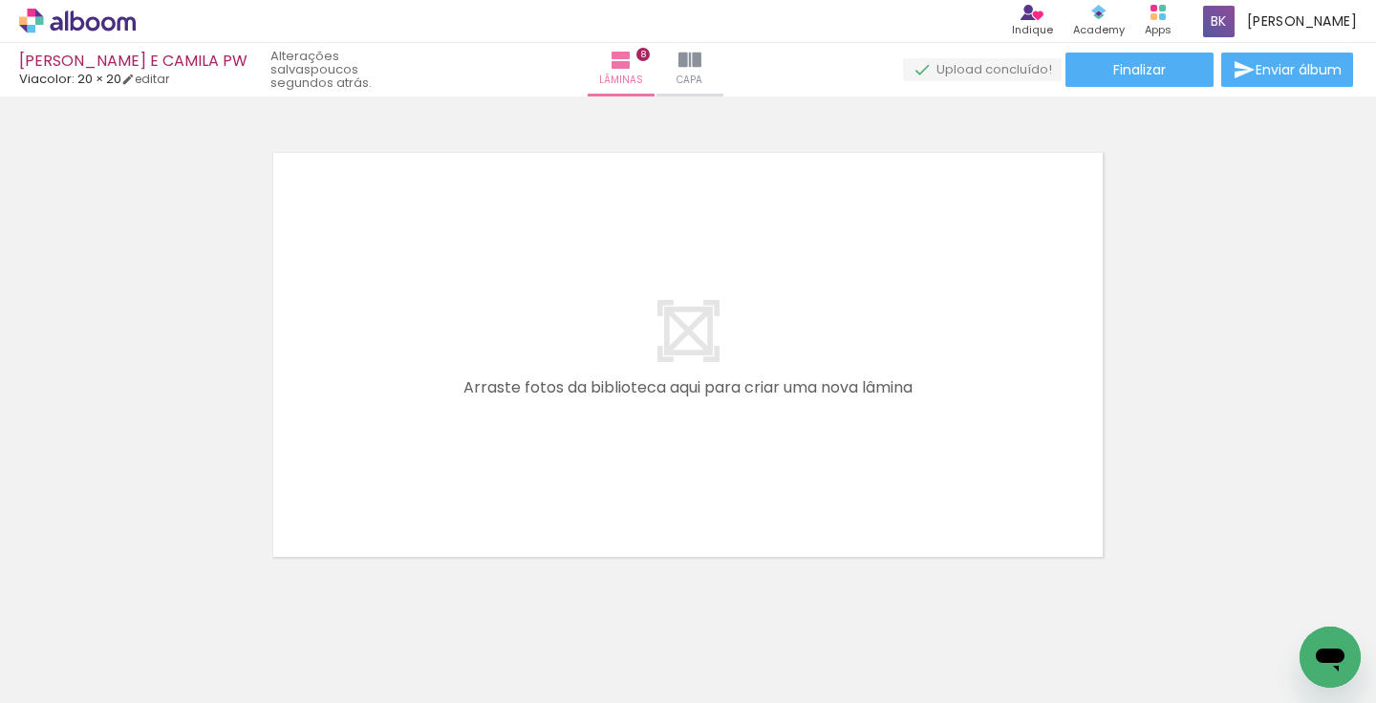
scroll to position [3793, 0]
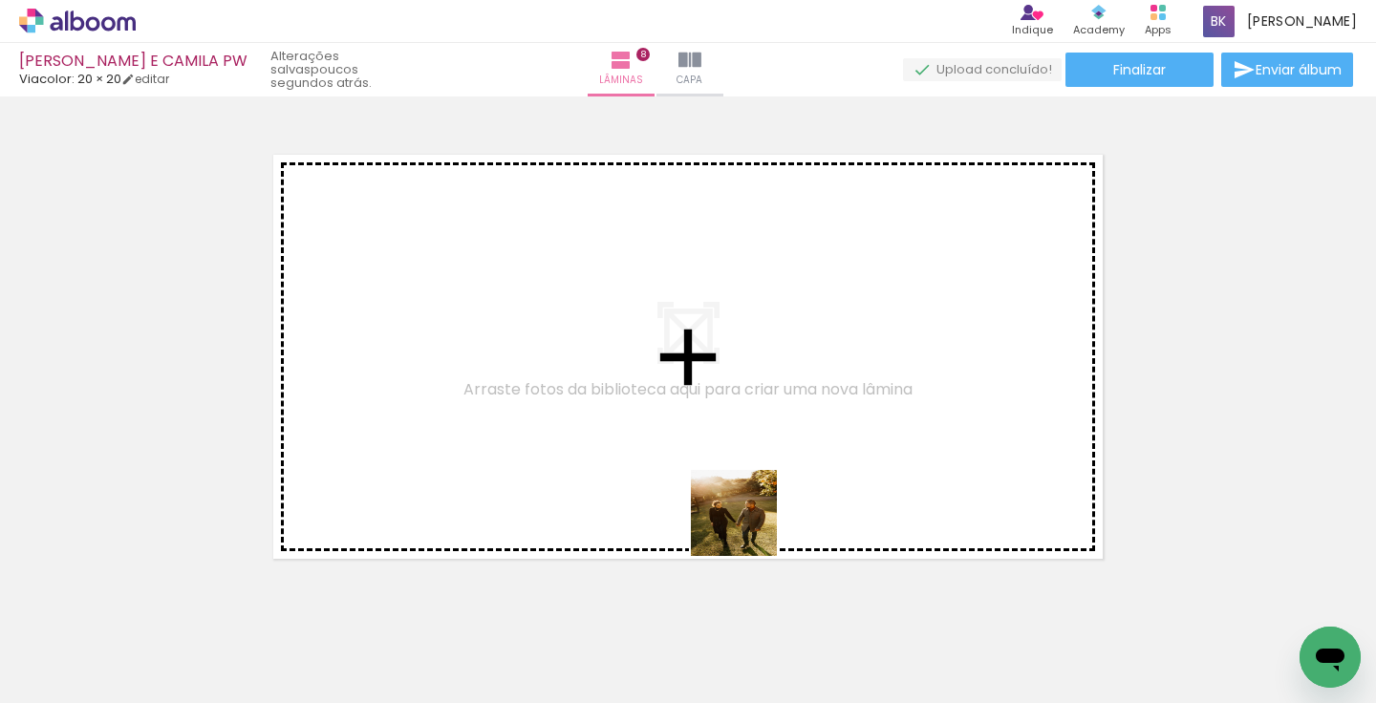
drag, startPoint x: 941, startPoint y: 643, endPoint x: 567, endPoint y: 420, distance: 435.5
click at [568, 428] on quentale-workspace at bounding box center [688, 351] width 1376 height 703
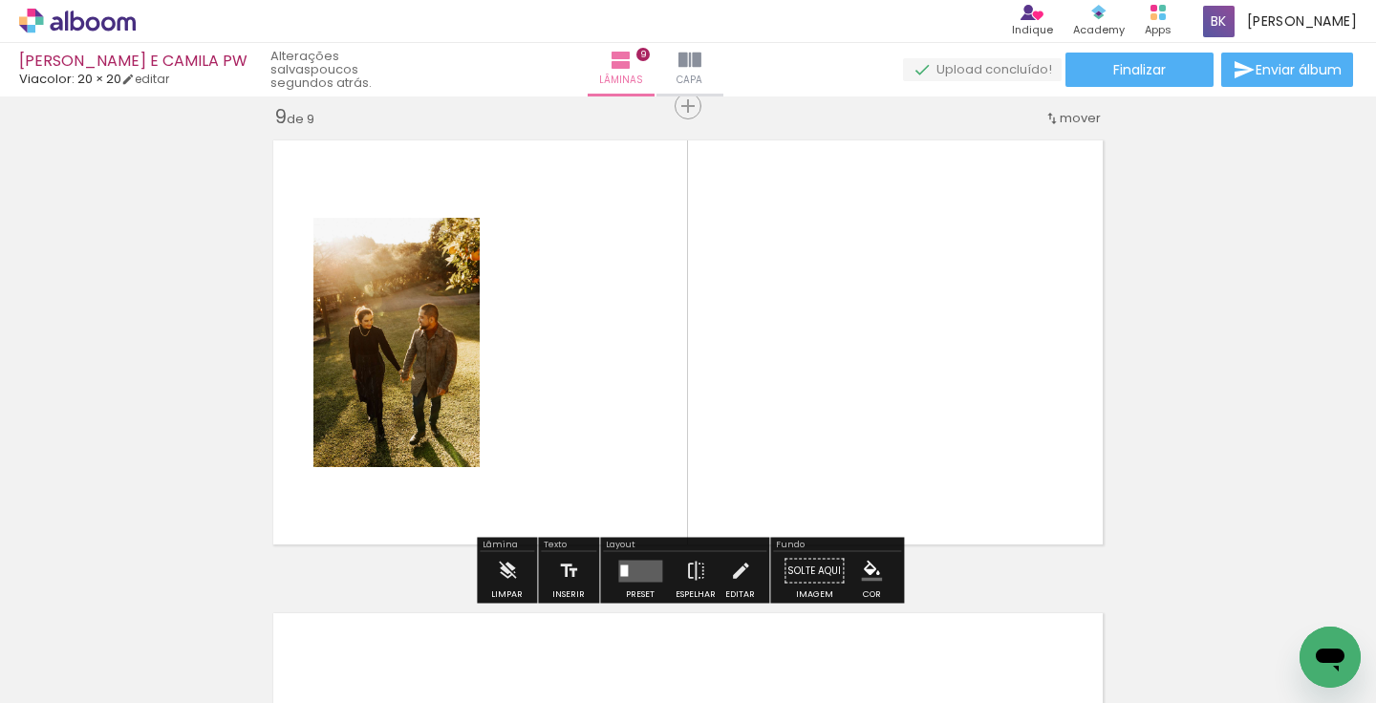
scroll to position [3809, 0]
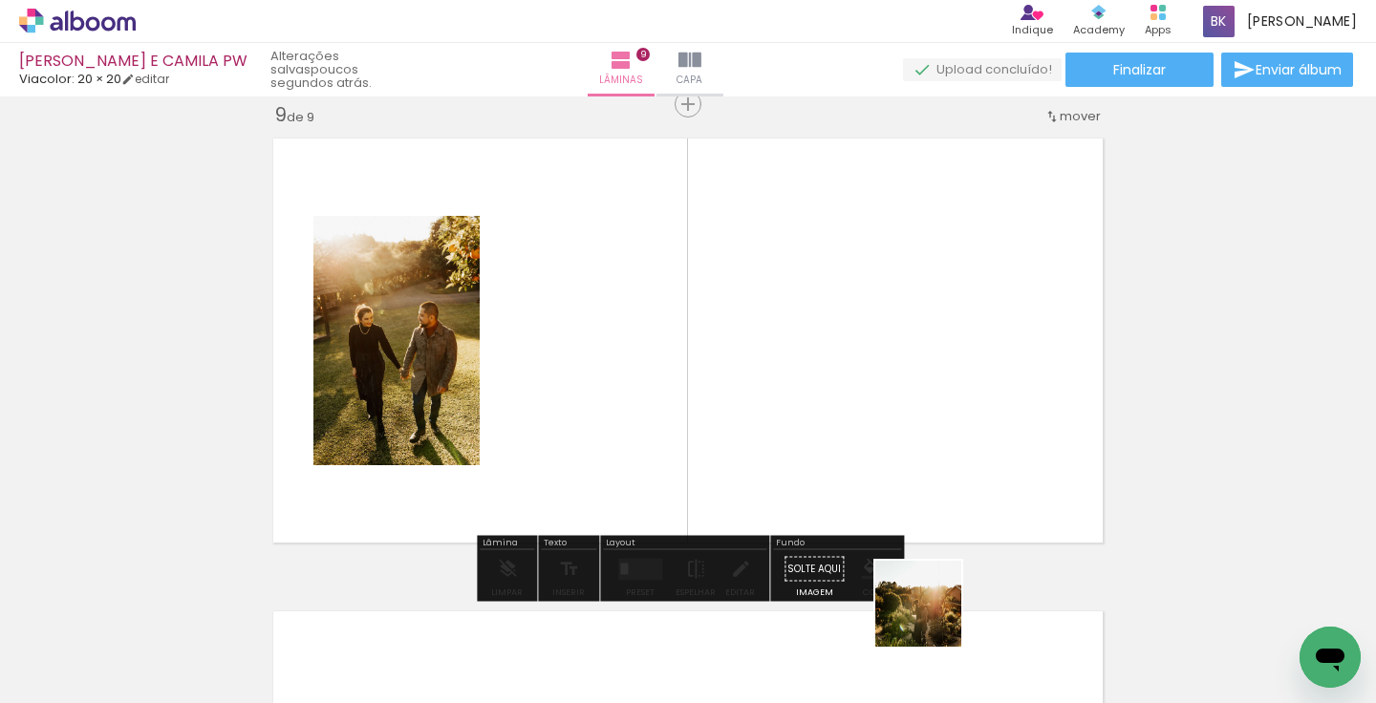
click at [816, 459] on quentale-workspace at bounding box center [688, 351] width 1376 height 703
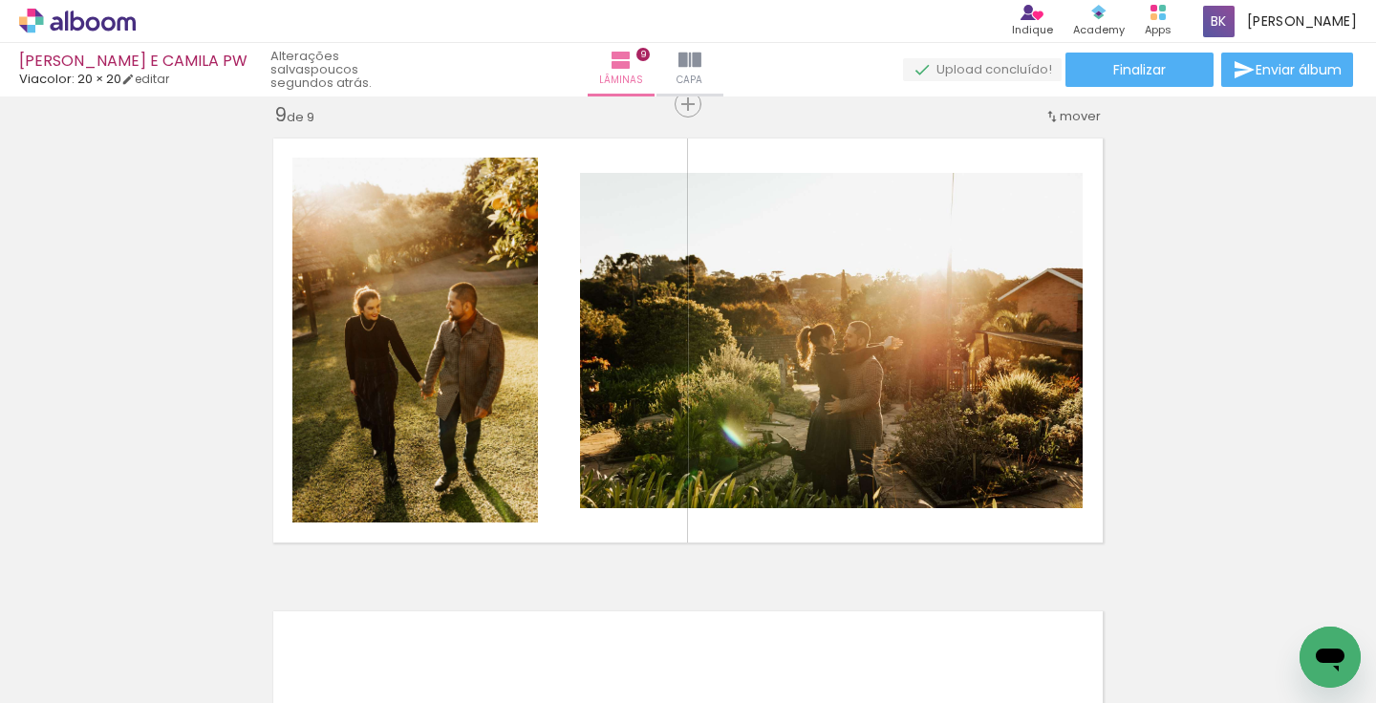
scroll to position [0, 478]
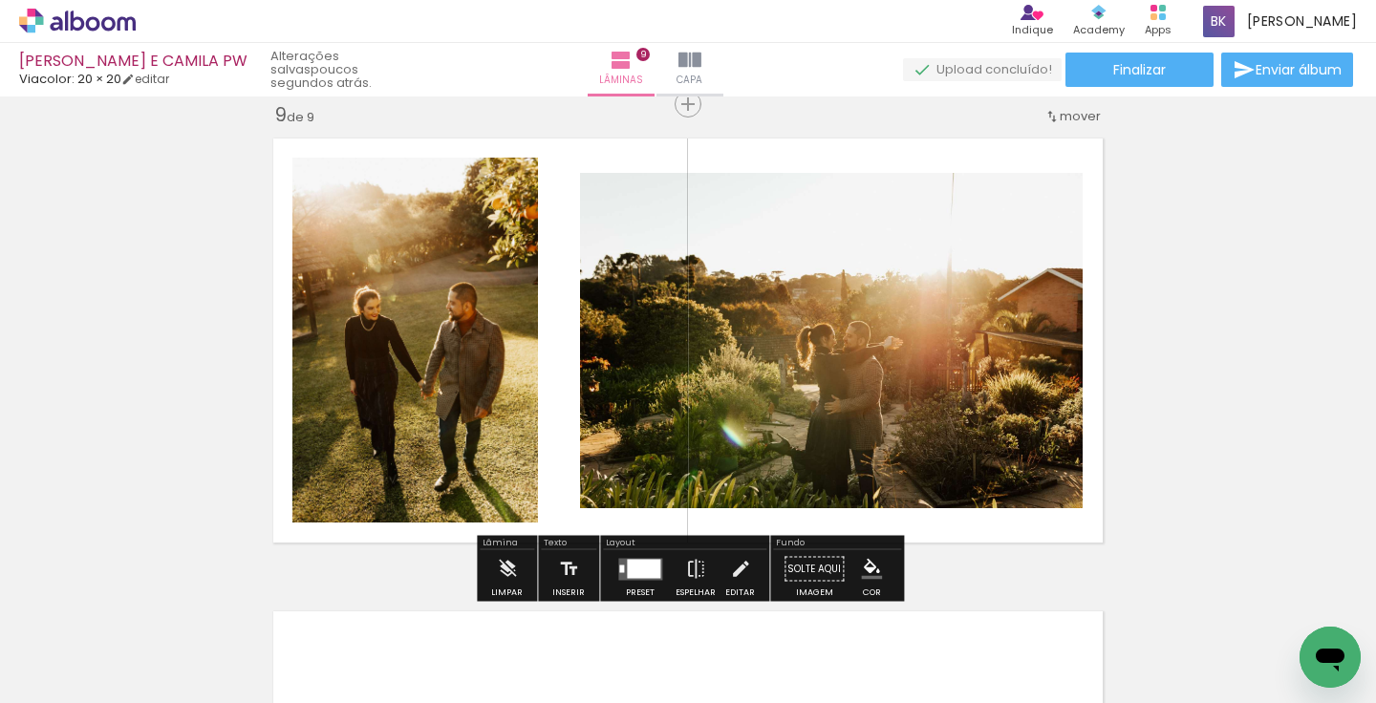
drag, startPoint x: 567, startPoint y: 640, endPoint x: 567, endPoint y: 426, distance: 214.1
click at [567, 426] on quentale-workspace at bounding box center [688, 351] width 1376 height 703
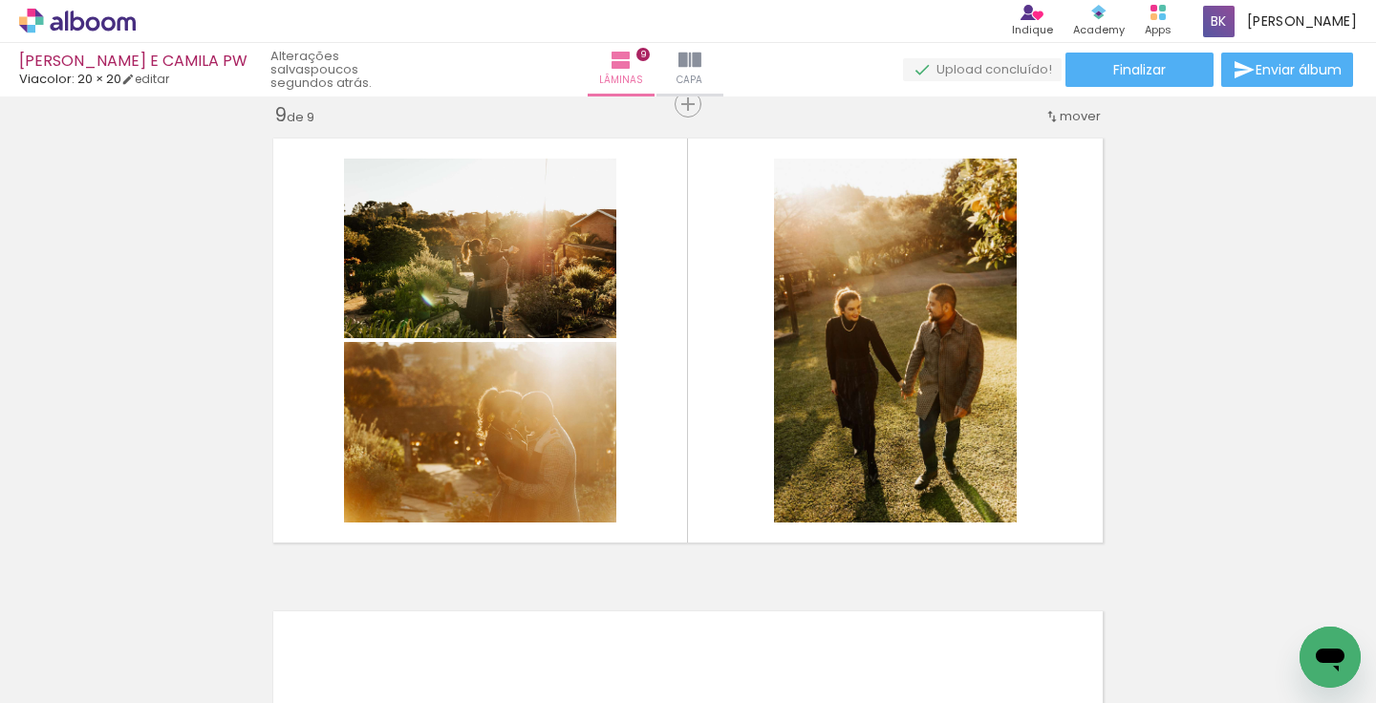
drag, startPoint x: 765, startPoint y: 643, endPoint x: 770, endPoint y: 463, distance: 180.7
click at [770, 466] on quentale-workspace at bounding box center [688, 351] width 1376 height 703
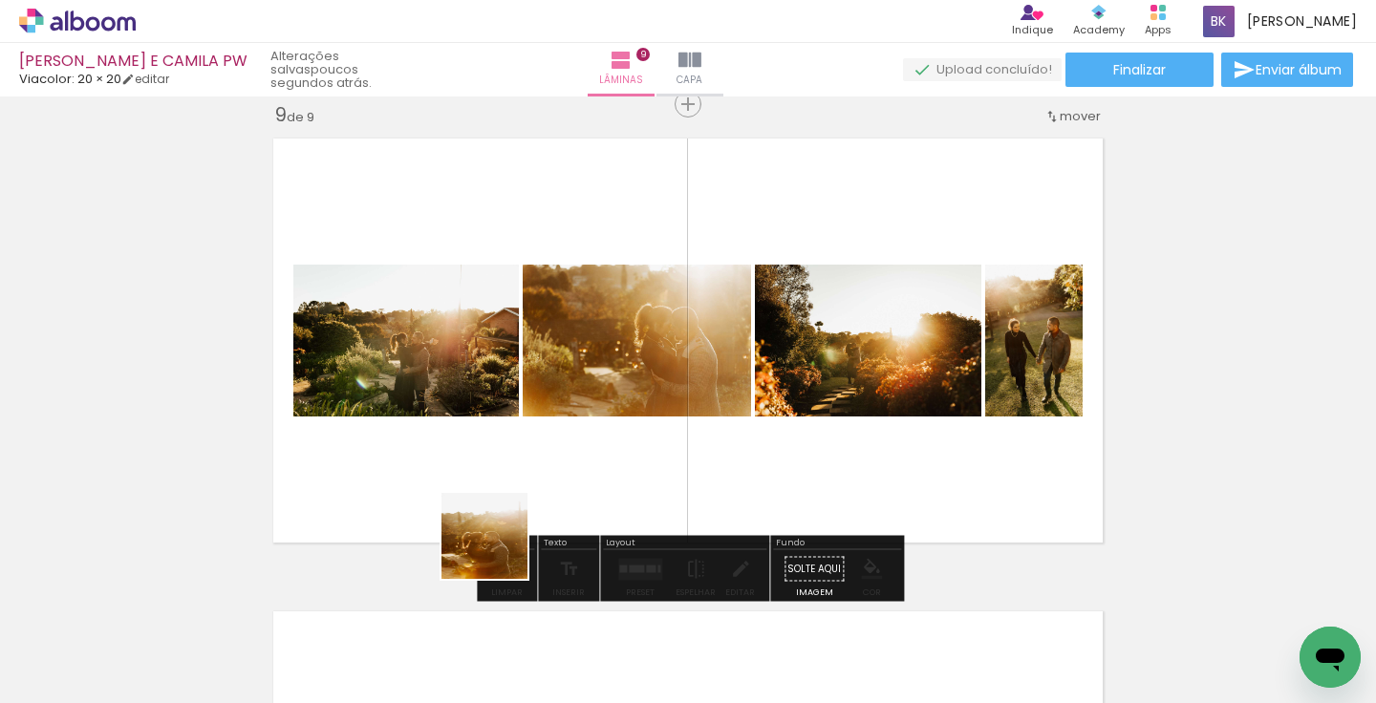
drag, startPoint x: 499, startPoint y: 638, endPoint x: 527, endPoint y: 342, distance: 297.6
click at [527, 342] on quentale-workspace at bounding box center [688, 351] width 1376 height 703
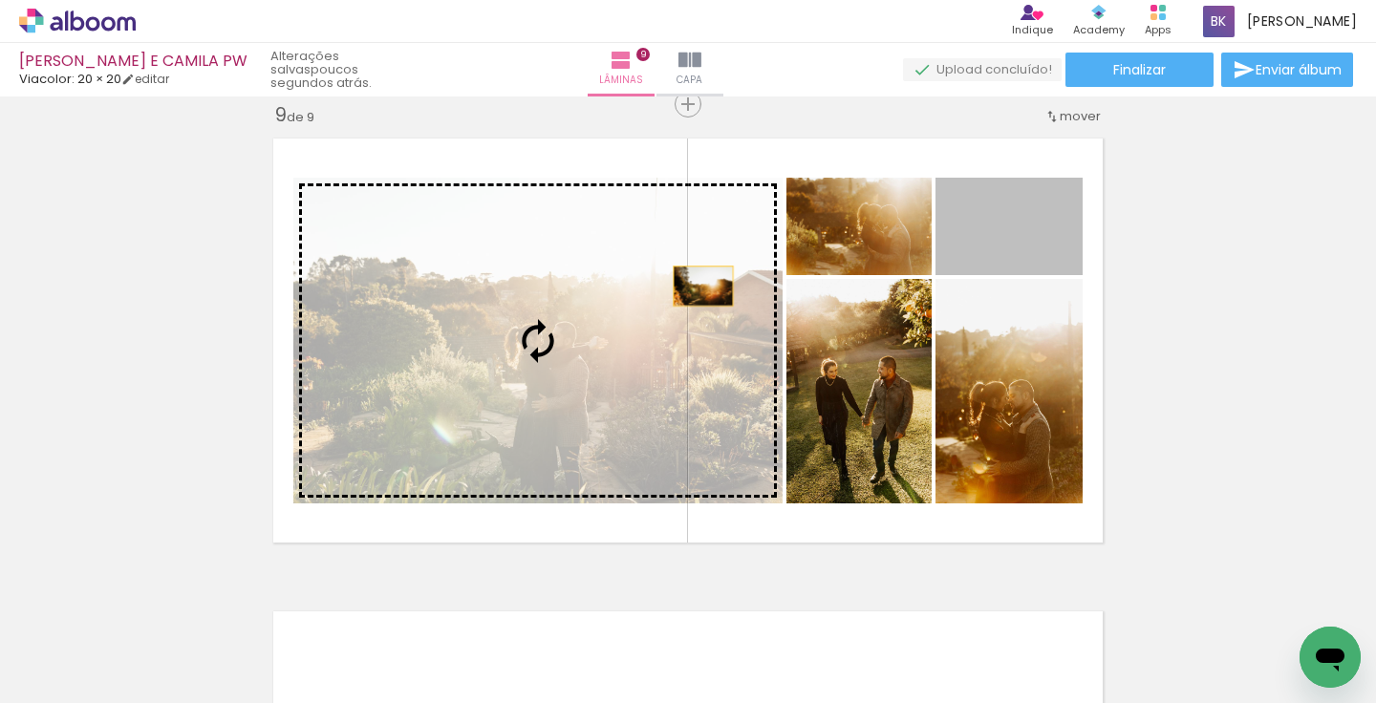
drag, startPoint x: 1034, startPoint y: 240, endPoint x: 662, endPoint y: 291, distance: 375.2
click at [0, 0] on slot at bounding box center [0, 0] width 0 height 0
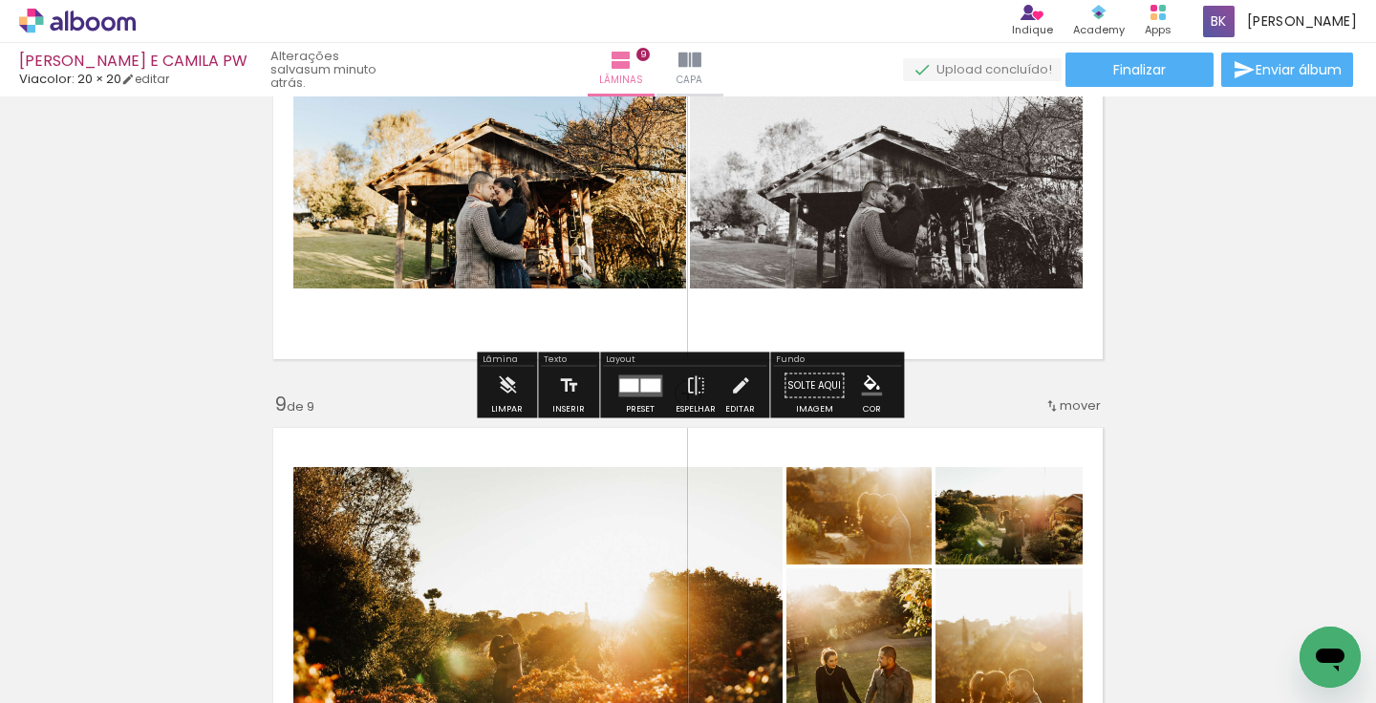
scroll to position [3773, 0]
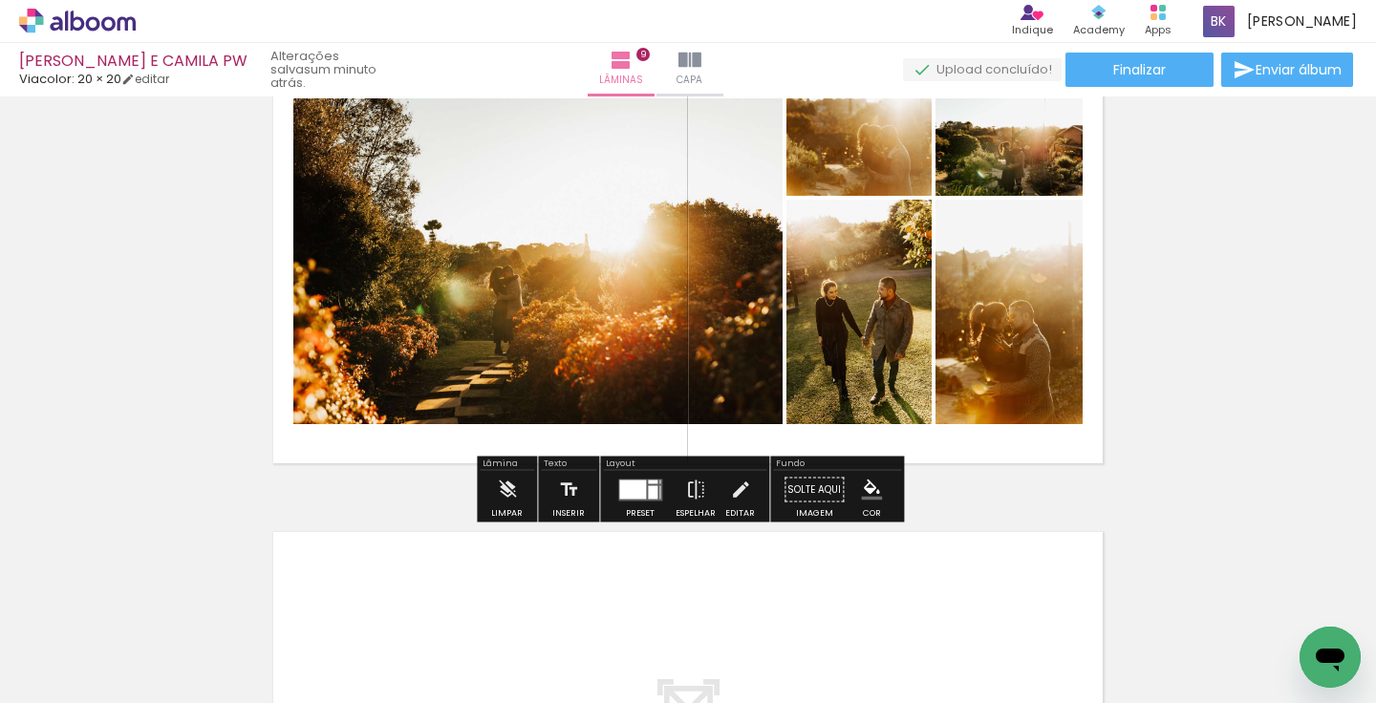
click at [642, 492] on quentale-layouter at bounding box center [640, 490] width 44 height 22
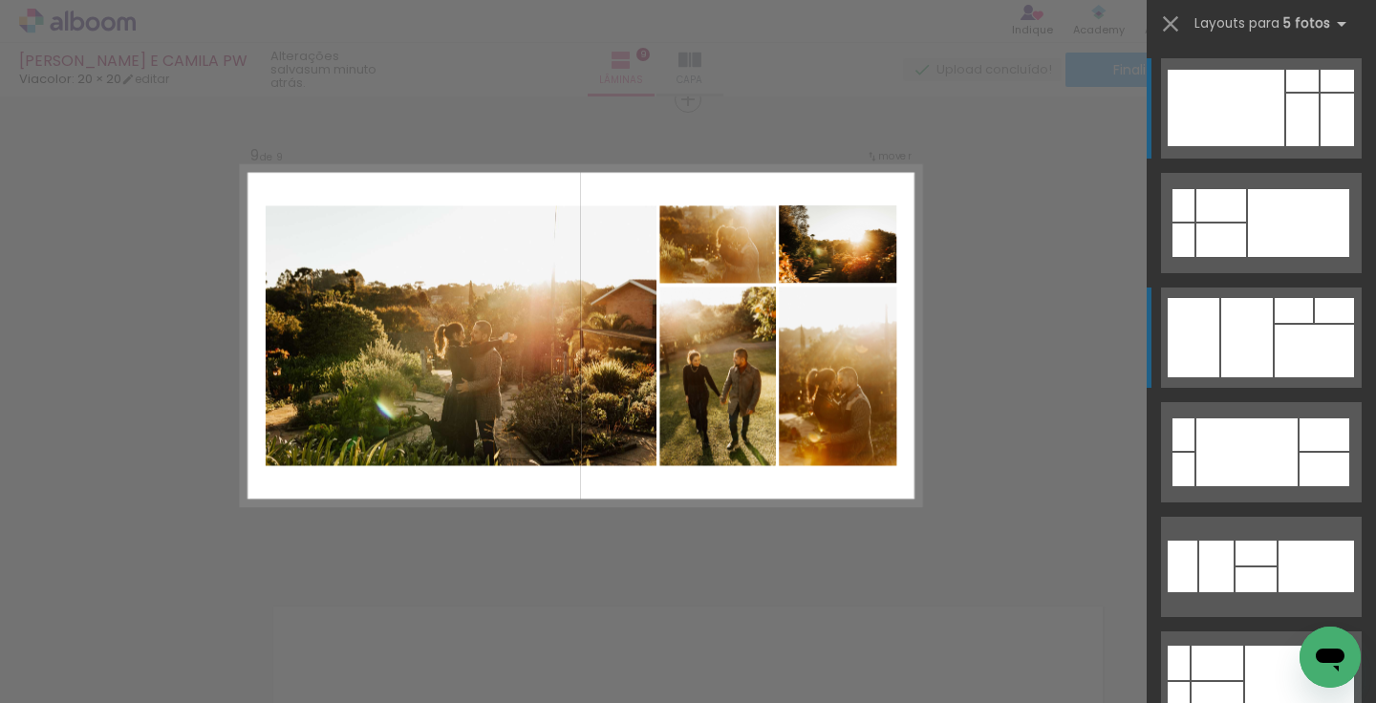
scroll to position [3809, 0]
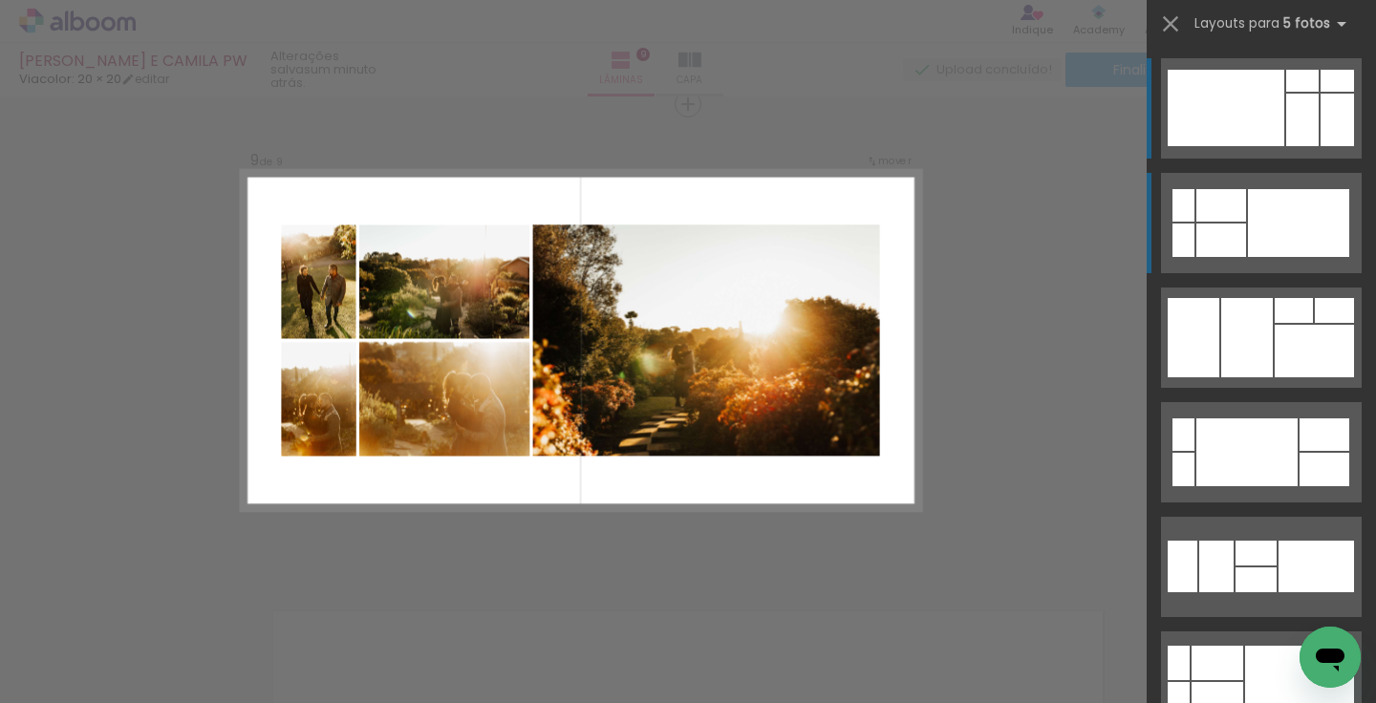
click at [1288, 237] on div at bounding box center [1298, 223] width 101 height 68
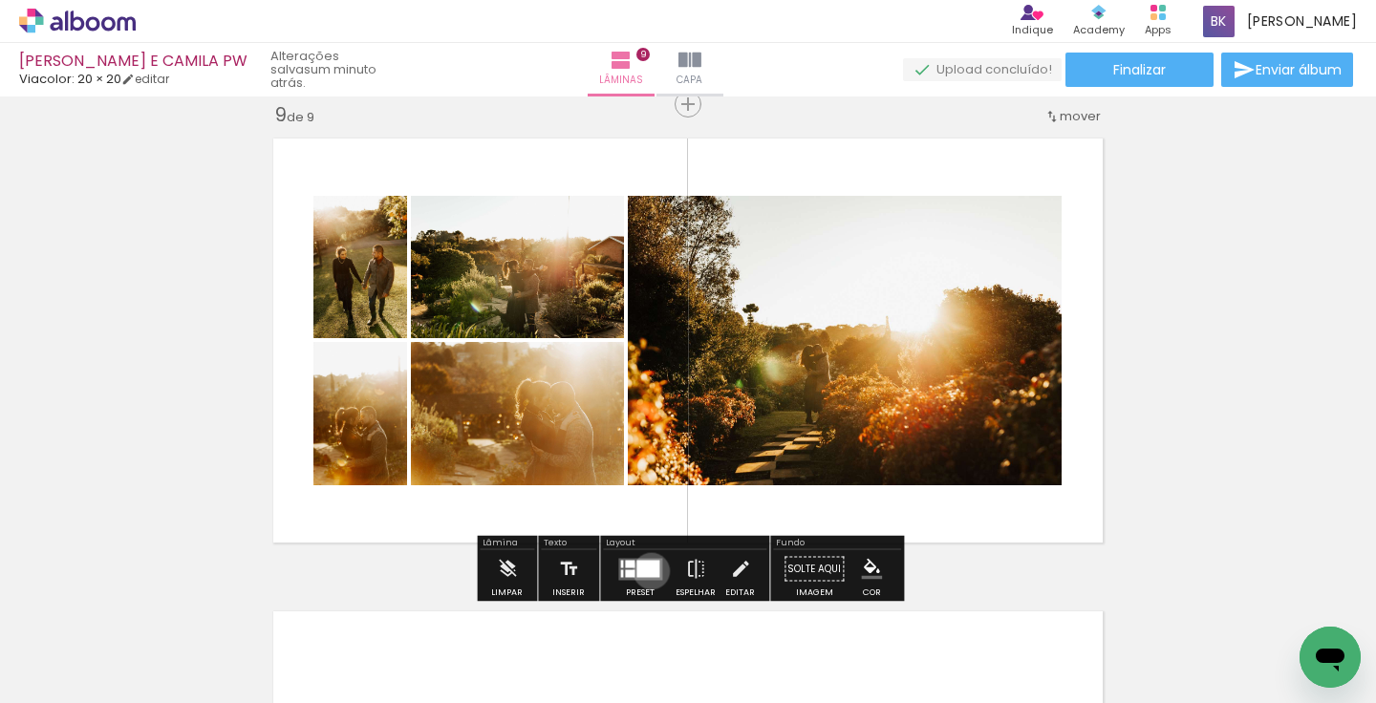
click at [647, 570] on div at bounding box center [648, 568] width 23 height 17
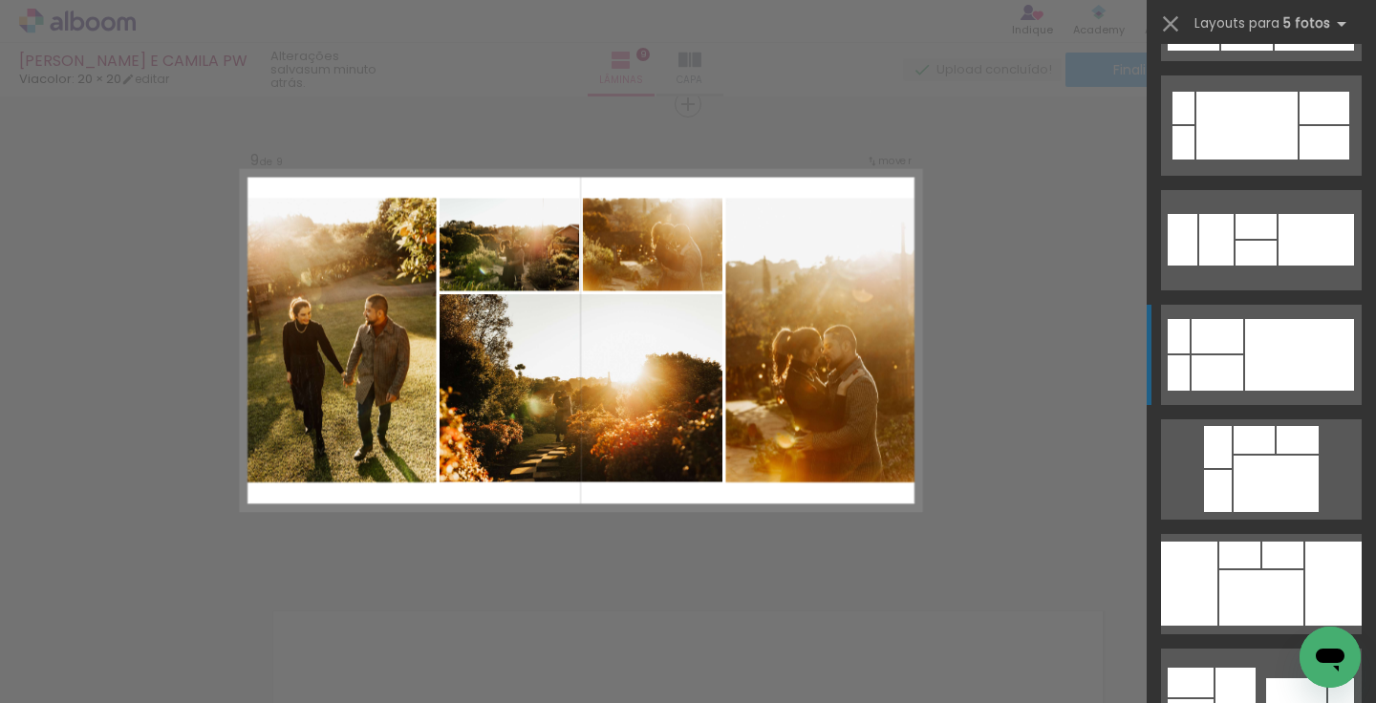
scroll to position [325, 0]
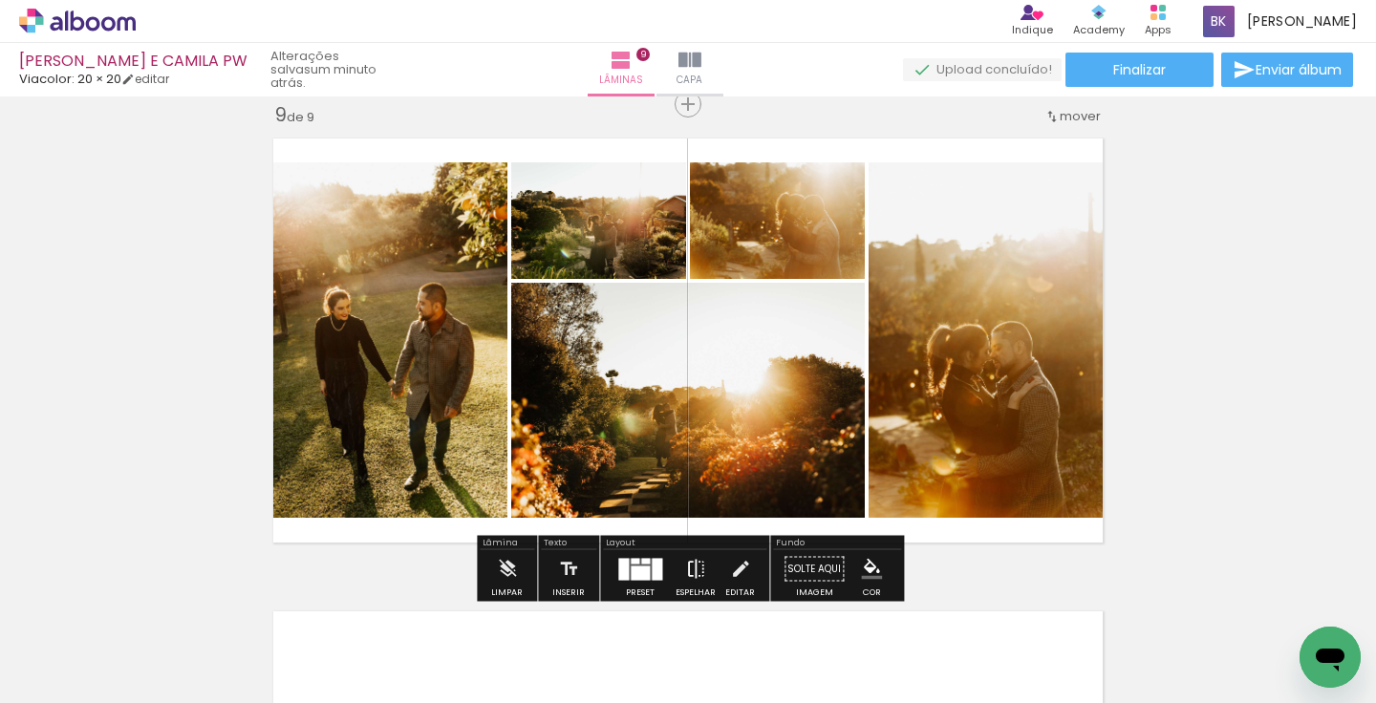
click at [688, 562] on iron-icon at bounding box center [695, 570] width 21 height 38
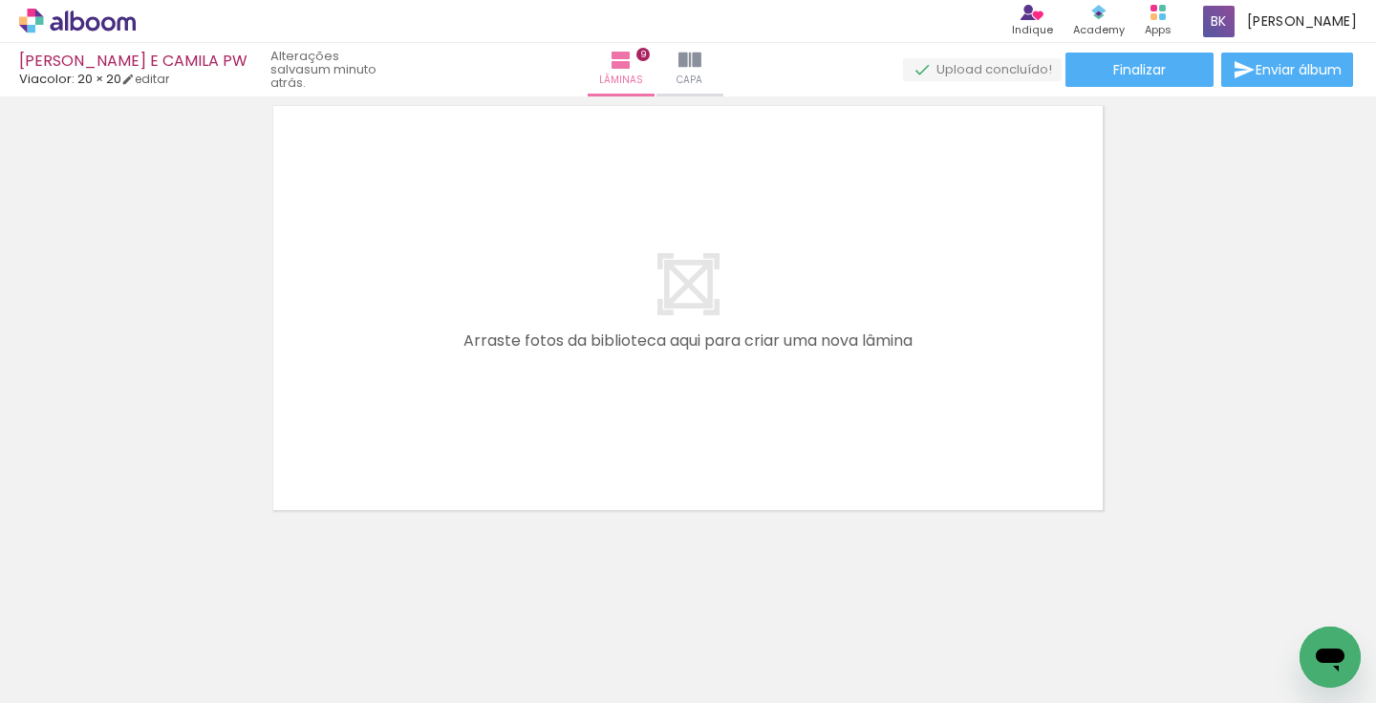
scroll to position [4315, 0]
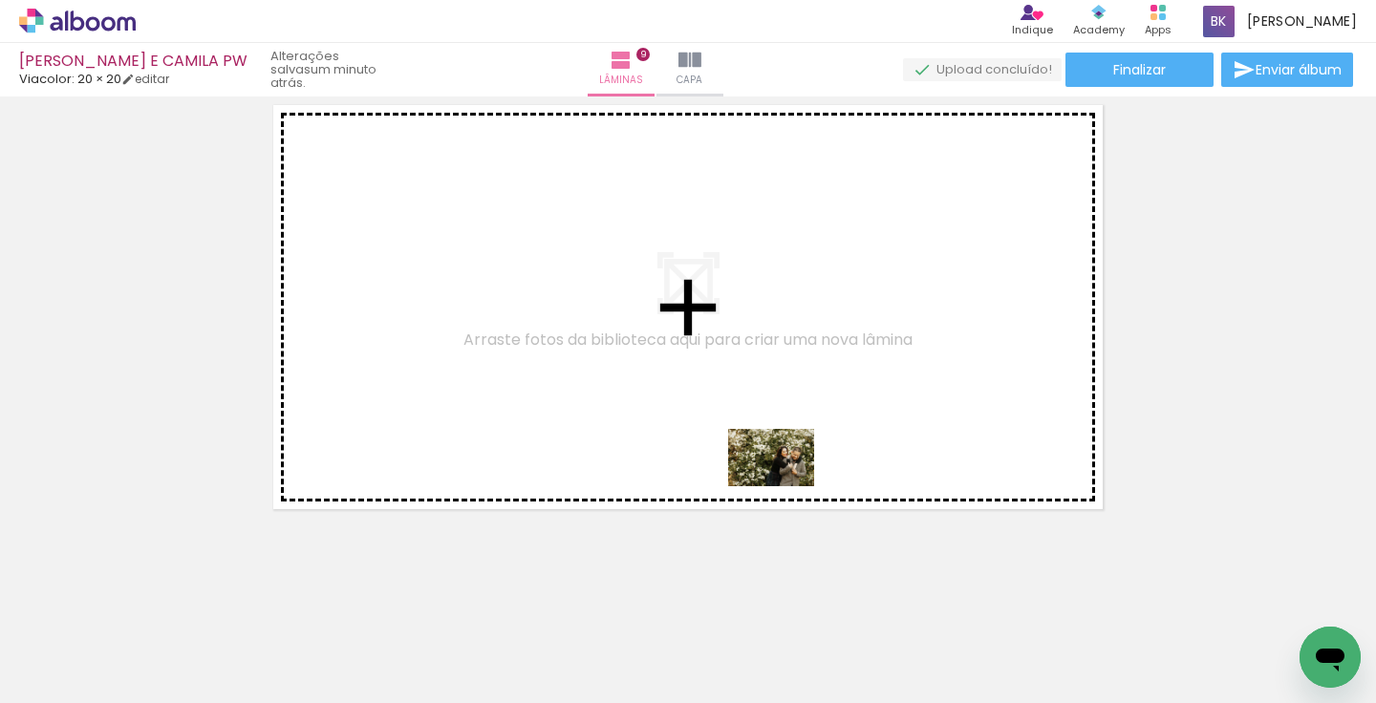
drag, startPoint x: 880, startPoint y: 645, endPoint x: 784, endPoint y: 483, distance: 189.0
click at [784, 483] on quentale-workspace at bounding box center [688, 351] width 1376 height 703
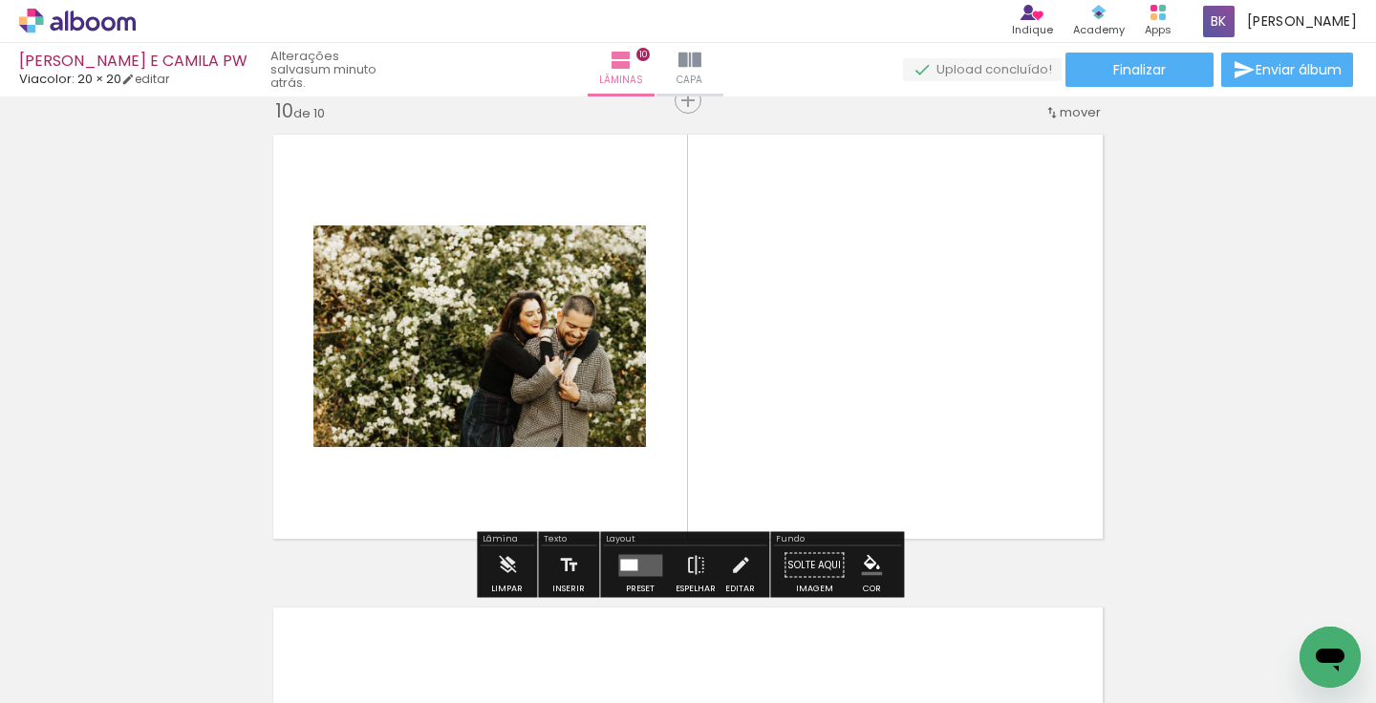
scroll to position [4282, 0]
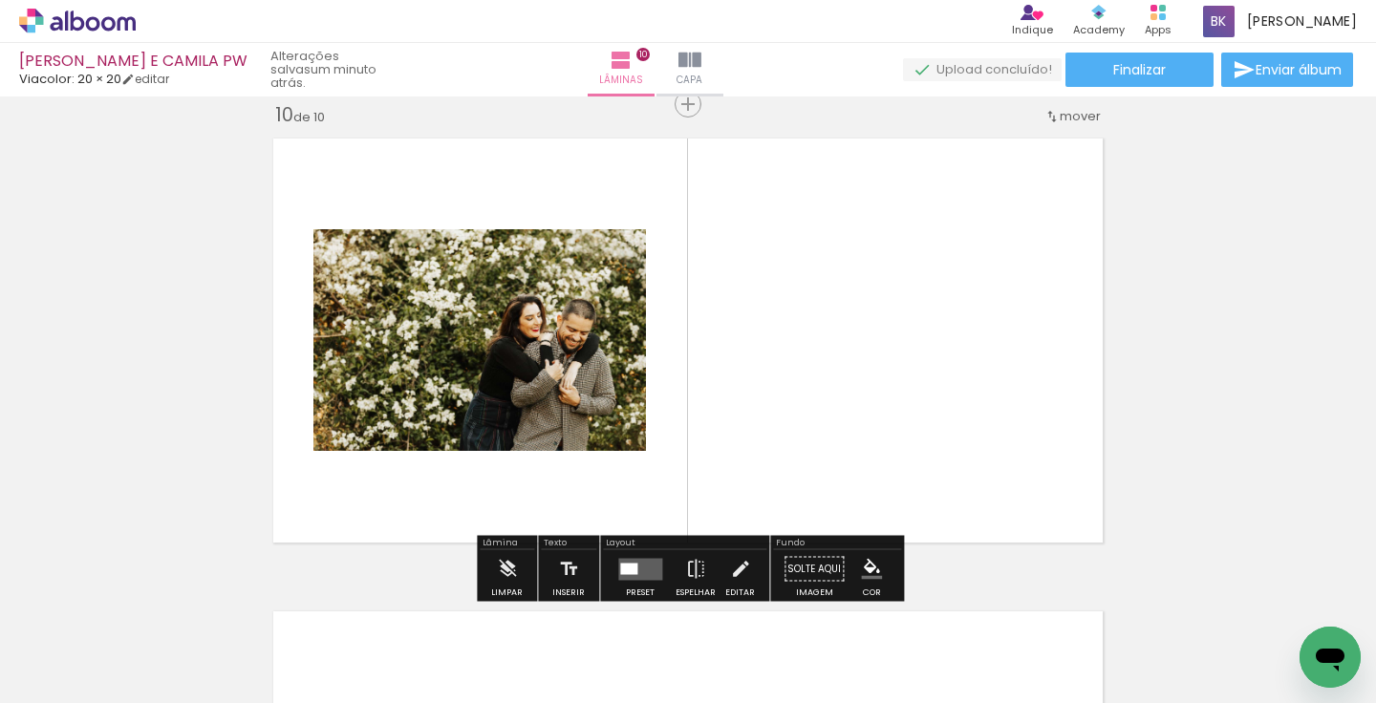
drag, startPoint x: 925, startPoint y: 638, endPoint x: 913, endPoint y: 504, distance: 134.4
click at [914, 508] on quentale-workspace at bounding box center [688, 351] width 1376 height 703
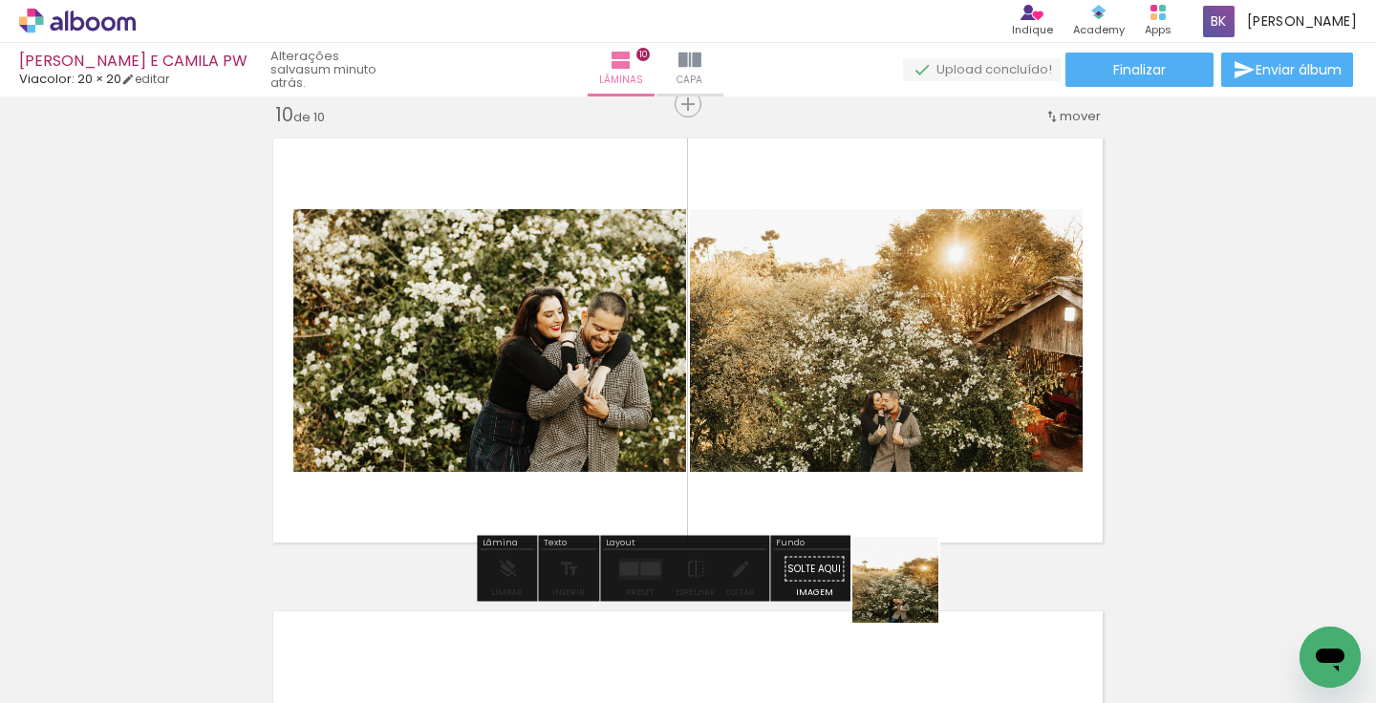
drag, startPoint x: 910, startPoint y: 643, endPoint x: 909, endPoint y: 375, distance: 268.6
click at [909, 389] on quentale-workspace at bounding box center [688, 351] width 1376 height 703
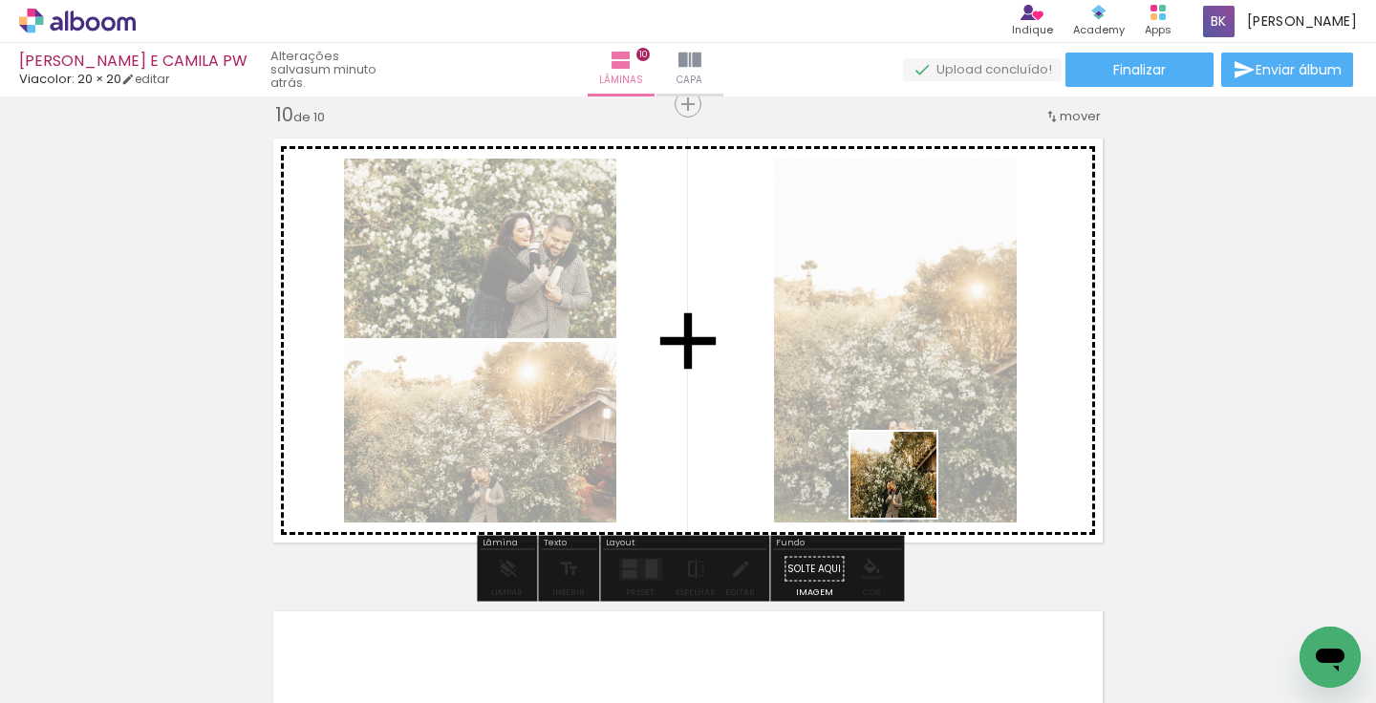
drag, startPoint x: 913, startPoint y: 648, endPoint x: 906, endPoint y: 426, distance: 221.8
click at [906, 434] on quentale-workspace at bounding box center [688, 351] width 1376 height 703
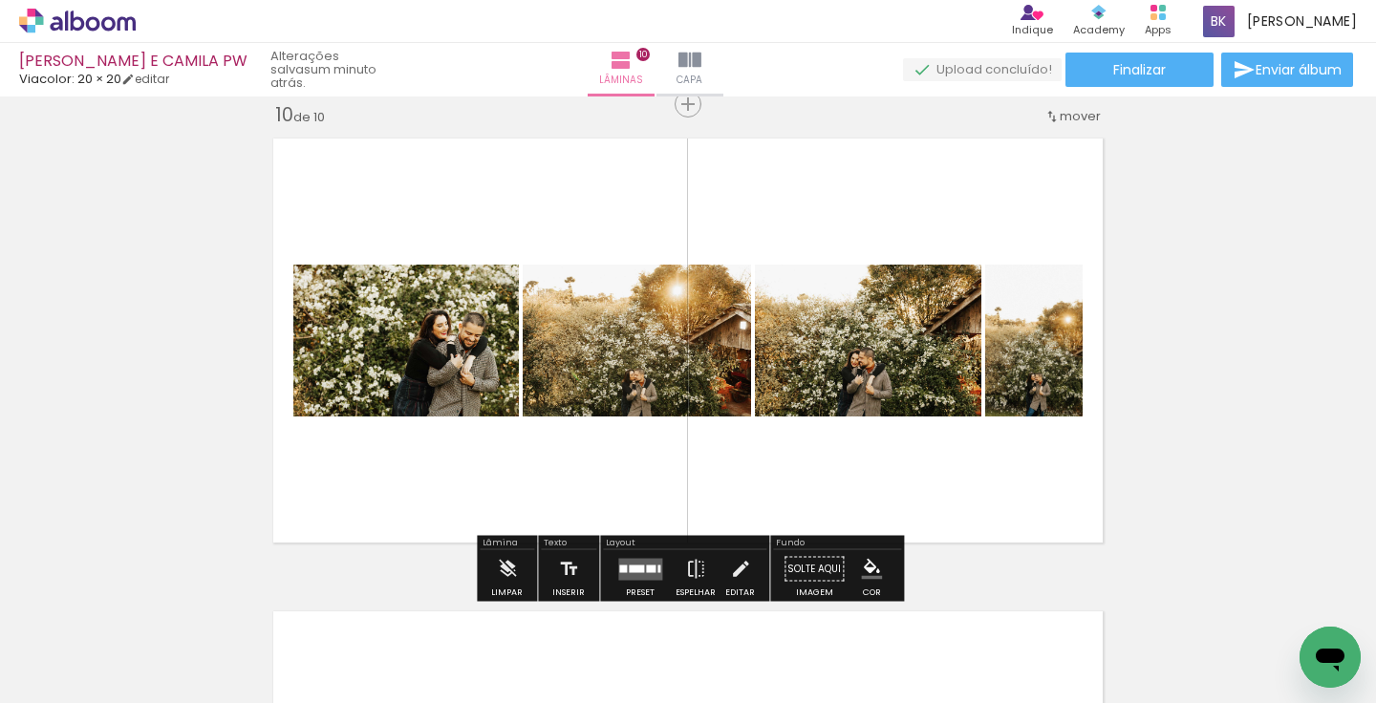
click at [635, 571] on div at bounding box center [636, 569] width 15 height 8
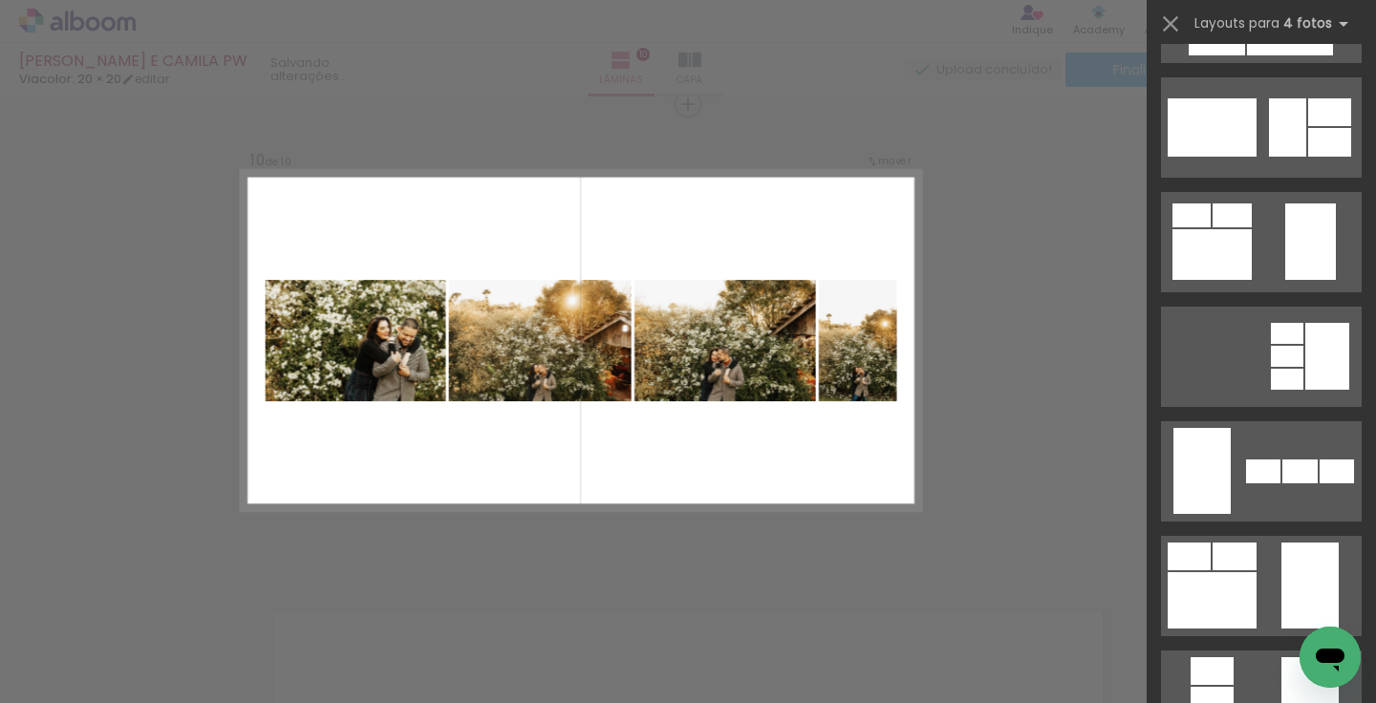
scroll to position [0, 0]
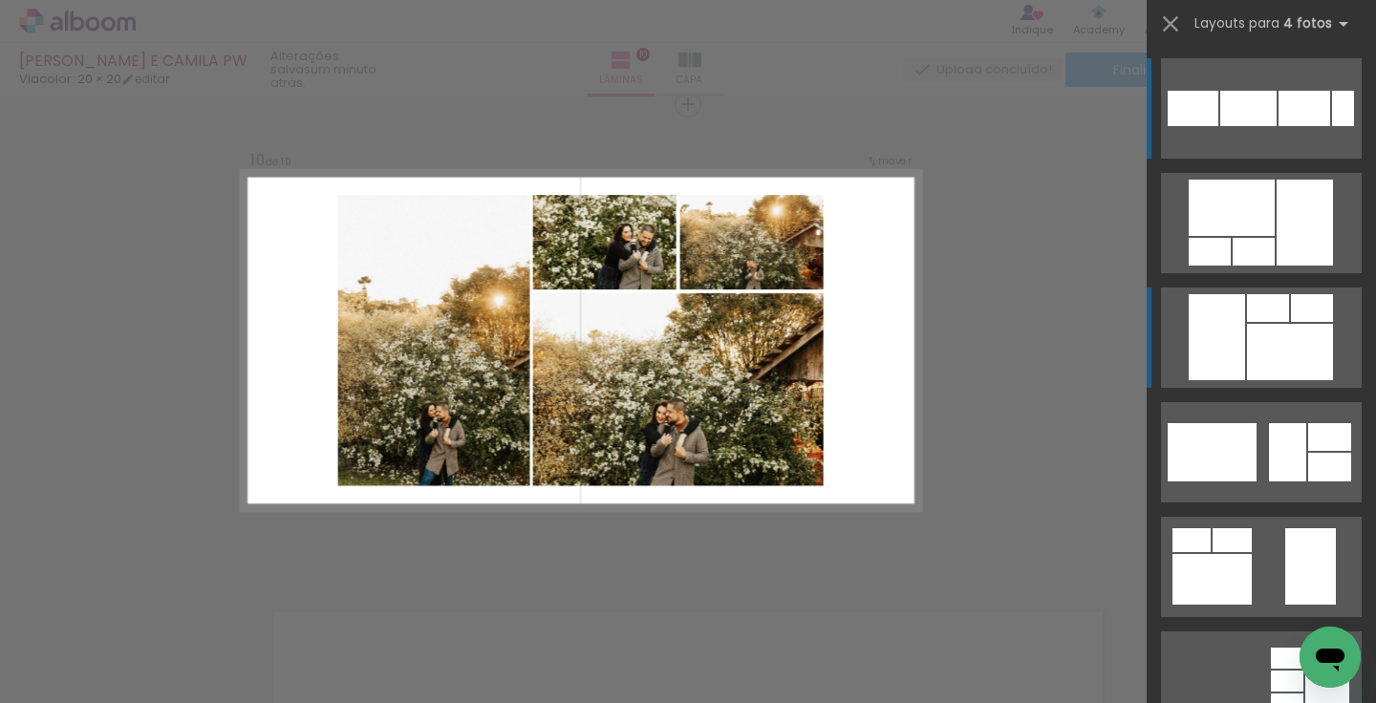
click at [1254, 266] on div at bounding box center [1254, 252] width 42 height 28
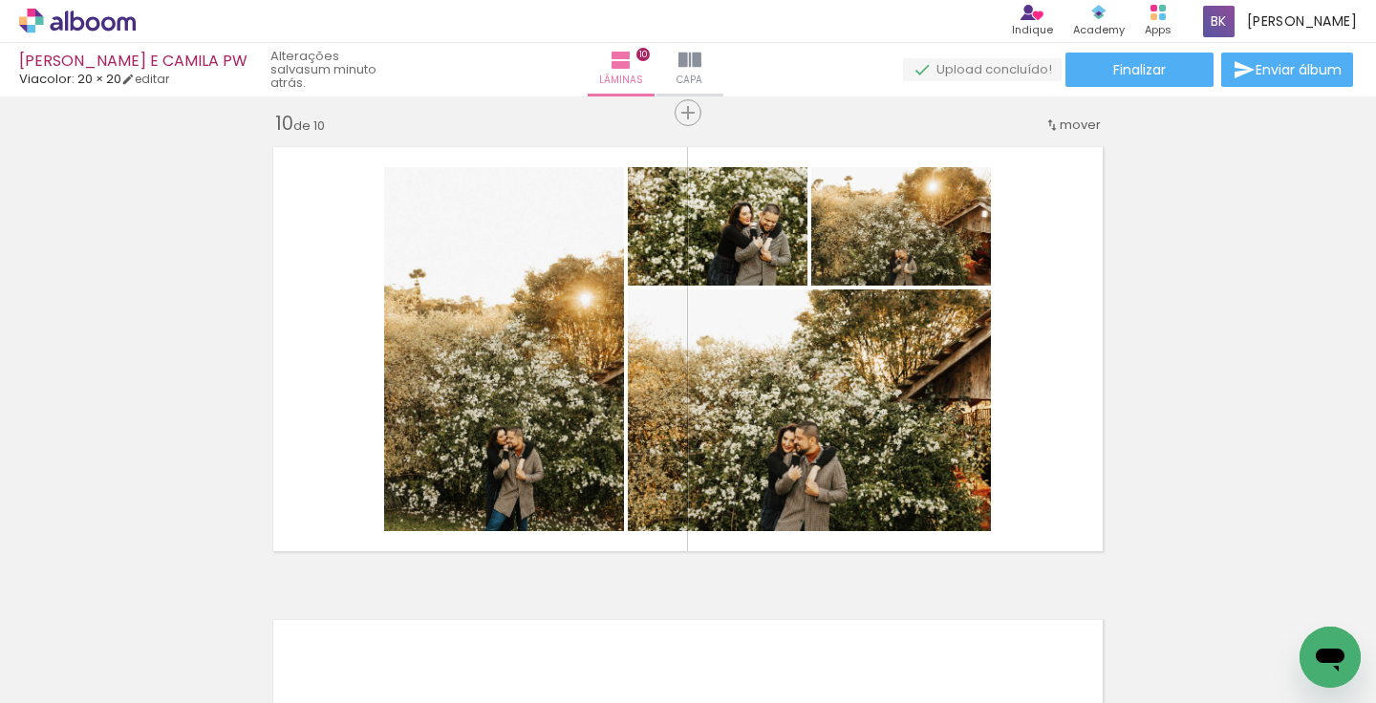
scroll to position [4272, 0]
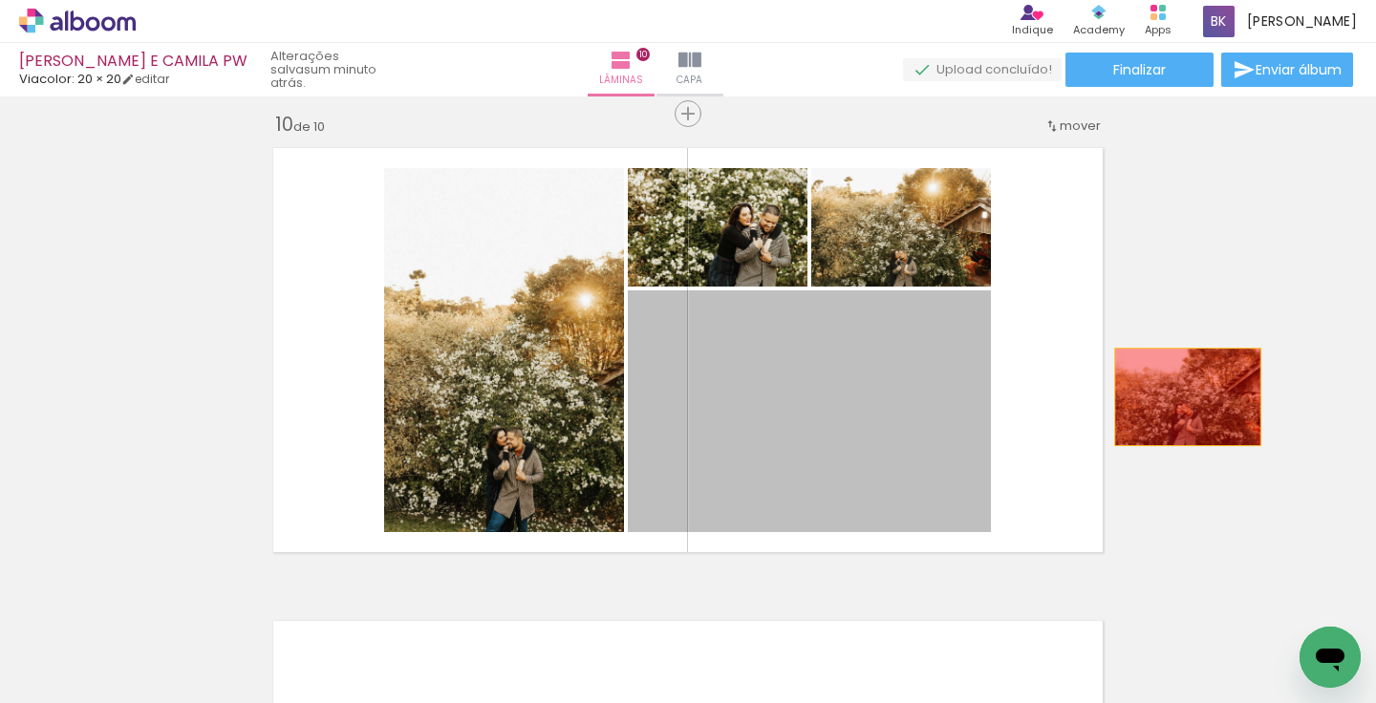
drag, startPoint x: 952, startPoint y: 453, endPoint x: 1203, endPoint y: 392, distance: 258.7
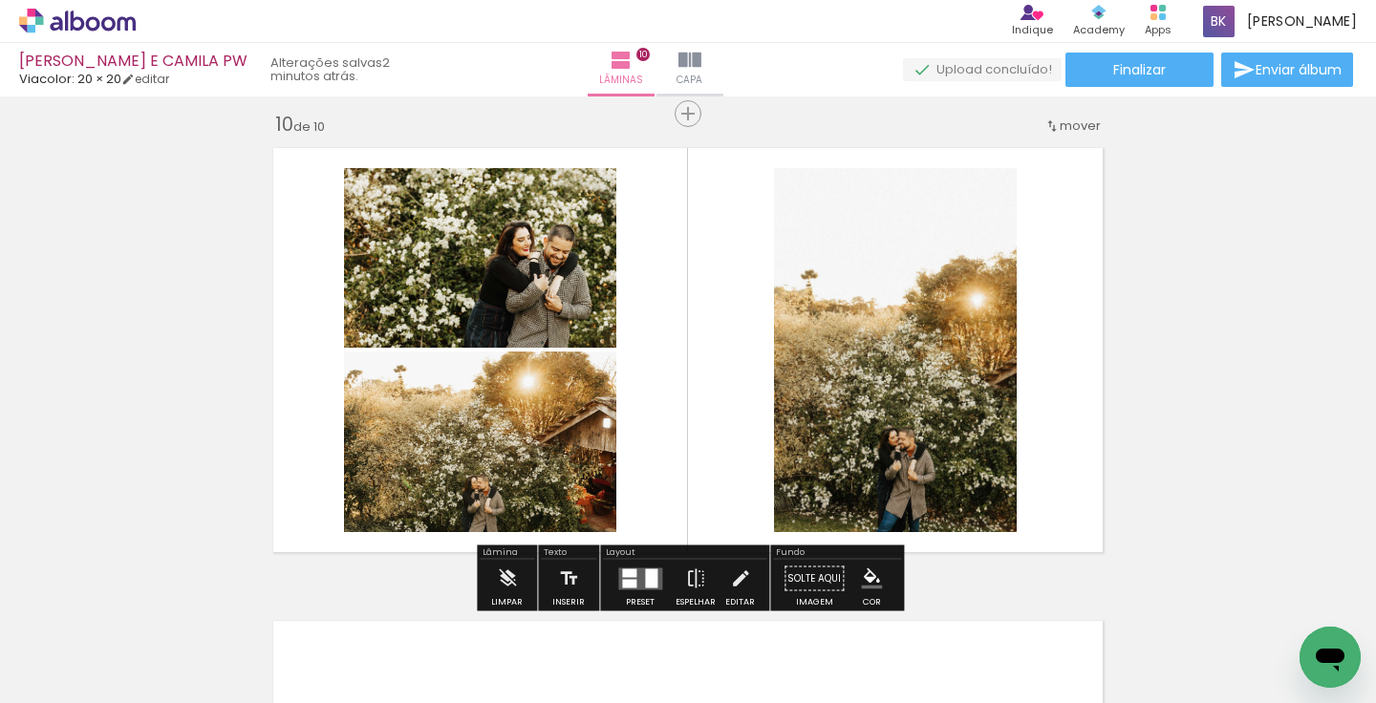
click at [645, 569] on div at bounding box center [651, 578] width 12 height 19
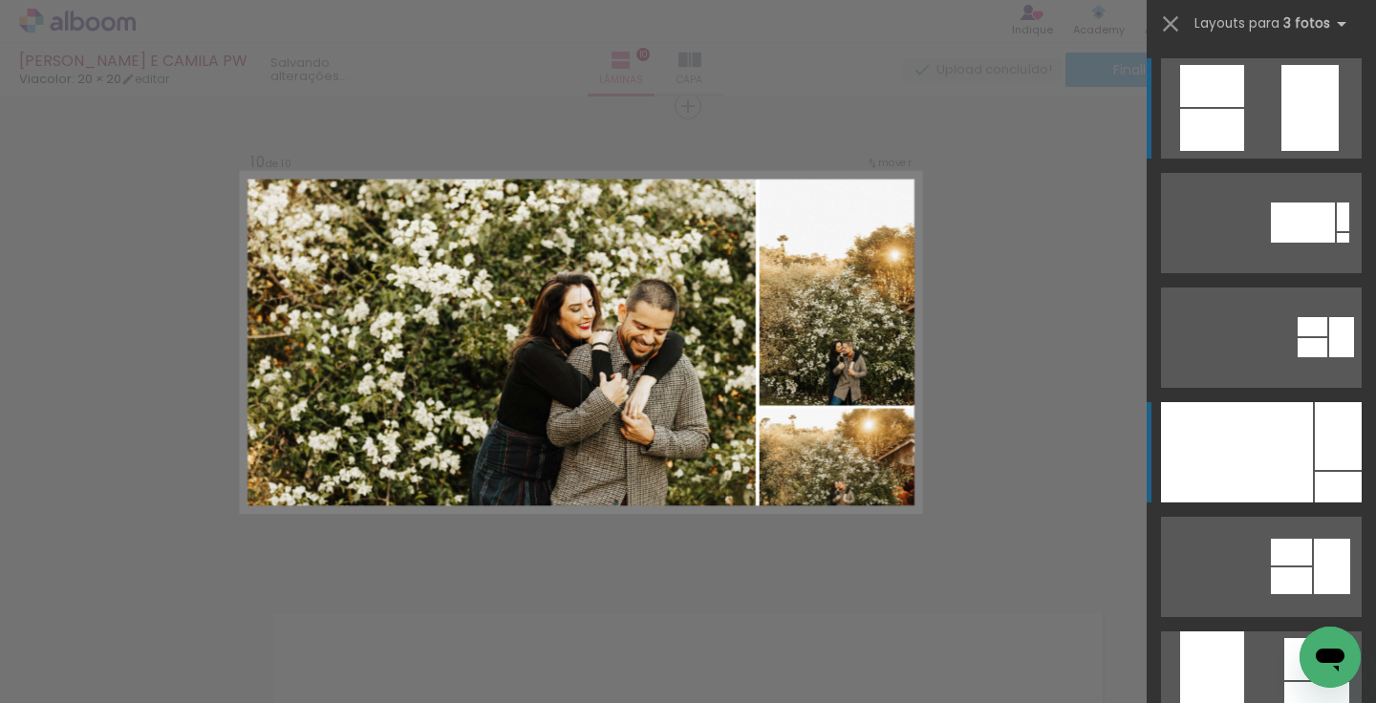
scroll to position [4282, 0]
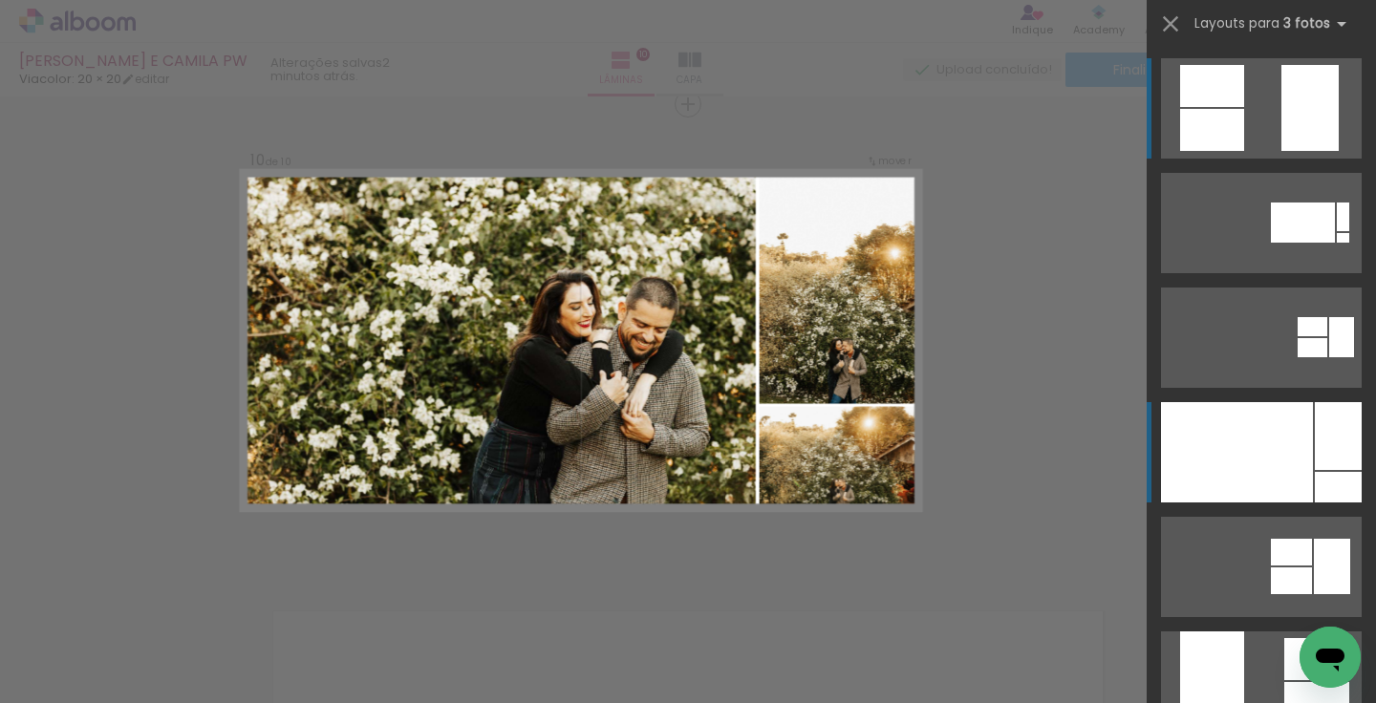
click at [1269, 477] on div at bounding box center [1237, 452] width 152 height 100
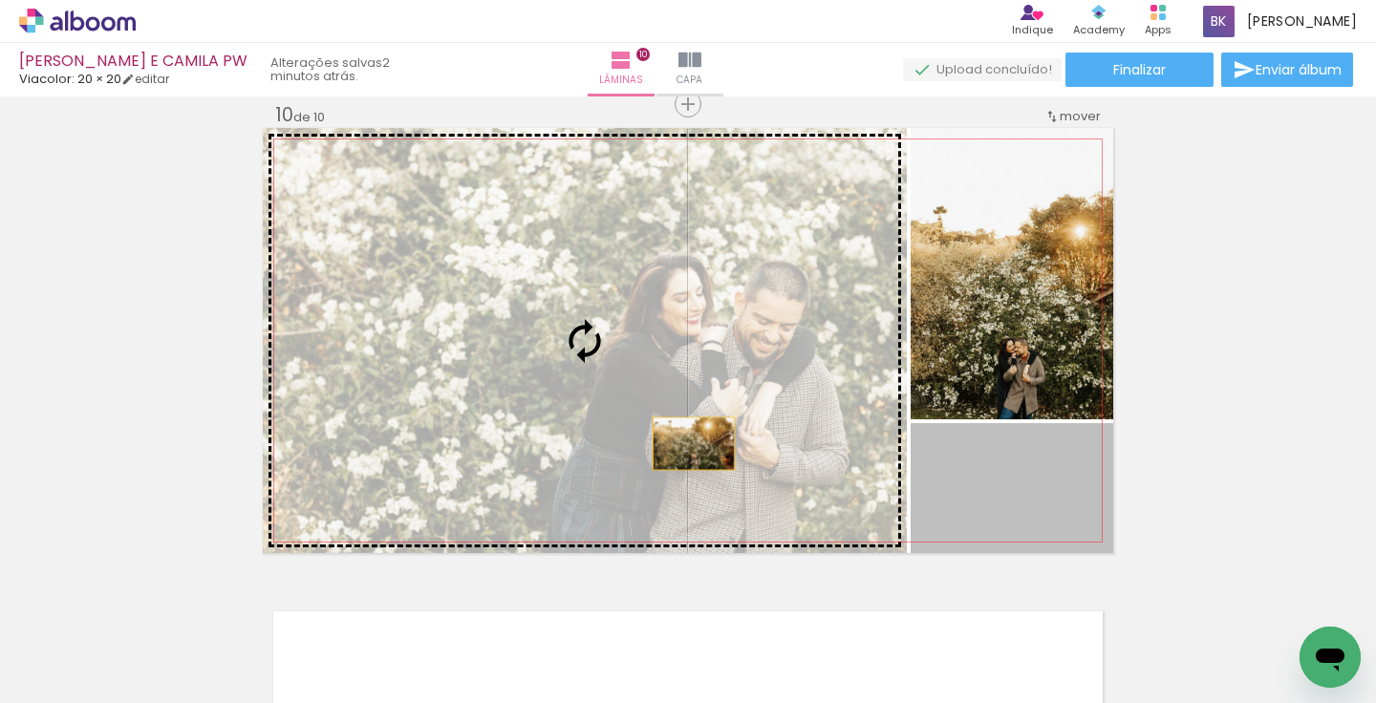
drag, startPoint x: 1070, startPoint y: 501, endPoint x: 652, endPoint y: 437, distance: 423.5
click at [0, 0] on slot at bounding box center [0, 0] width 0 height 0
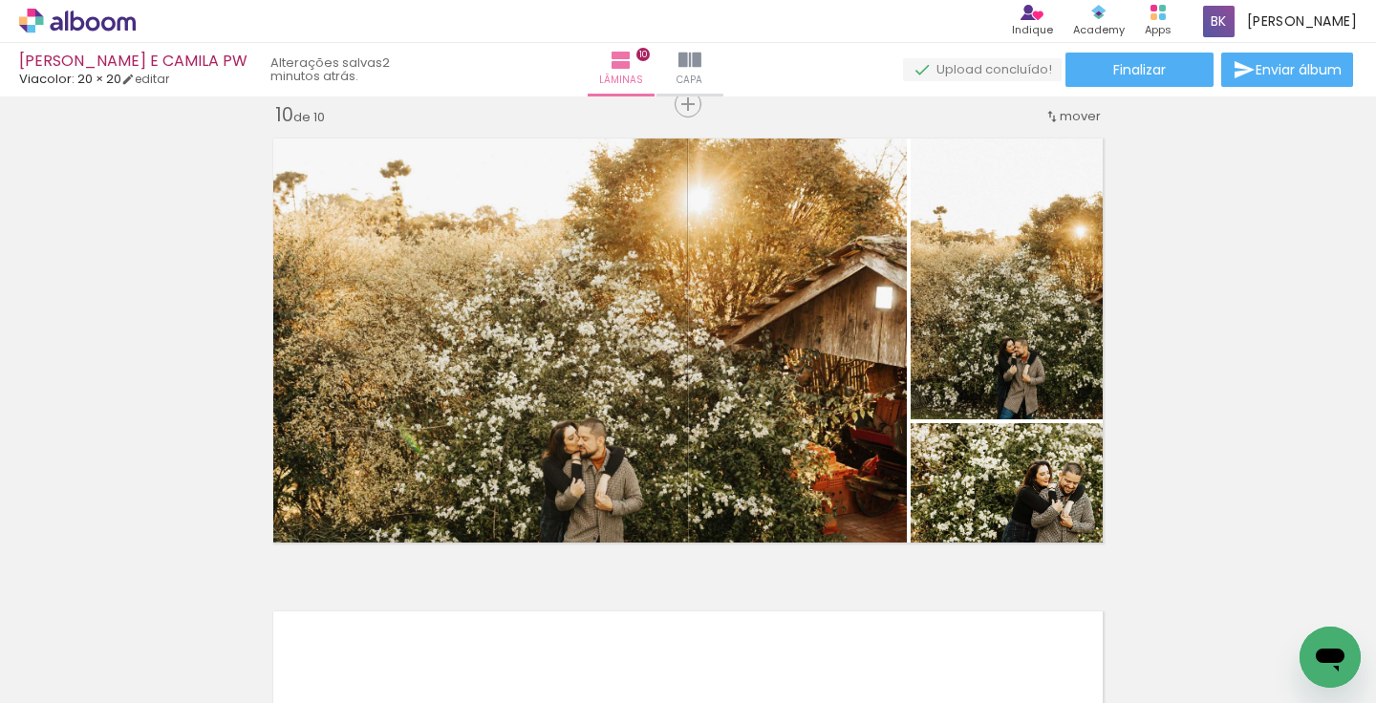
scroll to position [4297, 0]
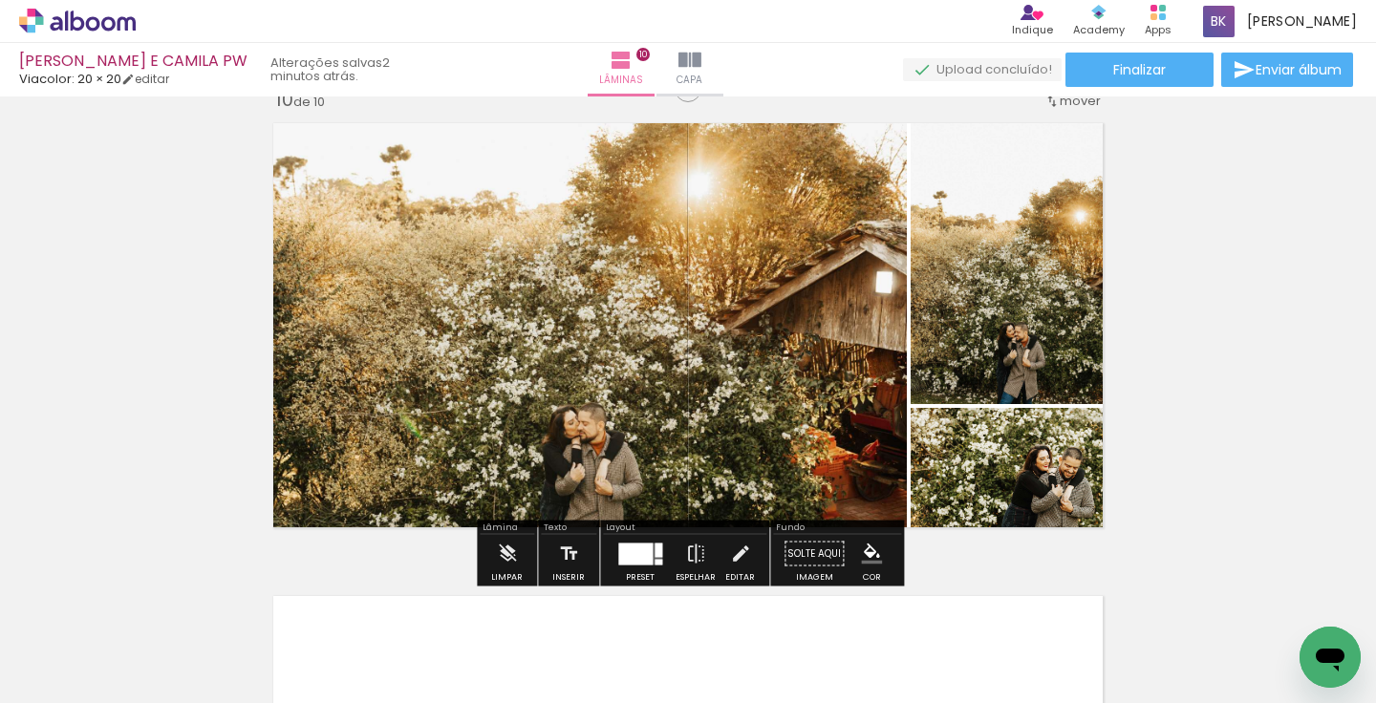
click at [635, 562] on div at bounding box center [635, 554] width 34 height 22
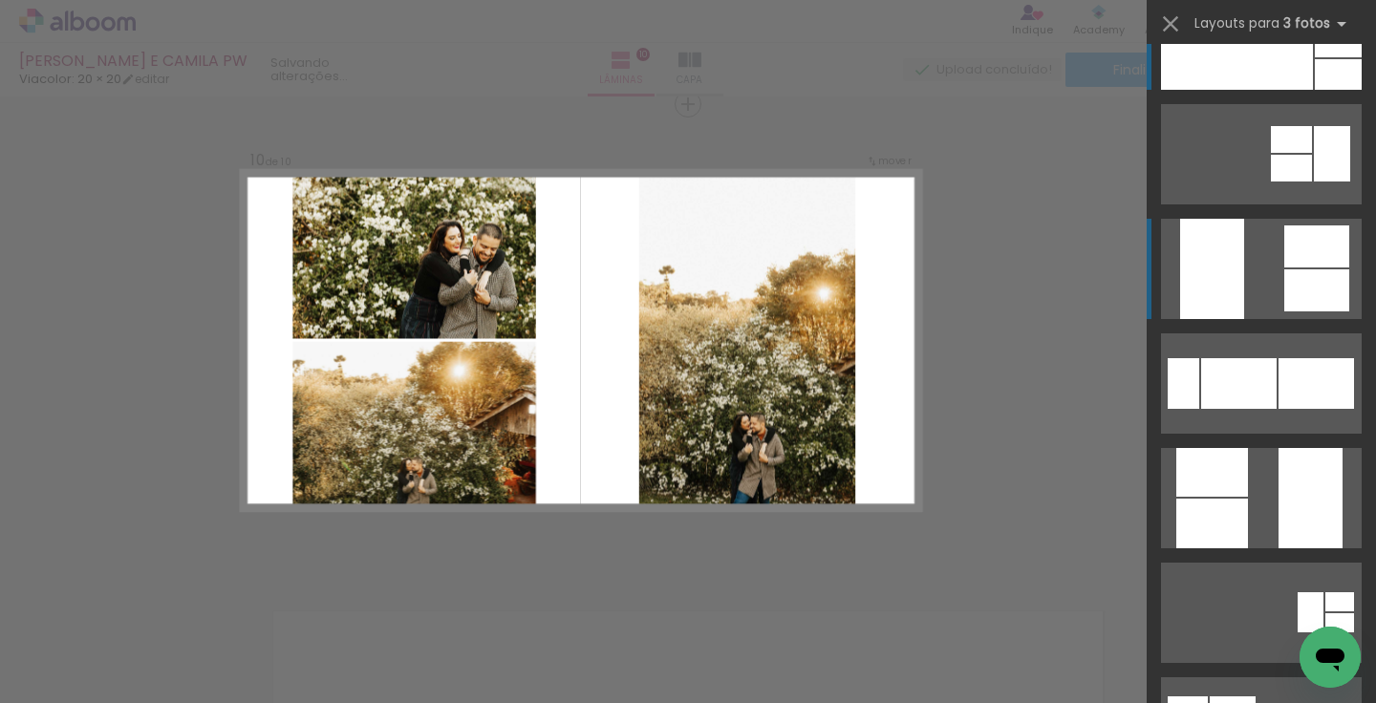
scroll to position [0, 0]
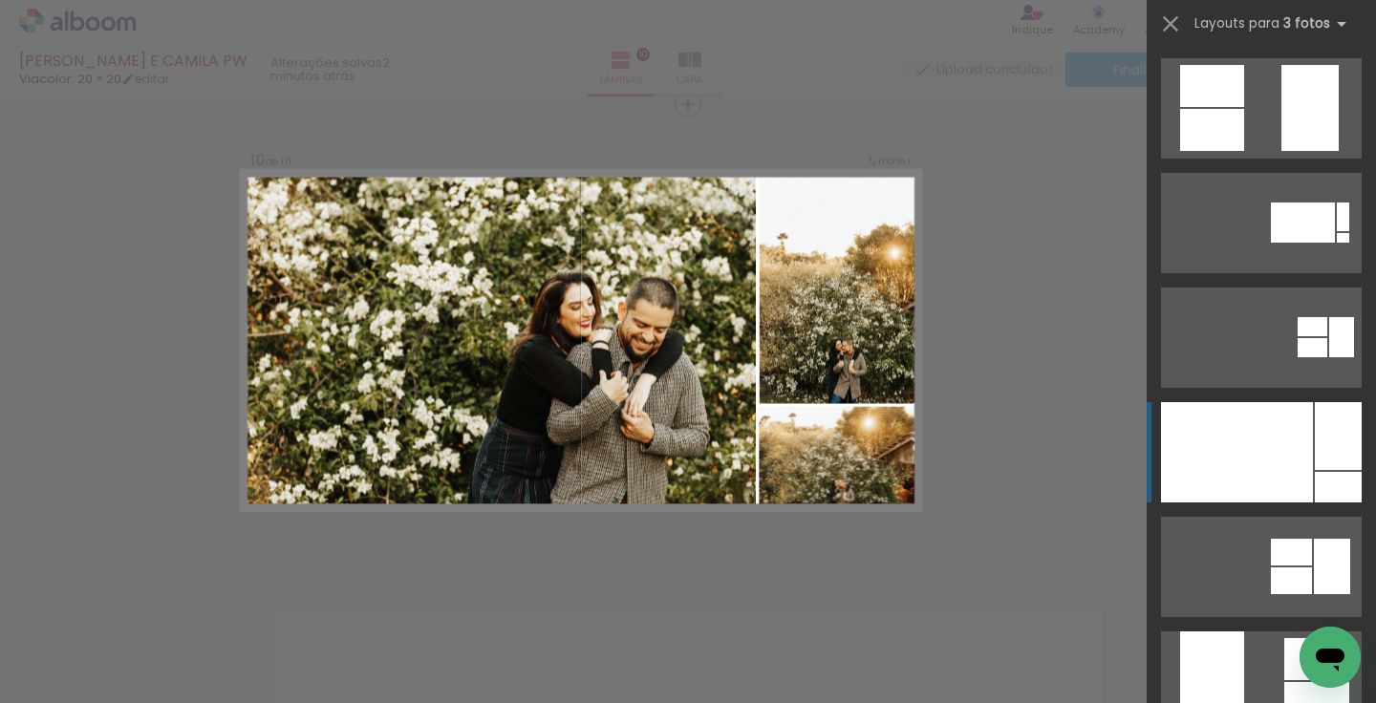
click at [1271, 471] on div at bounding box center [1237, 452] width 152 height 100
click at [1185, 454] on div at bounding box center [1237, 452] width 152 height 100
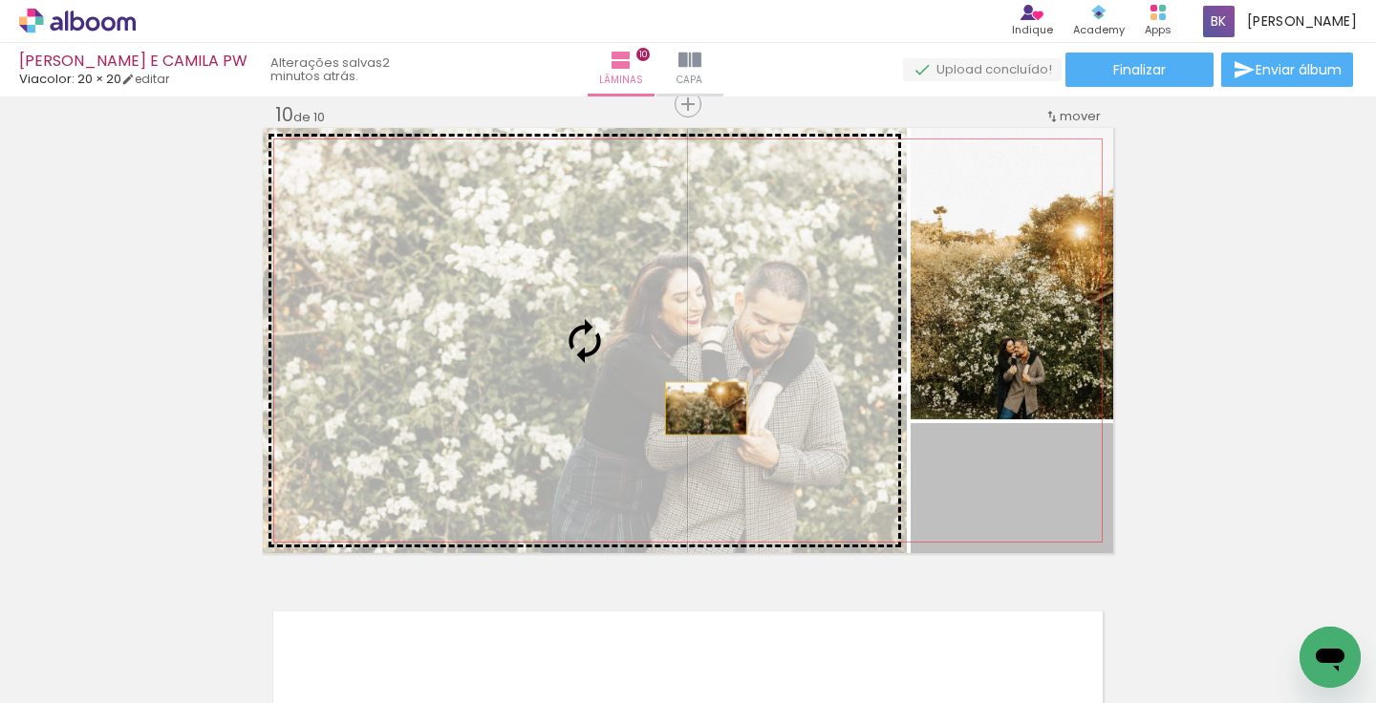
drag, startPoint x: 1057, startPoint y: 493, endPoint x: 710, endPoint y: 413, distance: 356.1
click at [0, 0] on slot at bounding box center [0, 0] width 0 height 0
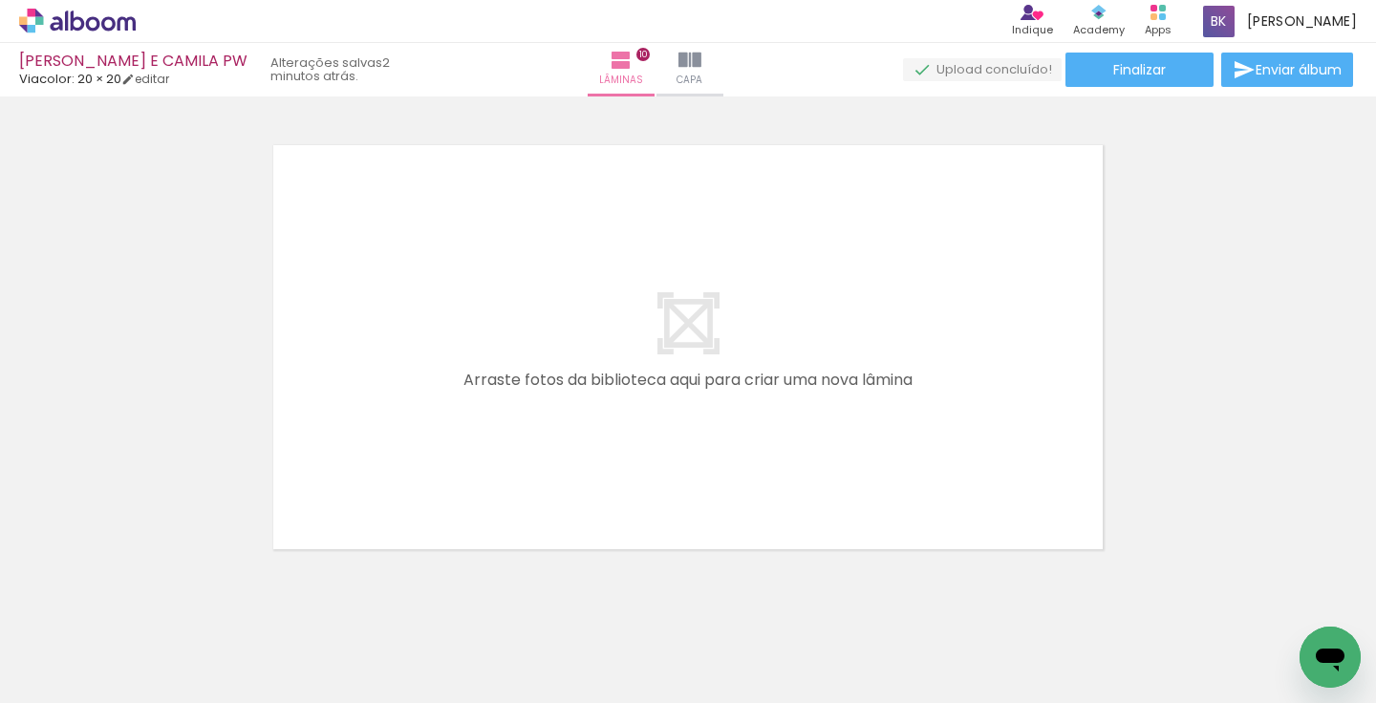
scroll to position [4755, 0]
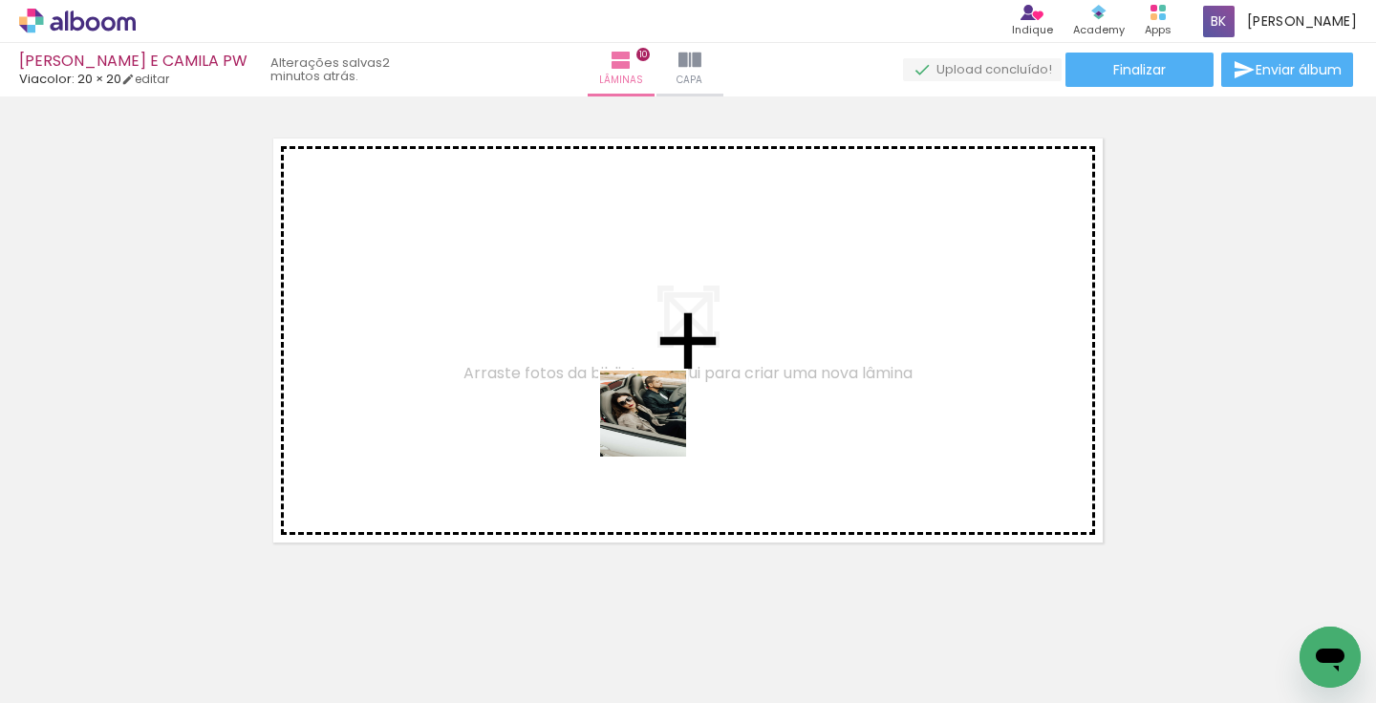
drag, startPoint x: 1000, startPoint y: 654, endPoint x: 606, endPoint y: 375, distance: 482.7
click at [608, 377] on quentale-workspace at bounding box center [688, 351] width 1376 height 703
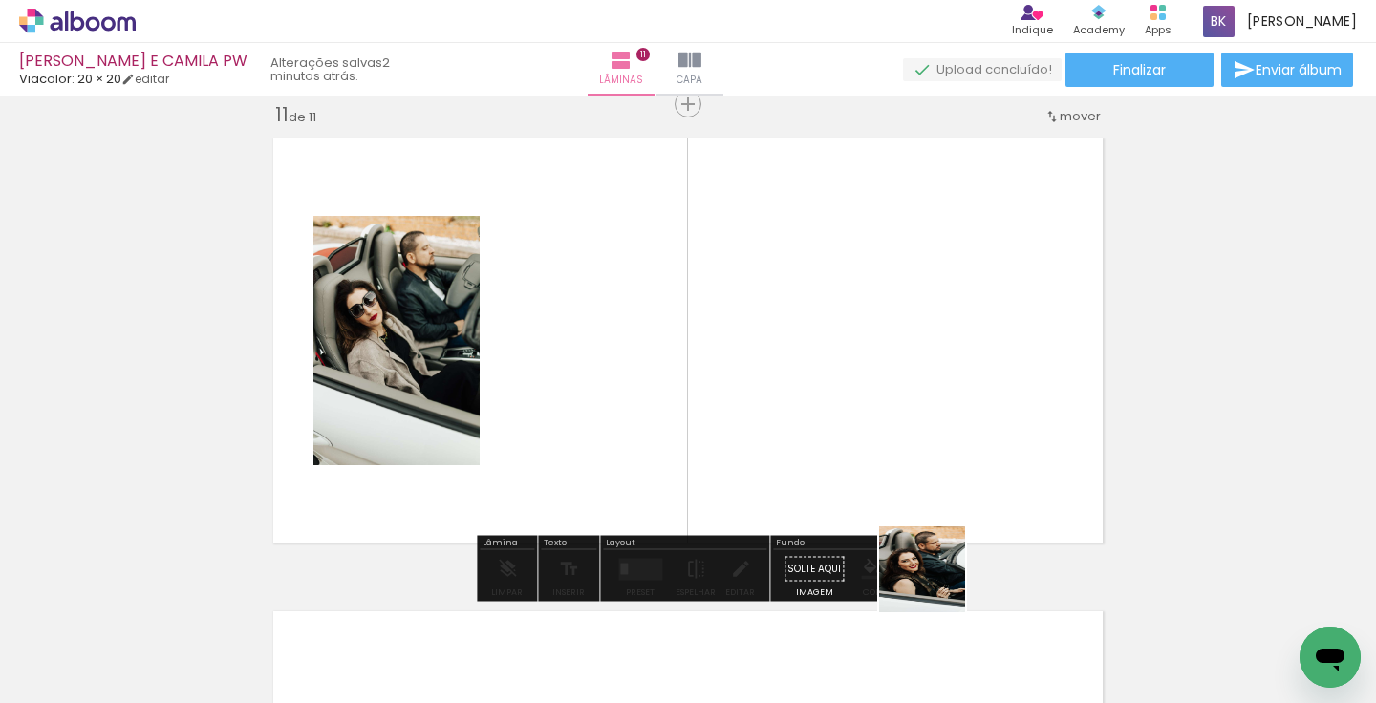
drag, startPoint x: 1032, startPoint y: 676, endPoint x: 819, endPoint y: 395, distance: 352.7
click at [820, 396] on quentale-workspace at bounding box center [688, 351] width 1376 height 703
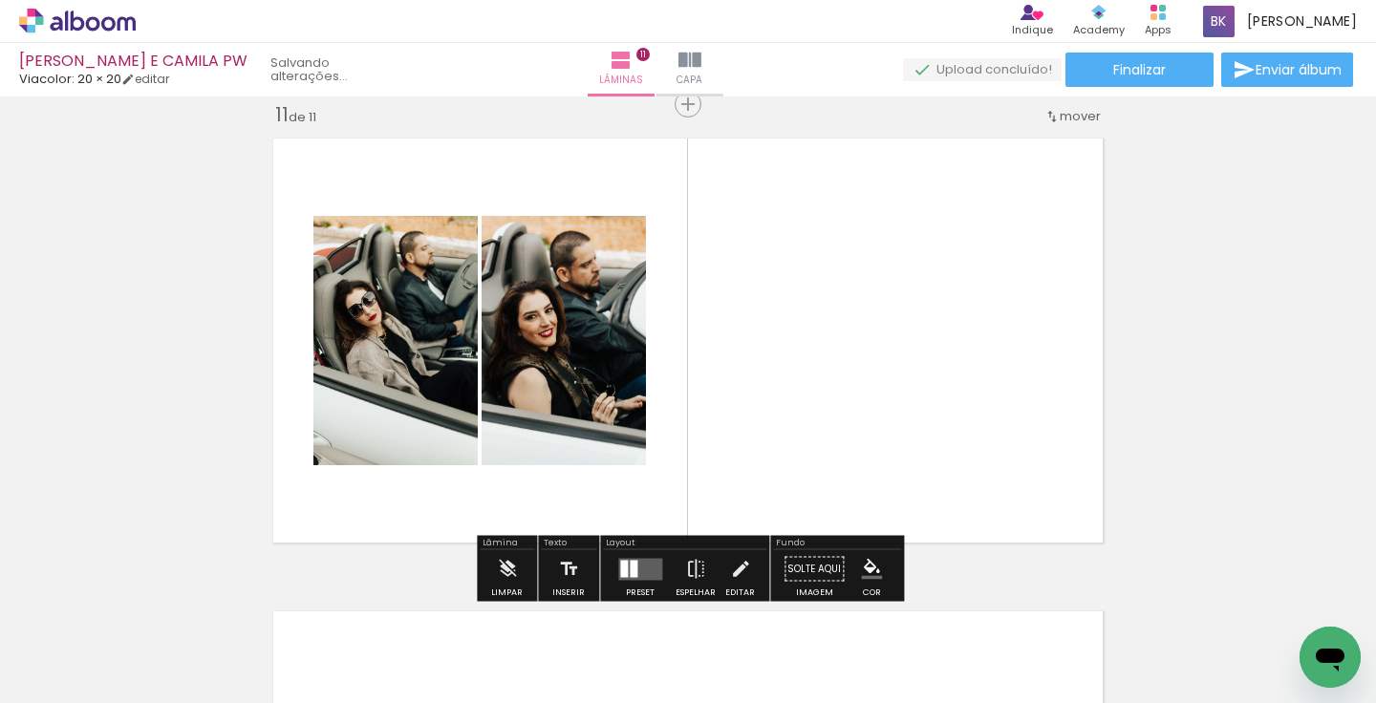
scroll to position [0, 392]
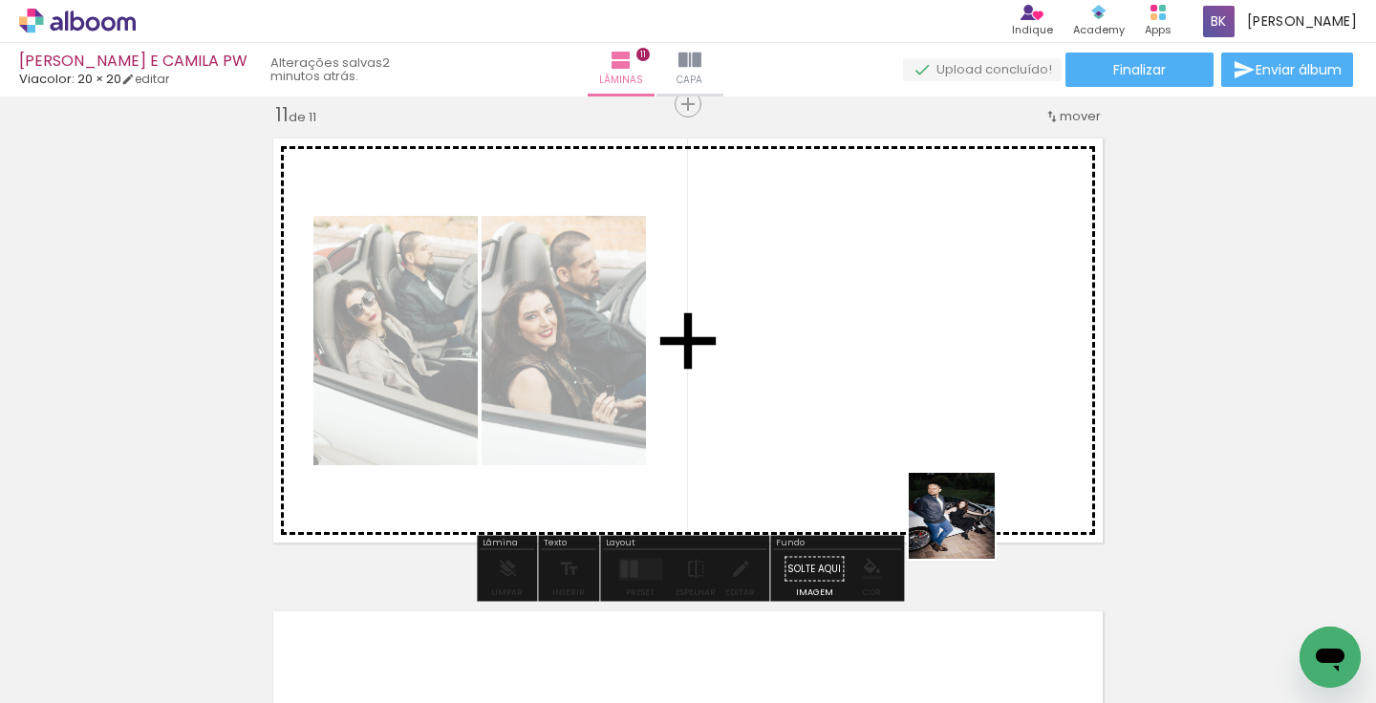
drag, startPoint x: 1020, startPoint y: 574, endPoint x: 915, endPoint y: 454, distance: 159.9
click at [919, 461] on quentale-workspace at bounding box center [688, 351] width 1376 height 703
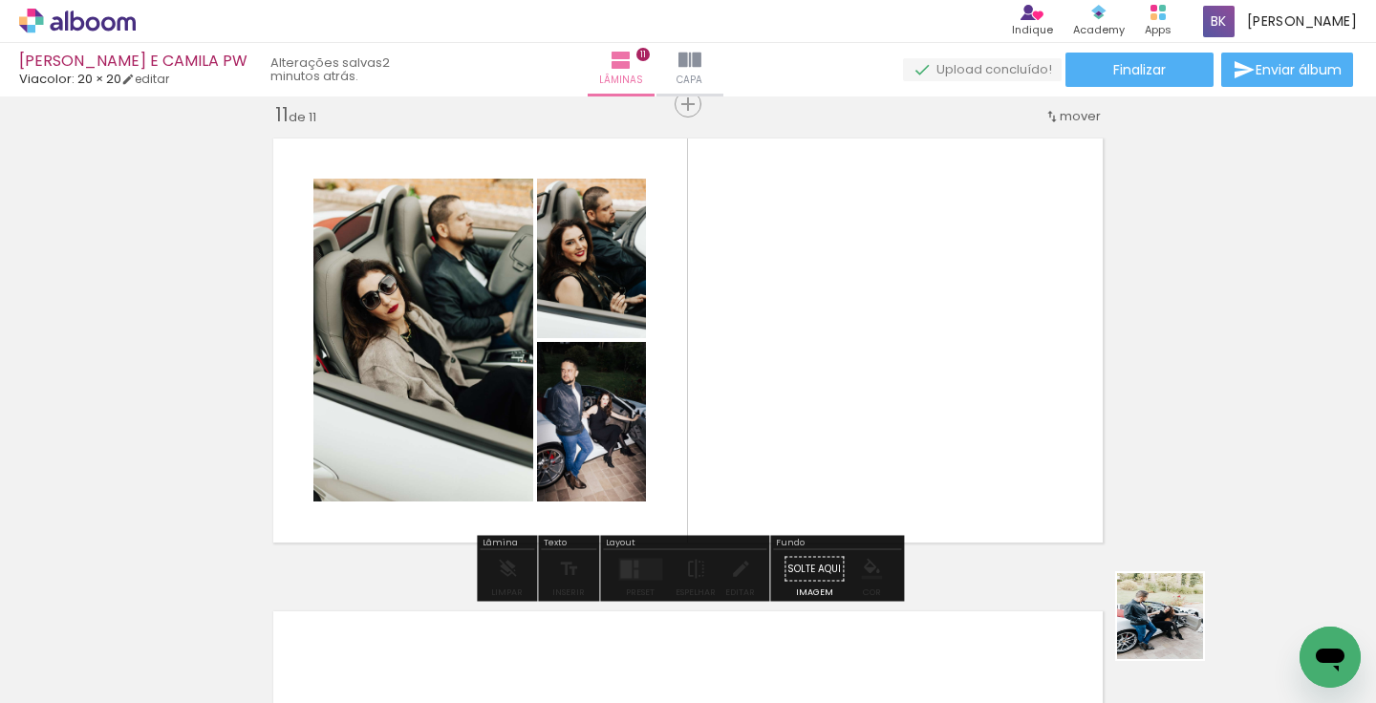
drag, startPoint x: 1175, startPoint y: 631, endPoint x: 888, endPoint y: 428, distance: 351.1
click at [898, 433] on quentale-workspace at bounding box center [688, 351] width 1376 height 703
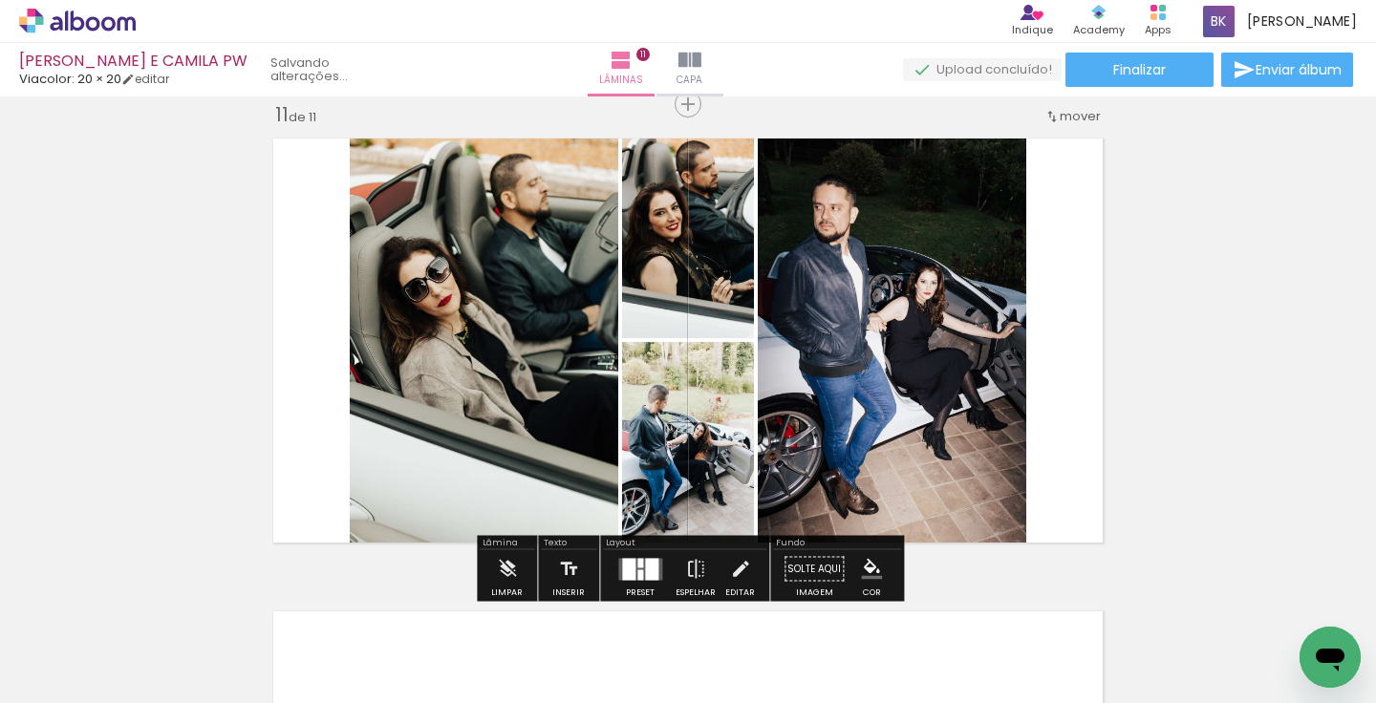
scroll to position [0, 178]
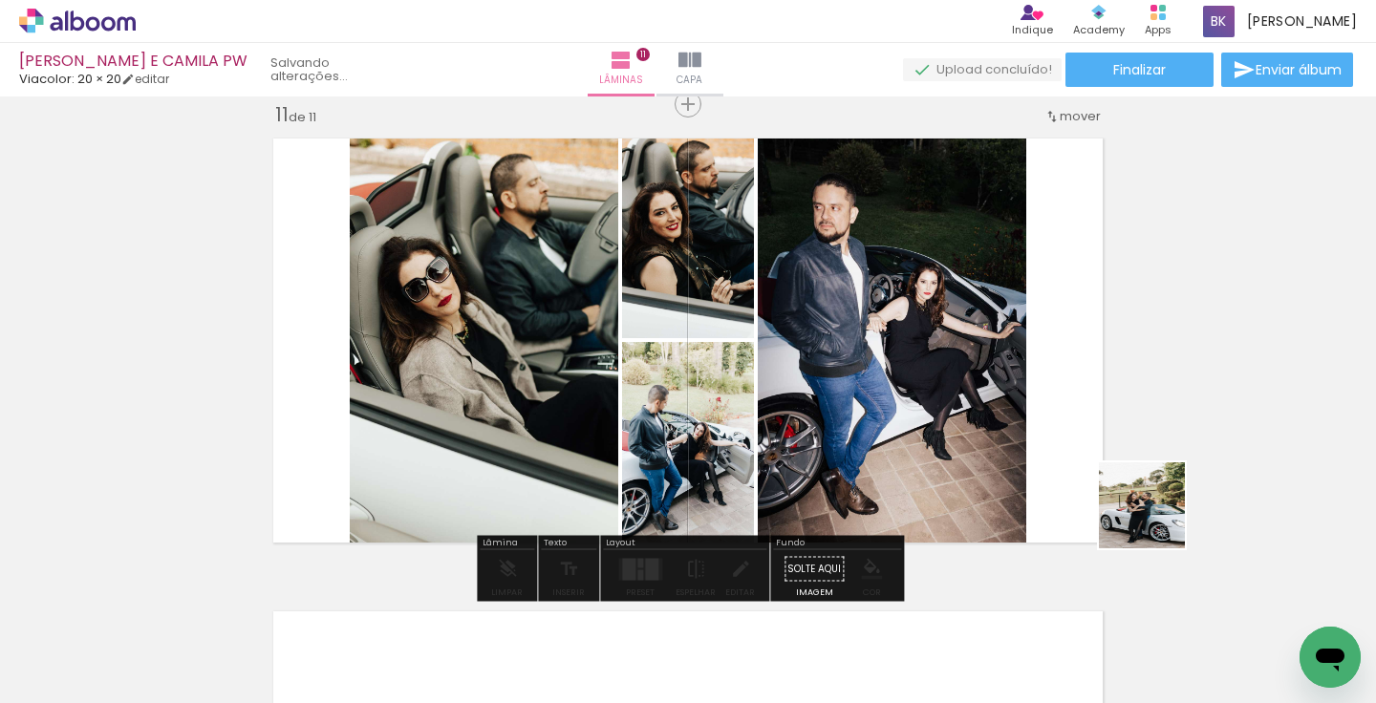
drag, startPoint x: 1296, startPoint y: 627, endPoint x: 976, endPoint y: 373, distance: 408.9
click at [994, 383] on quentale-workspace at bounding box center [688, 351] width 1376 height 703
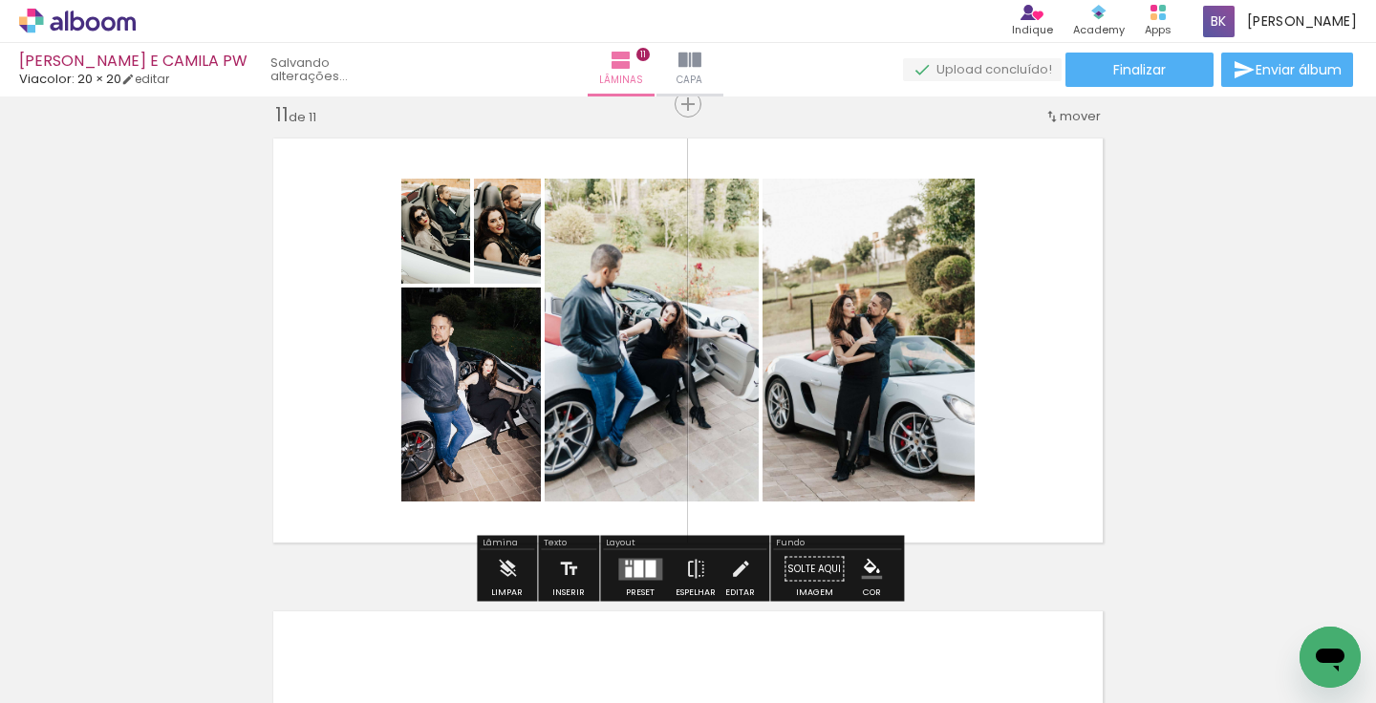
scroll to position [0, 71]
click at [646, 573] on div at bounding box center [650, 568] width 11 height 17
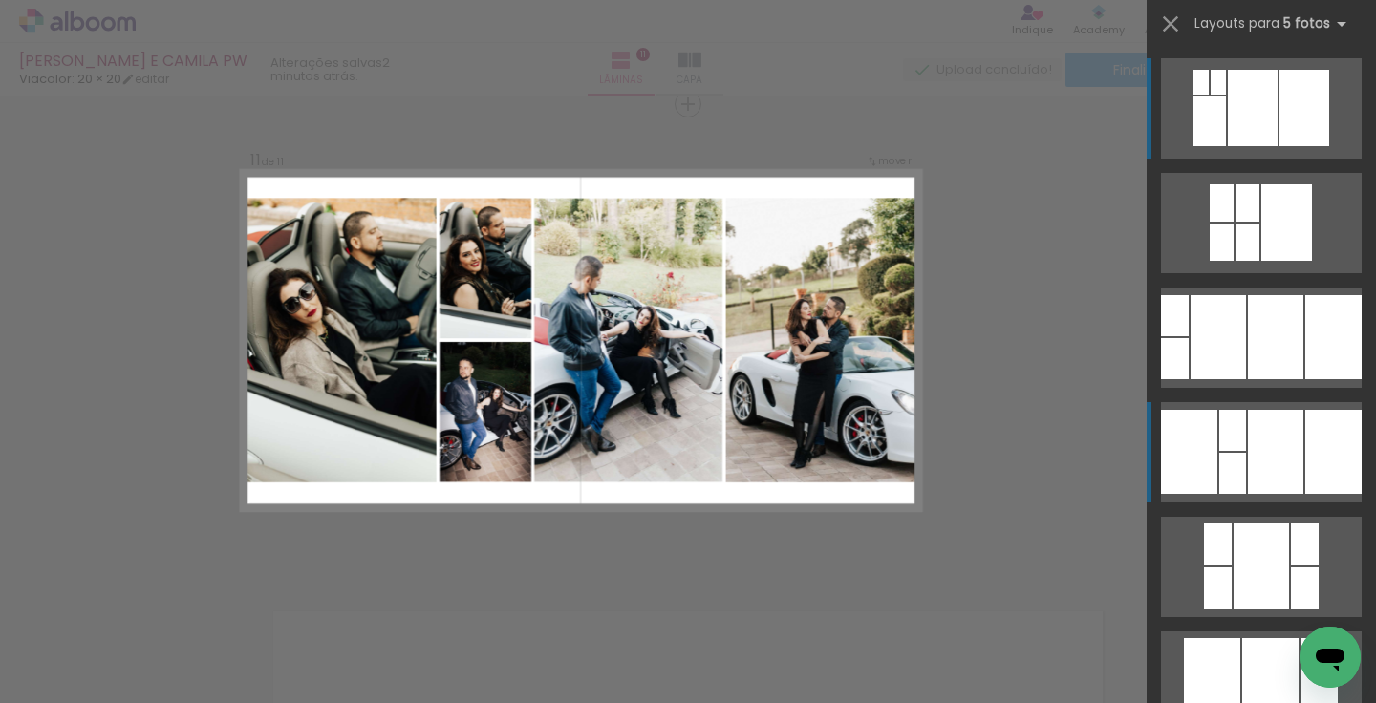
click at [1226, 146] on div at bounding box center [1210, 122] width 32 height 50
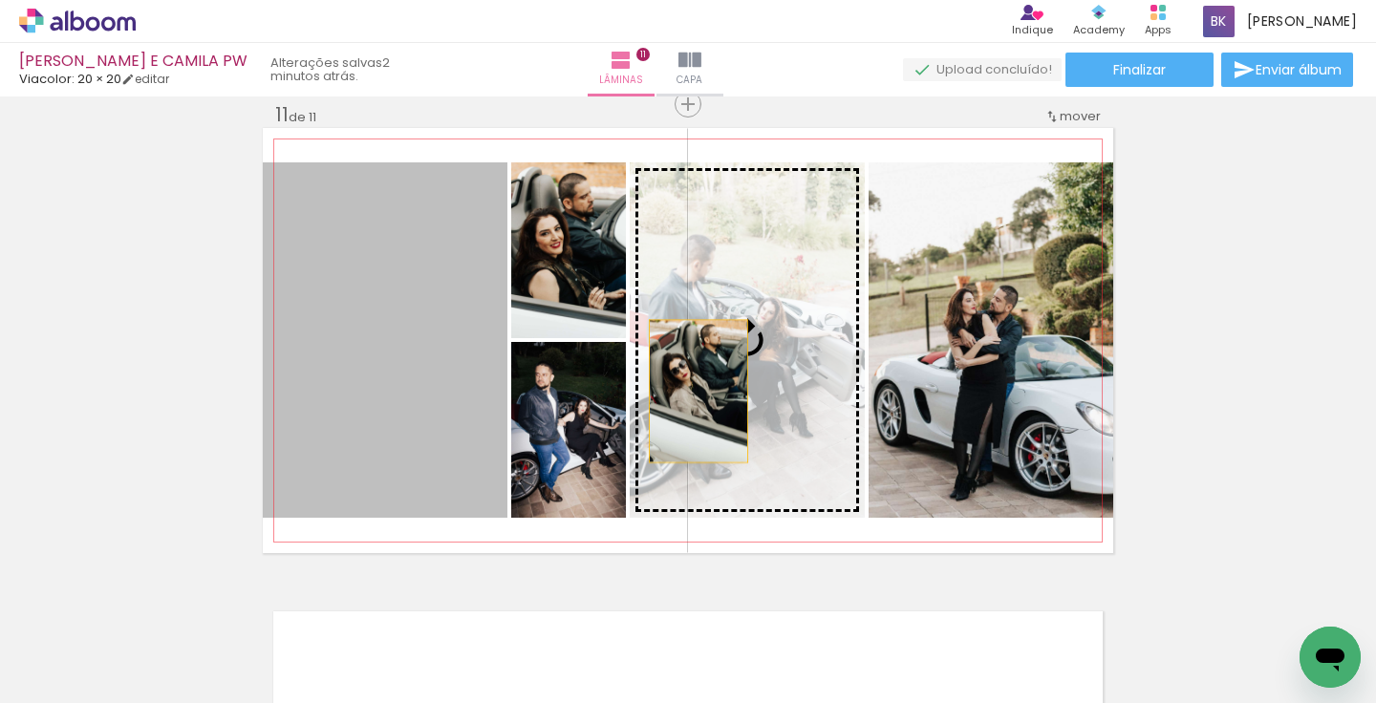
drag, startPoint x: 374, startPoint y: 406, endPoint x: 697, endPoint y: 389, distance: 323.5
click at [0, 0] on slot at bounding box center [0, 0] width 0 height 0
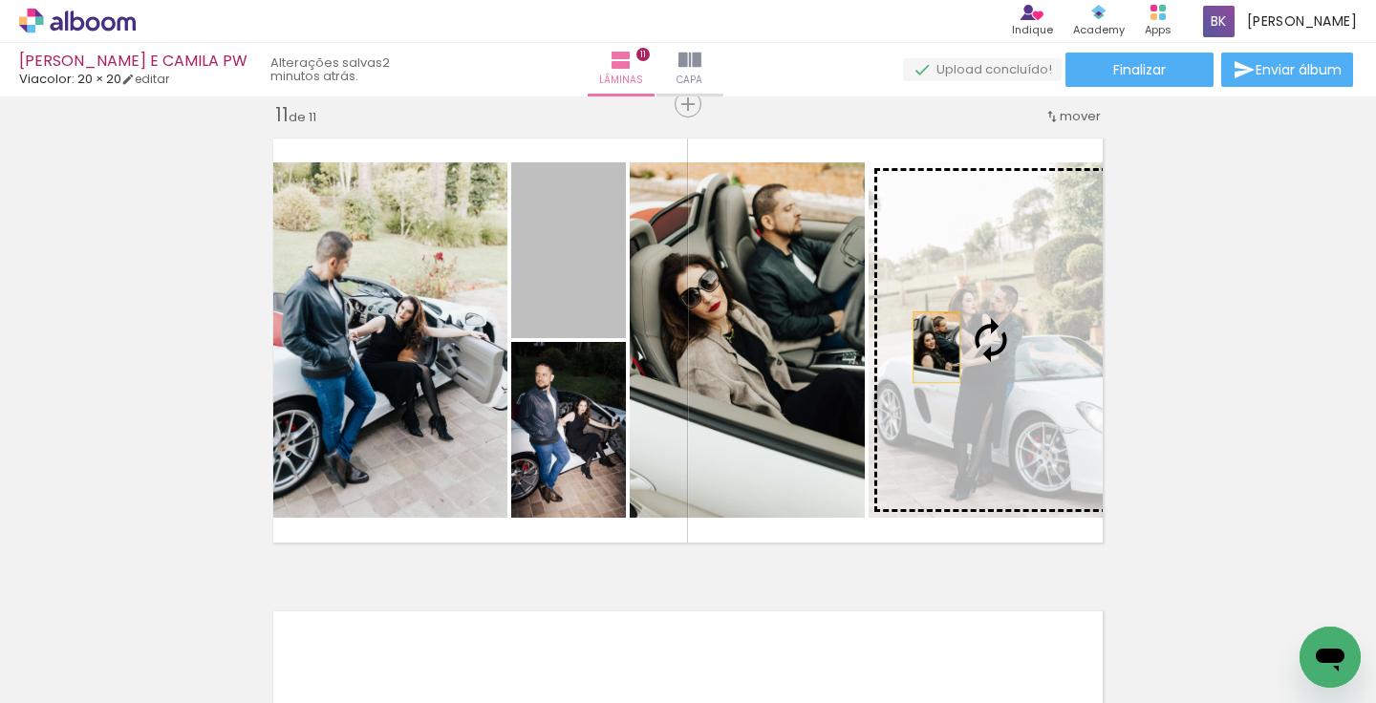
drag, startPoint x: 551, startPoint y: 290, endPoint x: 936, endPoint y: 346, distance: 388.3
click at [0, 0] on slot at bounding box center [0, 0] width 0 height 0
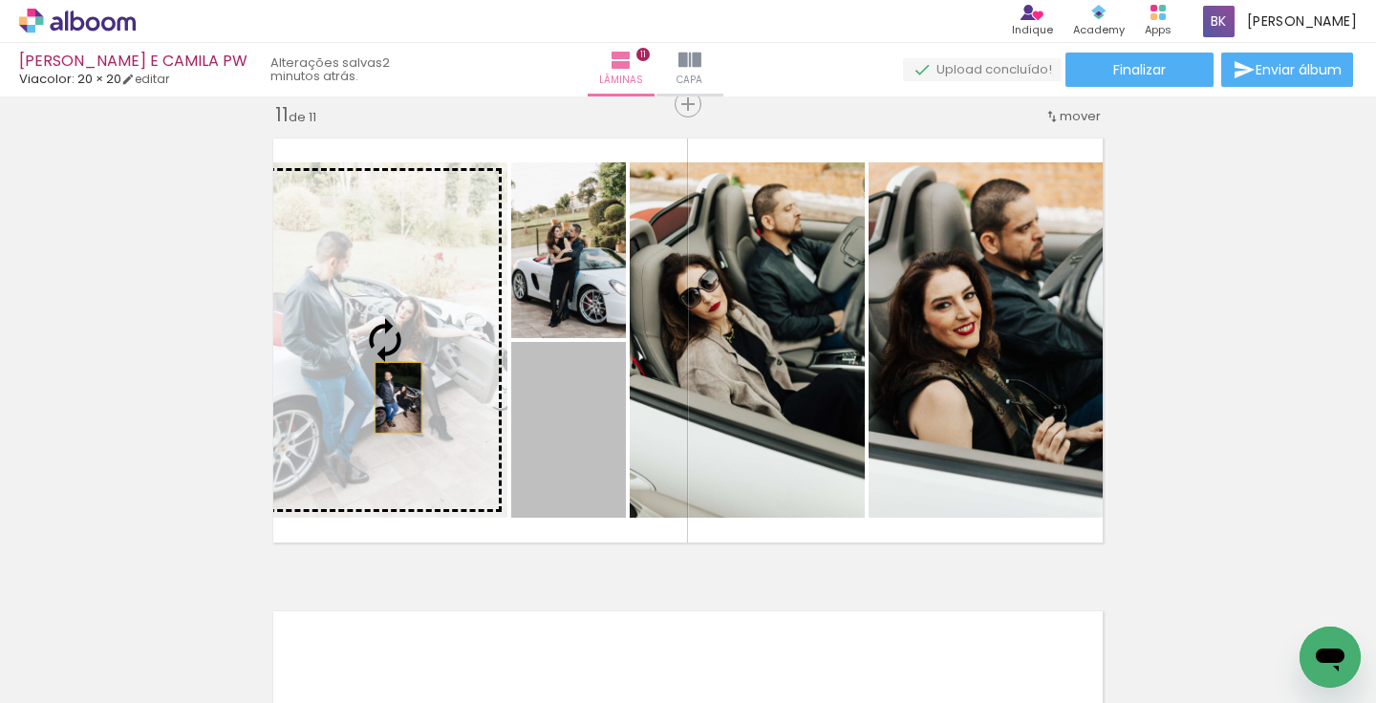
drag, startPoint x: 589, startPoint y: 461, endPoint x: 387, endPoint y: 391, distance: 213.4
click at [0, 0] on slot at bounding box center [0, 0] width 0 height 0
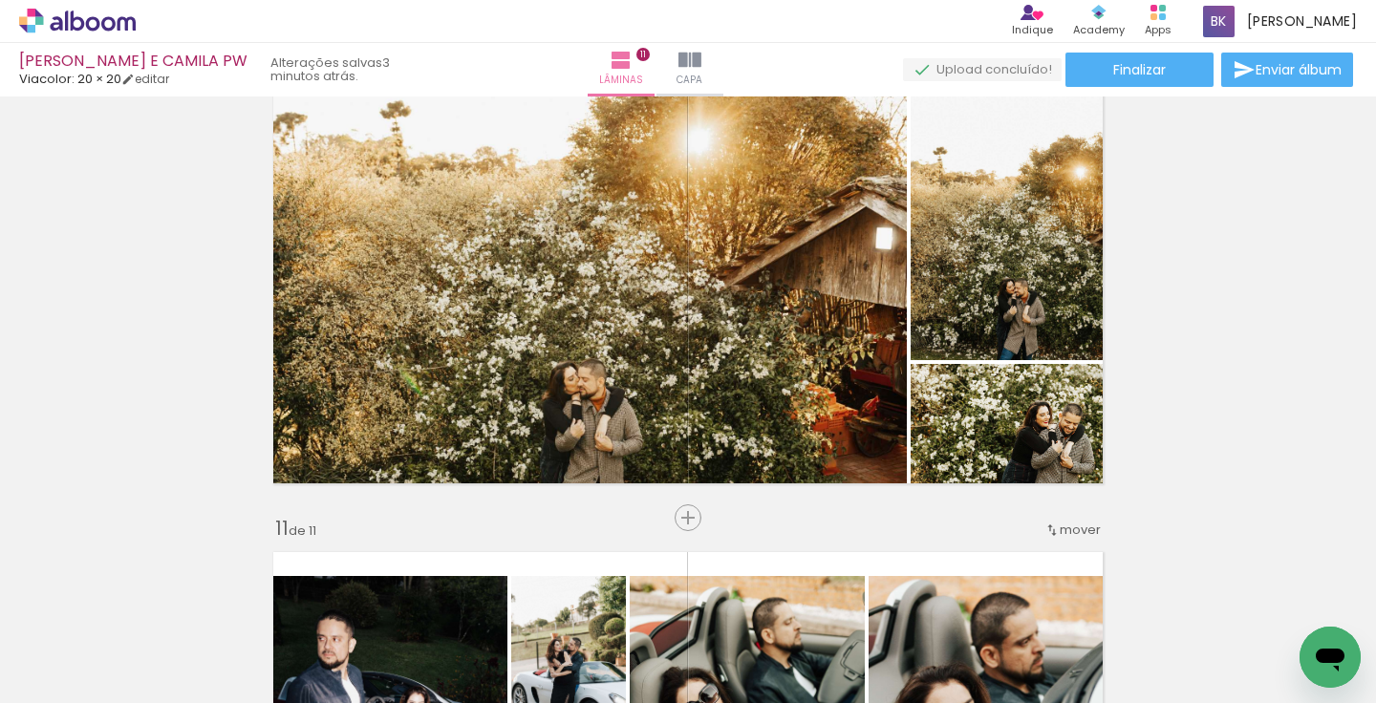
scroll to position [4339, 0]
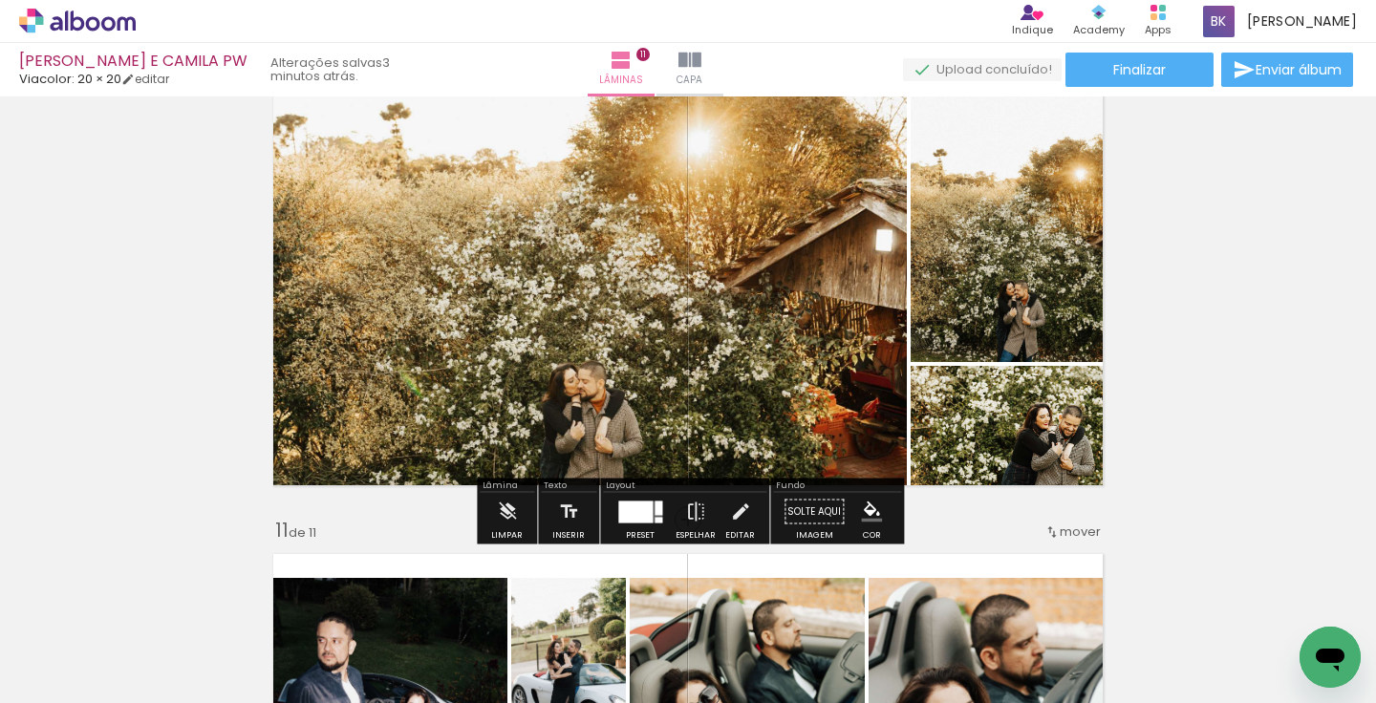
click at [655, 510] on div at bounding box center [659, 508] width 8 height 14
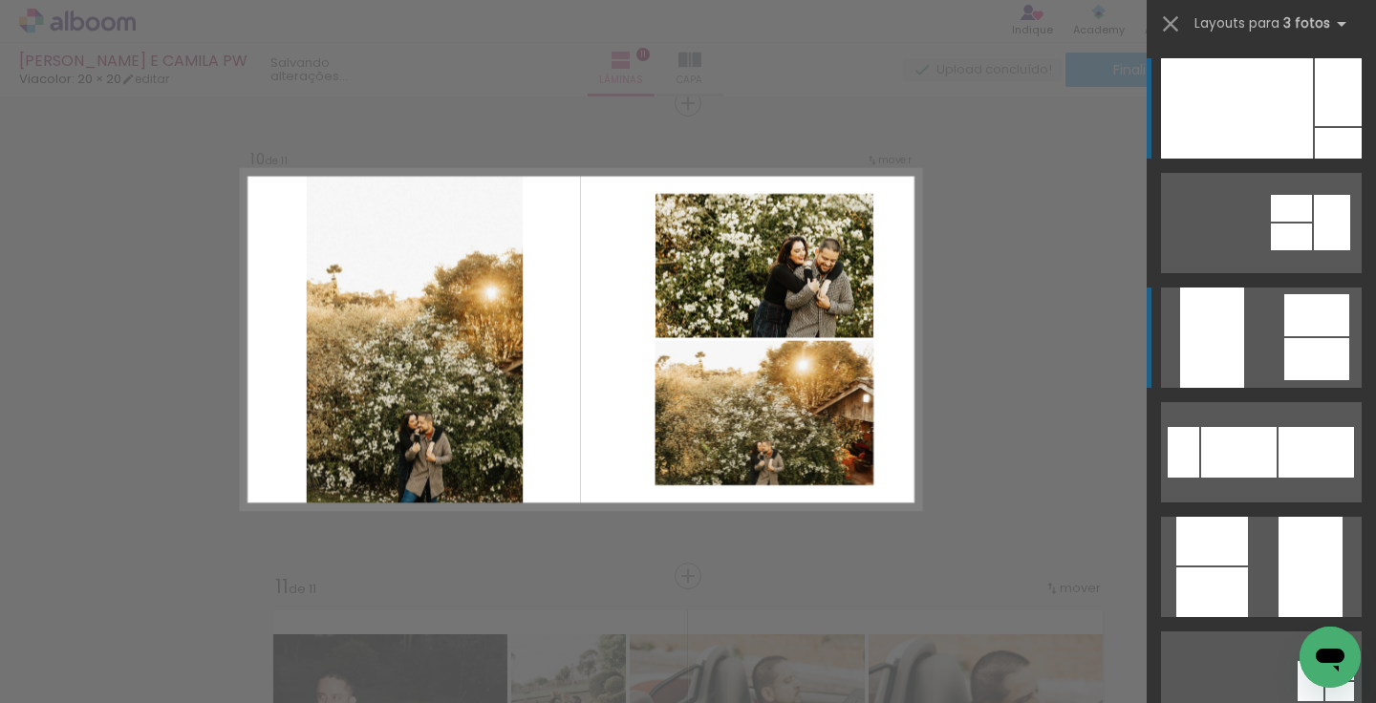
scroll to position [4282, 0]
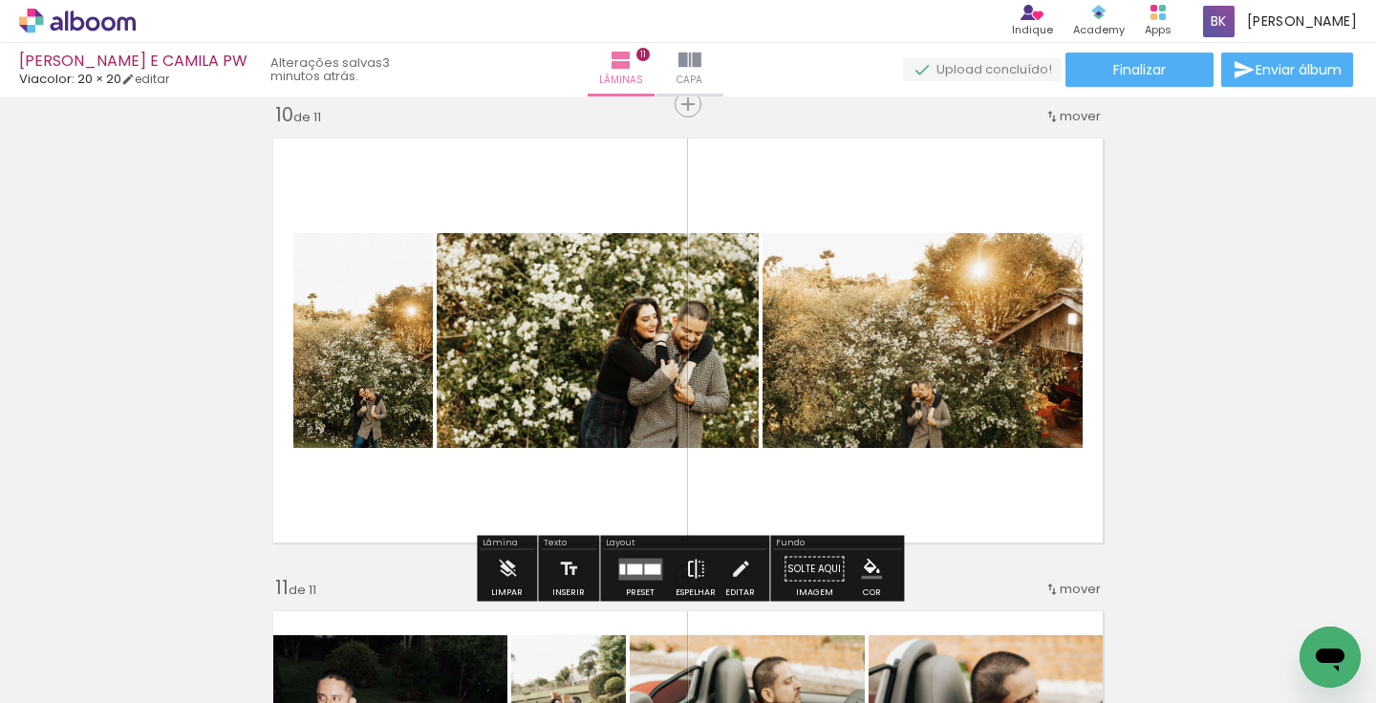
click at [686, 570] on iron-icon at bounding box center [695, 570] width 21 height 38
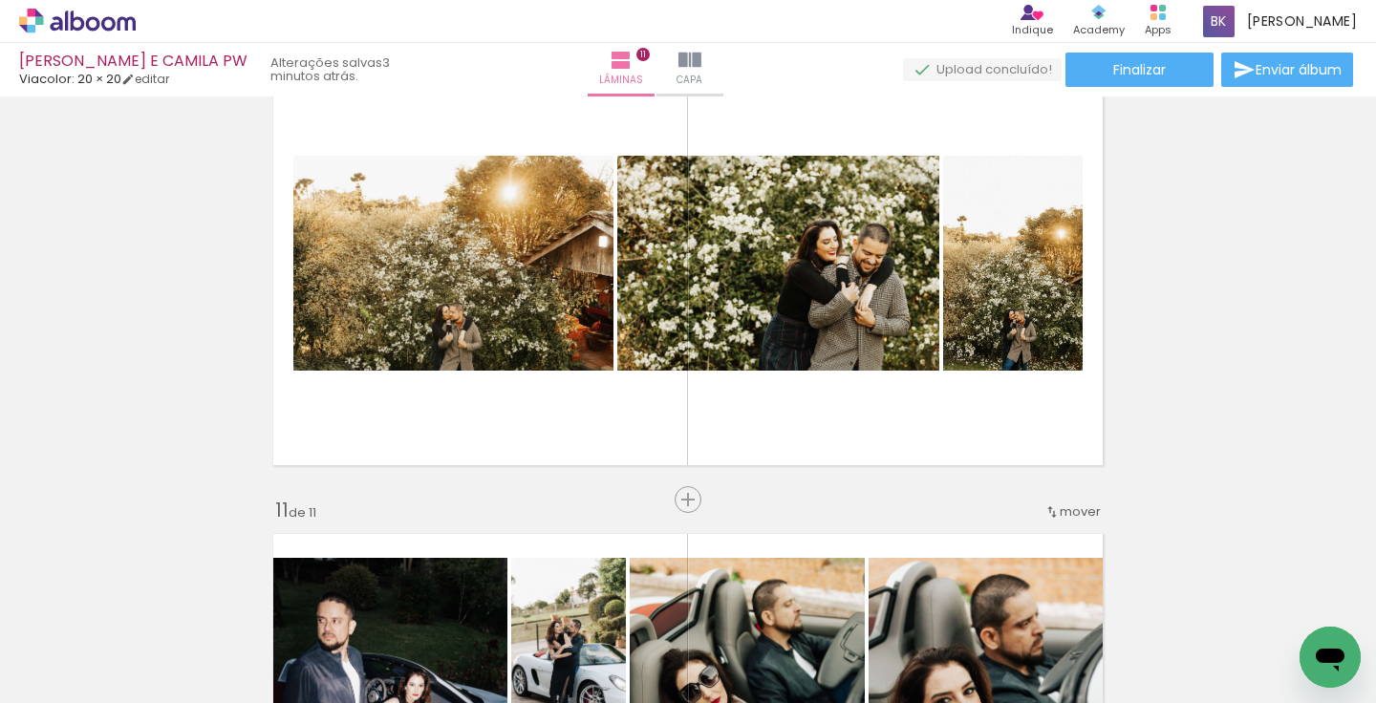
scroll to position [4351, 0]
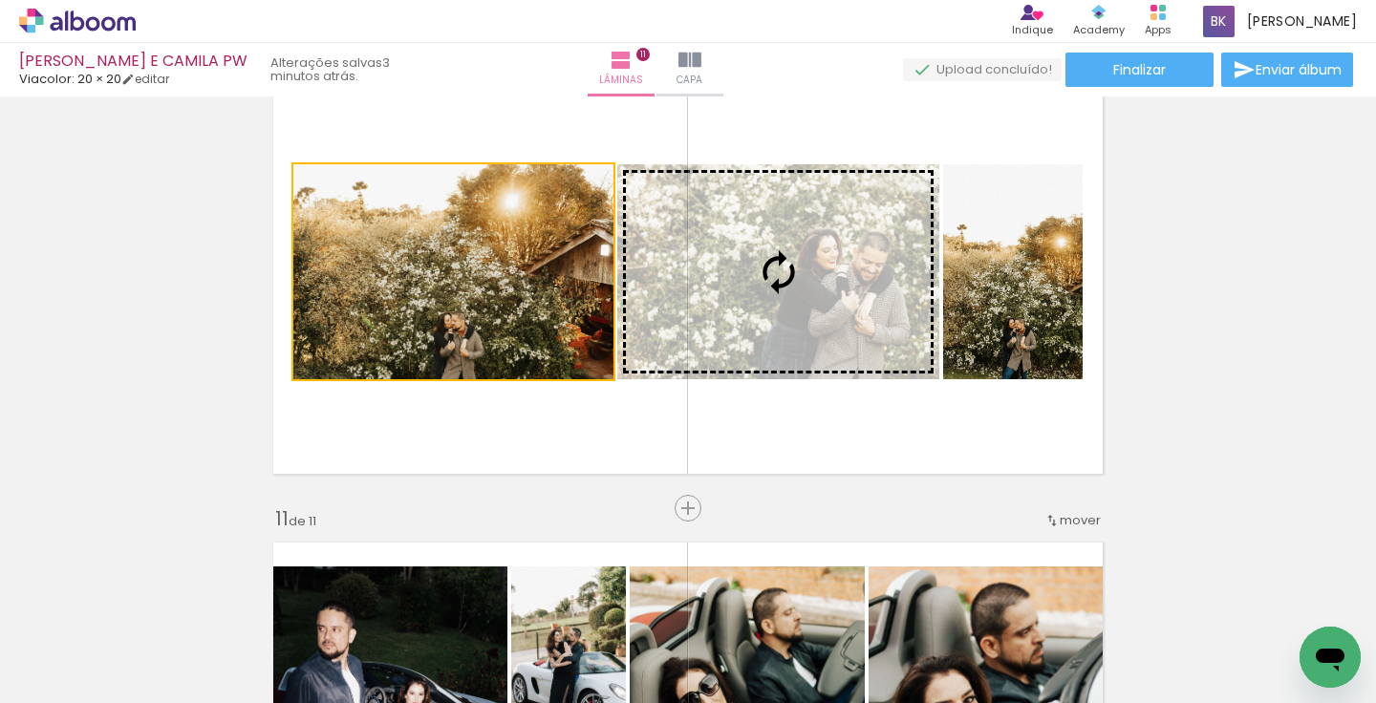
drag, startPoint x: 523, startPoint y: 344, endPoint x: 731, endPoint y: 319, distance: 209.8
click at [0, 0] on slot at bounding box center [0, 0] width 0 height 0
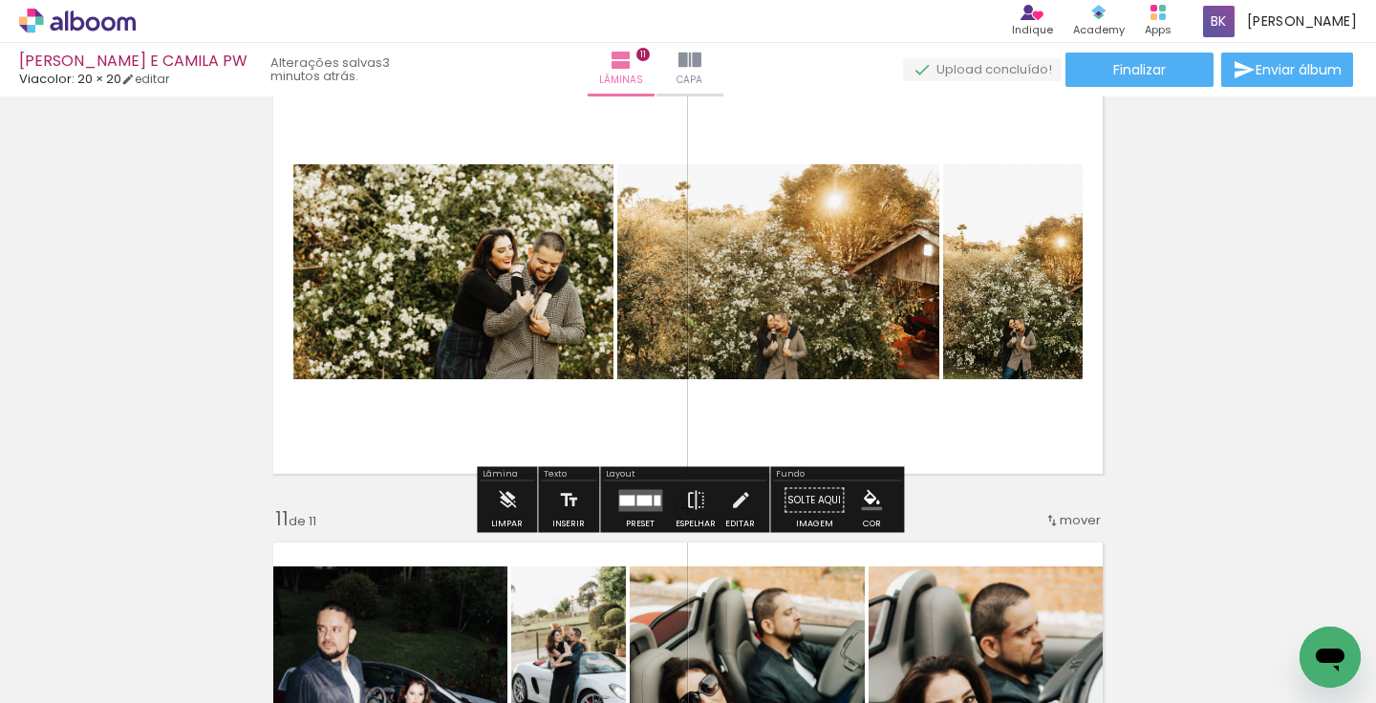
click at [654, 495] on div at bounding box center [657, 500] width 7 height 11
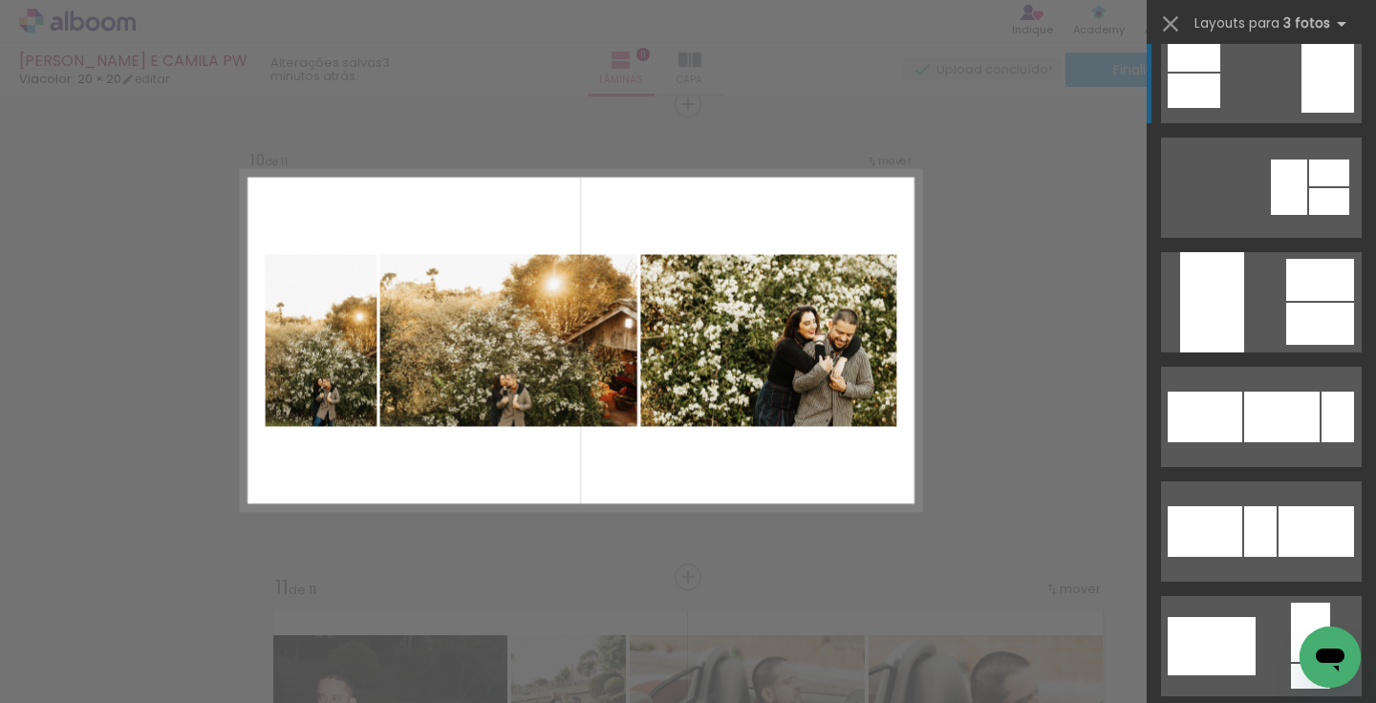
scroll to position [1593, 0]
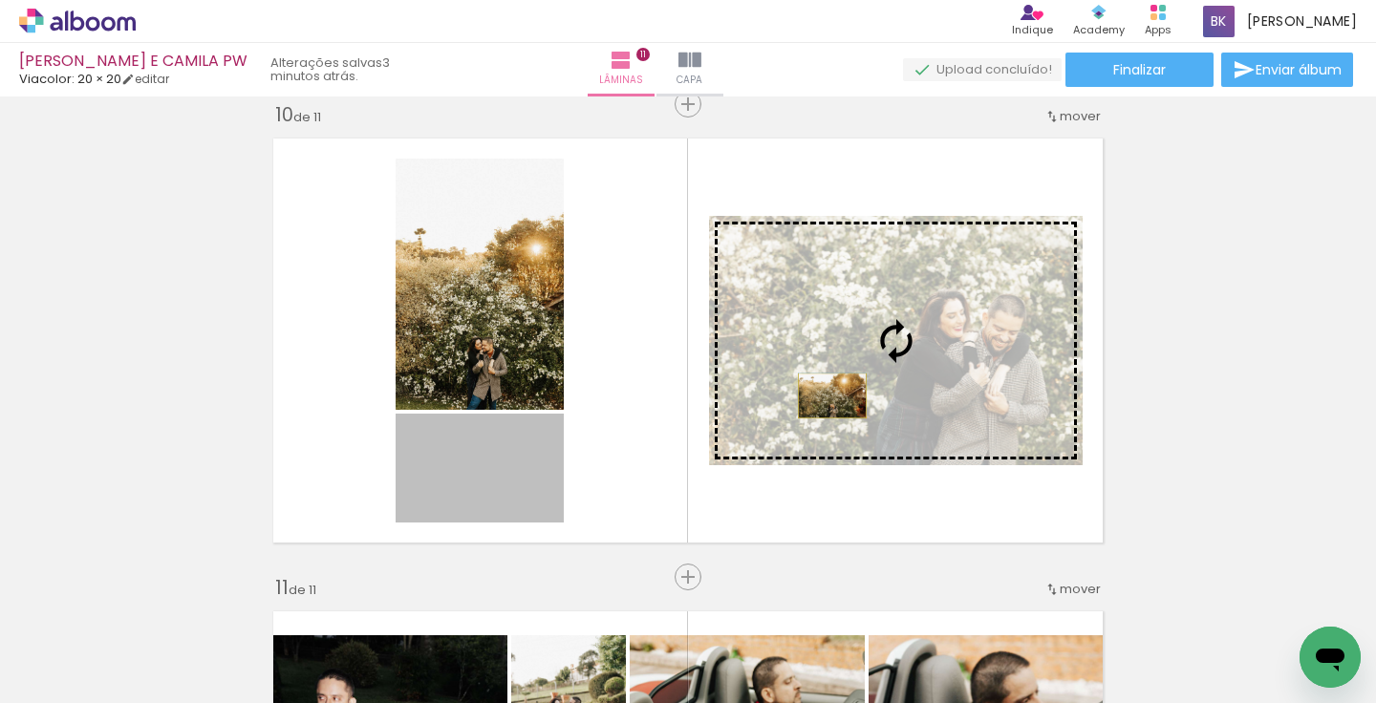
drag, startPoint x: 538, startPoint y: 465, endPoint x: 833, endPoint y: 396, distance: 303.3
click at [0, 0] on slot at bounding box center [0, 0] width 0 height 0
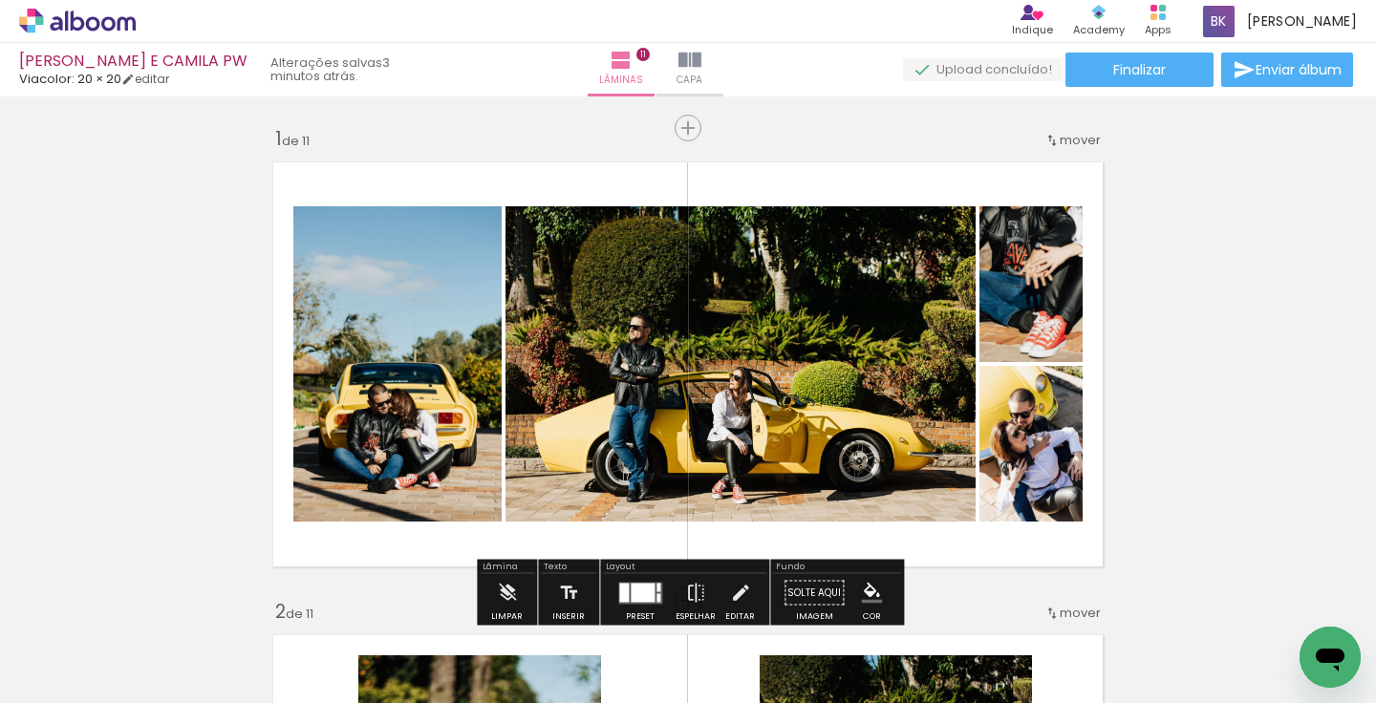
scroll to position [0, 0]
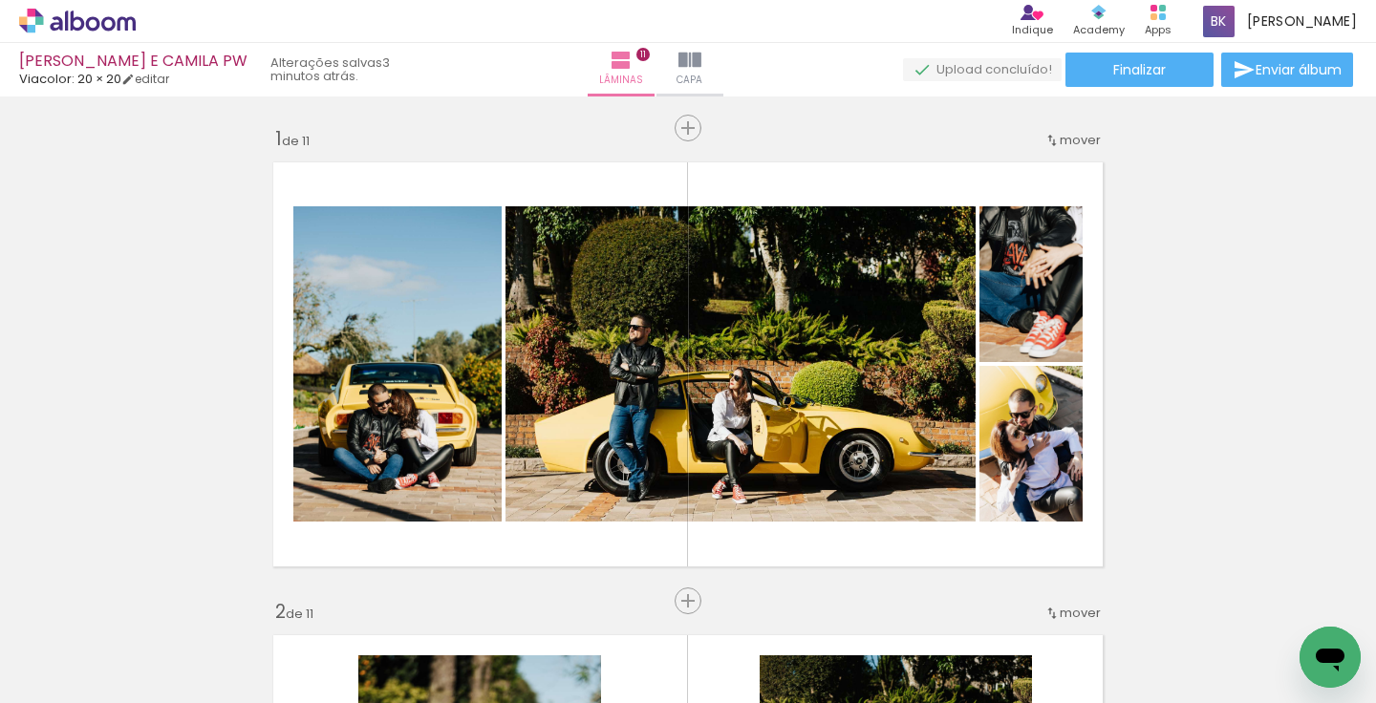
click at [160, 605] on iron-icon at bounding box center [150, 601] width 20 height 20
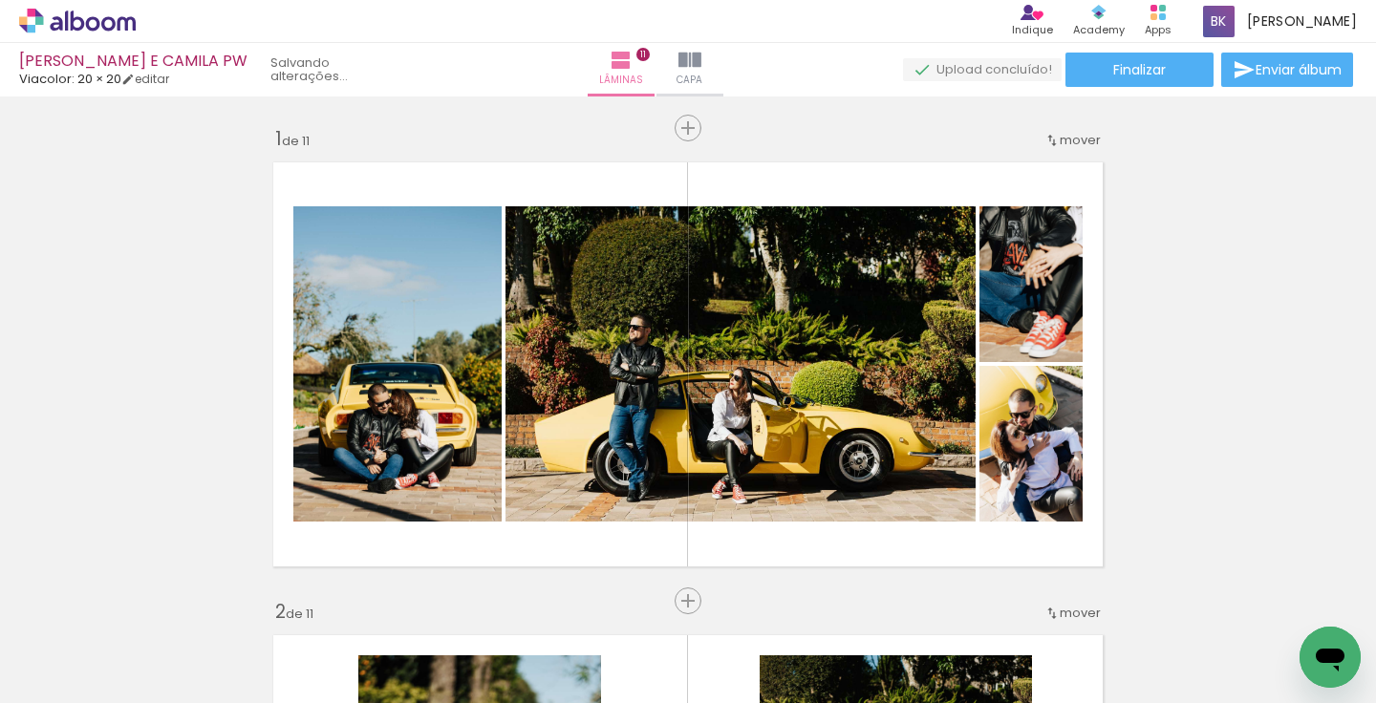
click at [160, 605] on iron-icon at bounding box center [150, 601] width 20 height 20
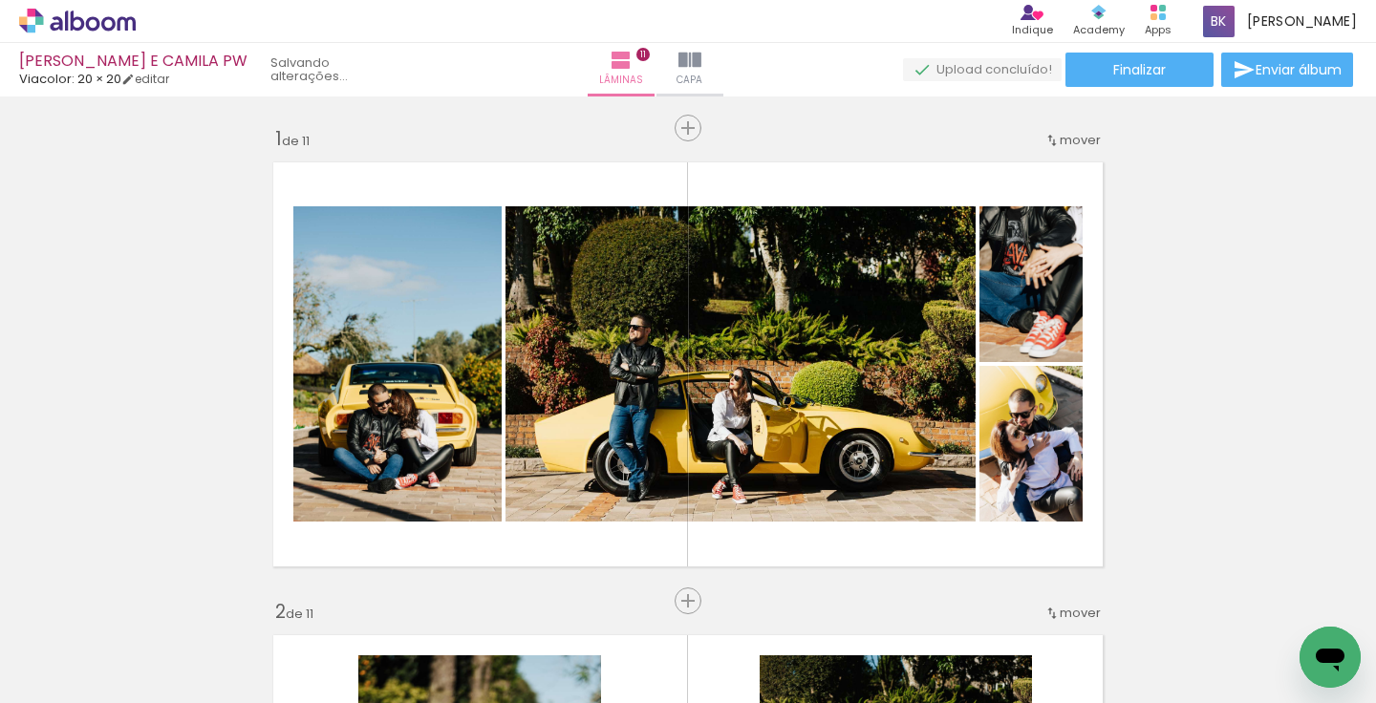
click at [160, 605] on iron-icon at bounding box center [150, 601] width 20 height 20
click at [157, 605] on iron-horizontal-list at bounding box center [138, 643] width 38 height 119
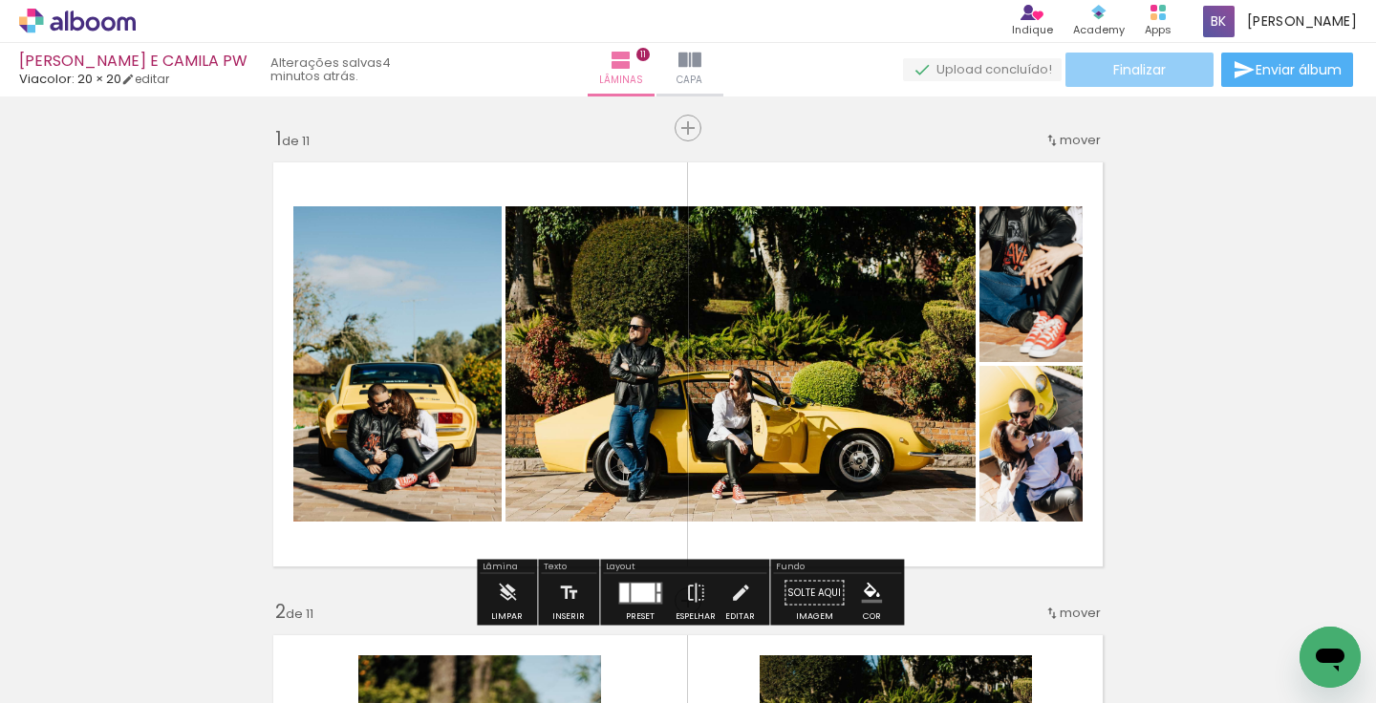
click at [1122, 73] on span "Finalizar" at bounding box center [1140, 69] width 53 height 13
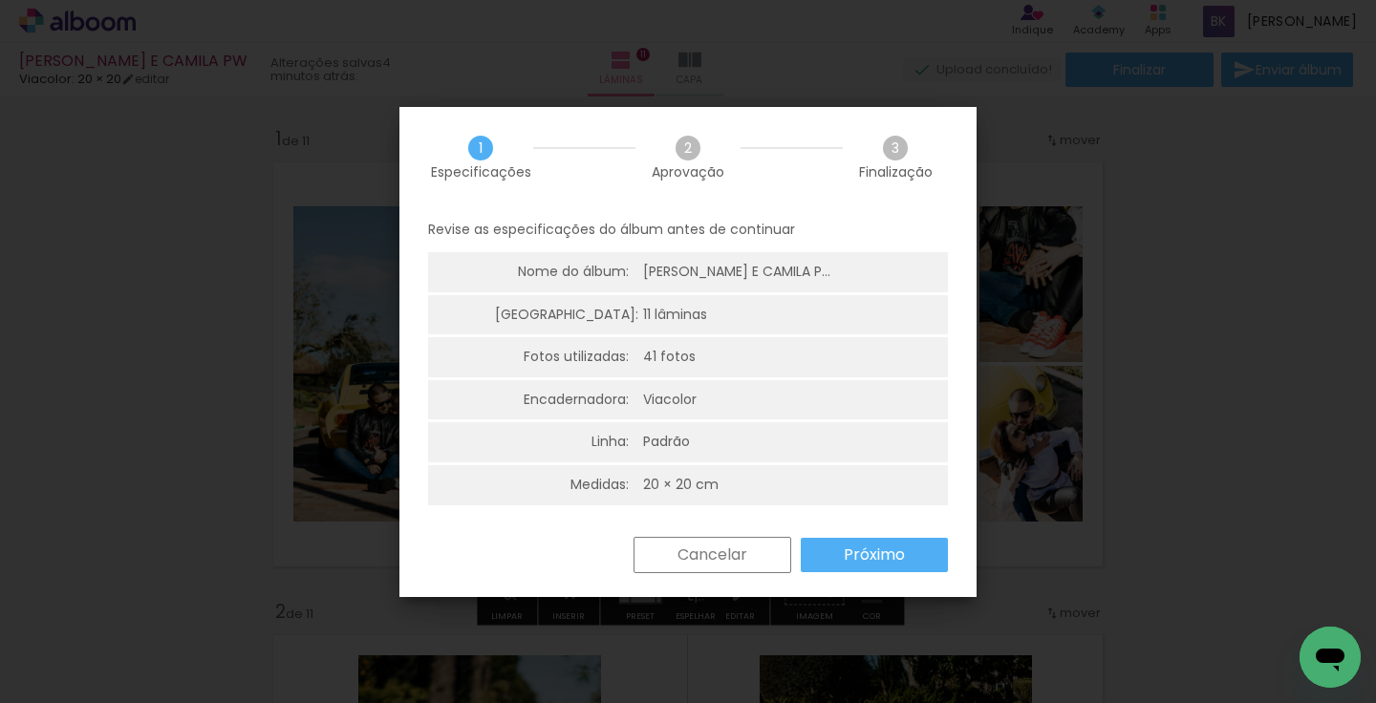
click at [885, 569] on paper-button "Próximo" at bounding box center [874, 555] width 147 height 34
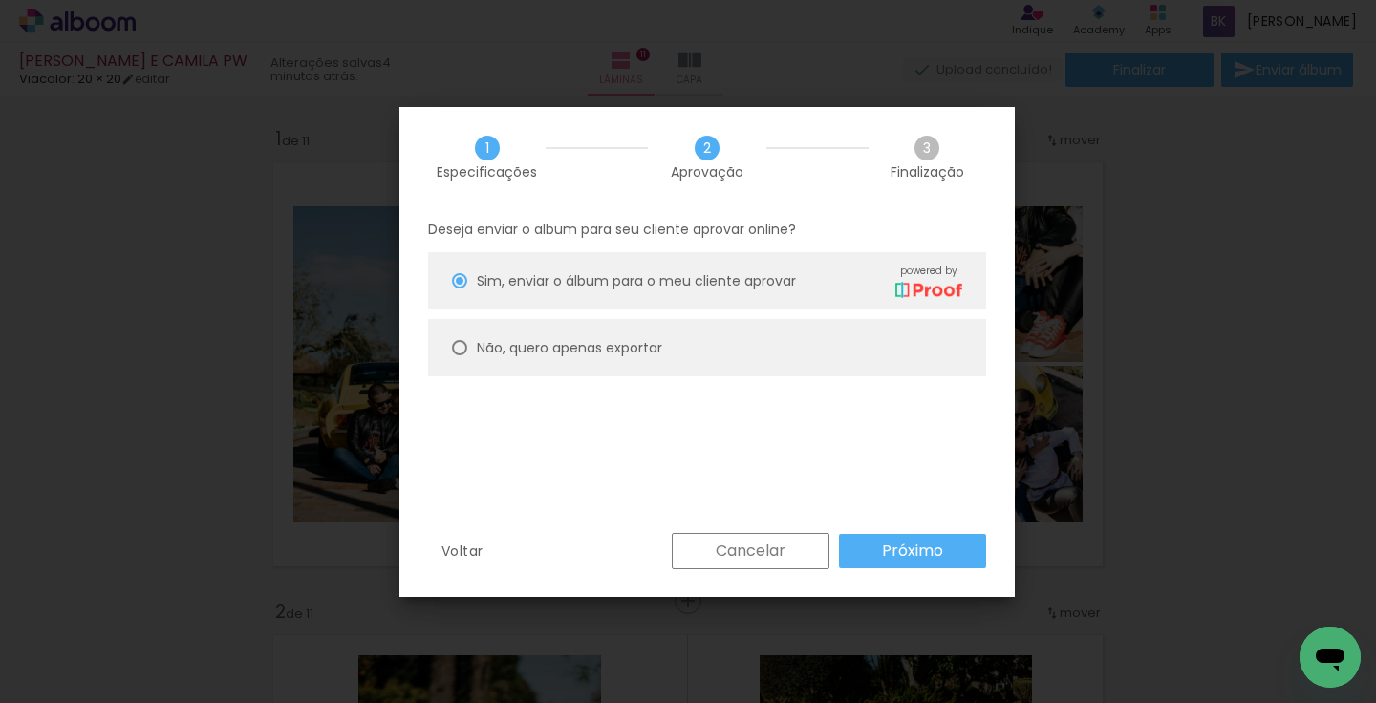
click at [0, 0] on slot "Próximo" at bounding box center [0, 0] width 0 height 0
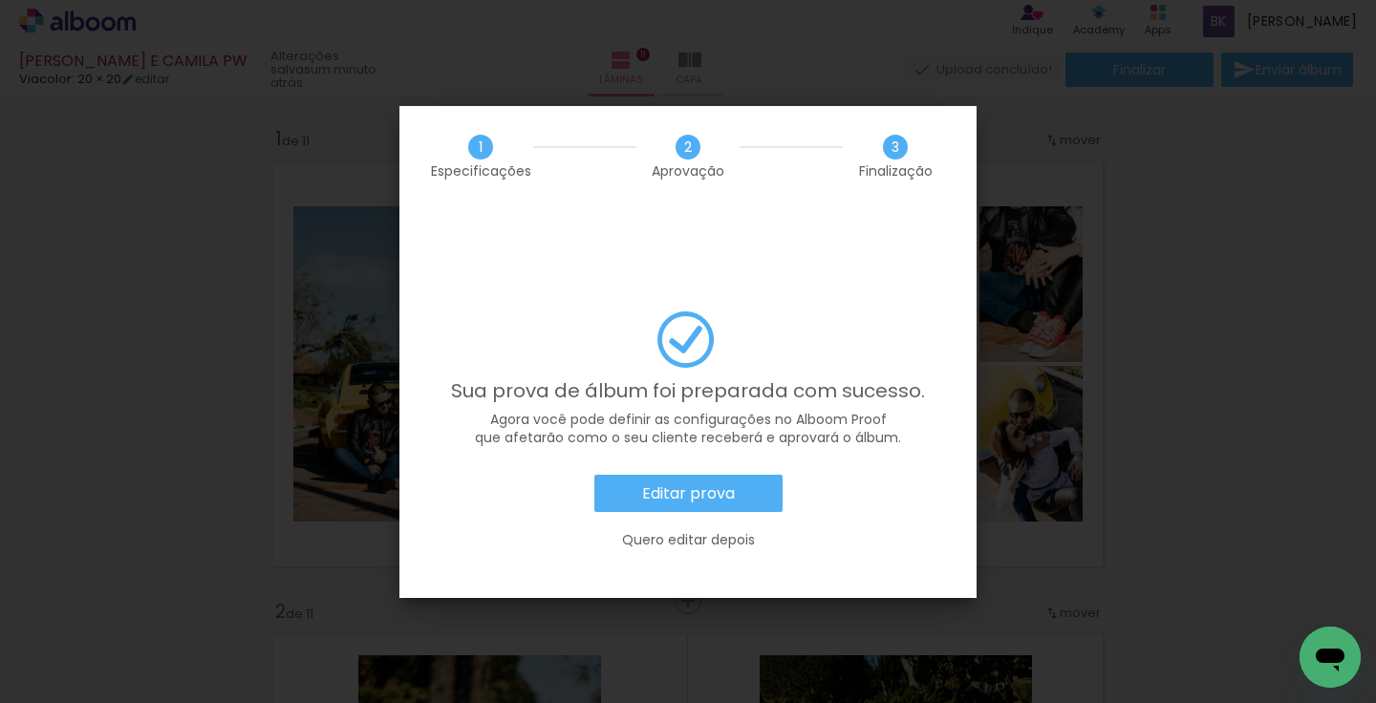
scroll to position [1593, 0]
click at [0, 0] on slot "Editar prova" at bounding box center [0, 0] width 0 height 0
